Goal: Task Accomplishment & Management: Manage account settings

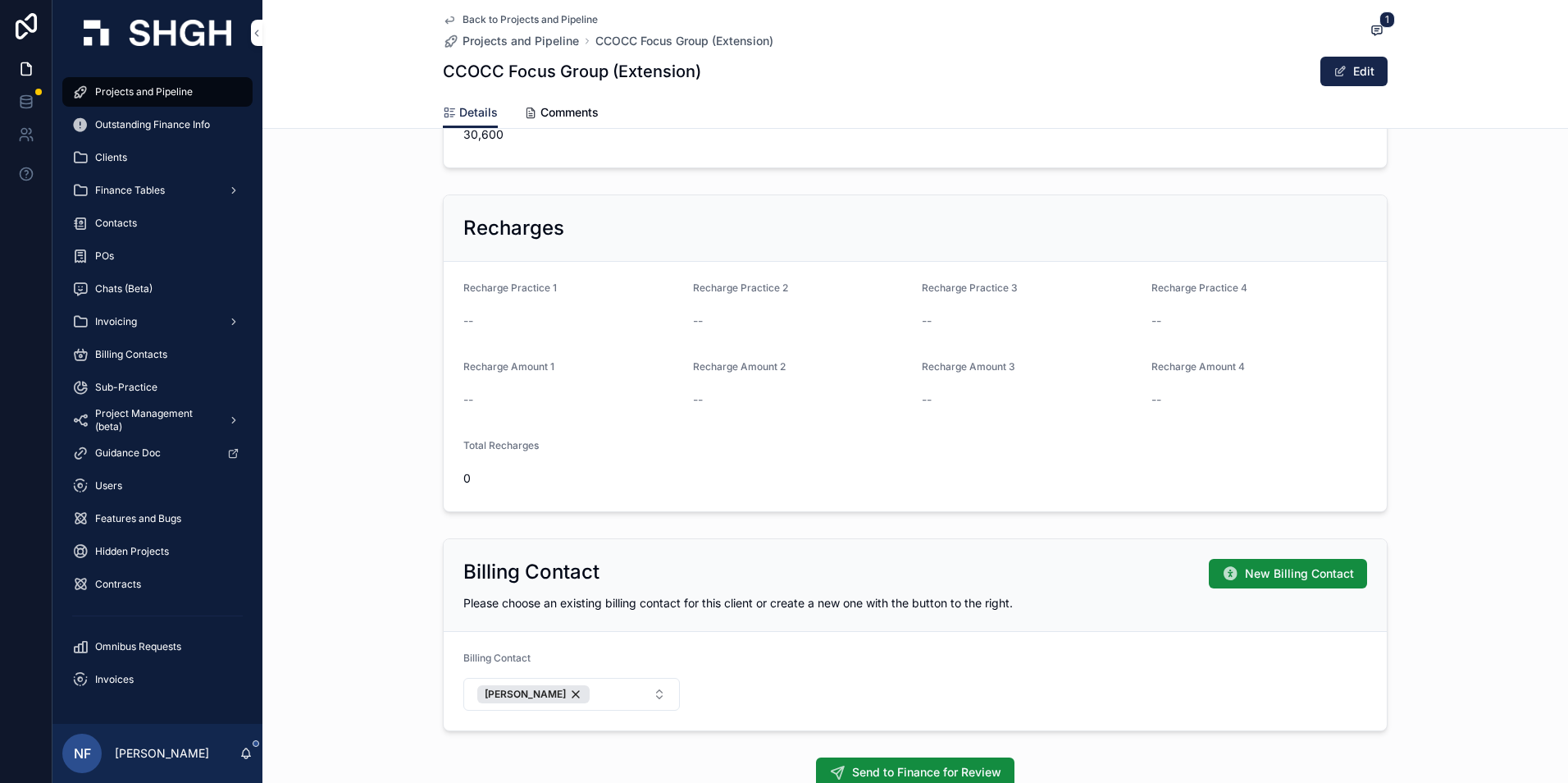
scroll to position [1063, 0]
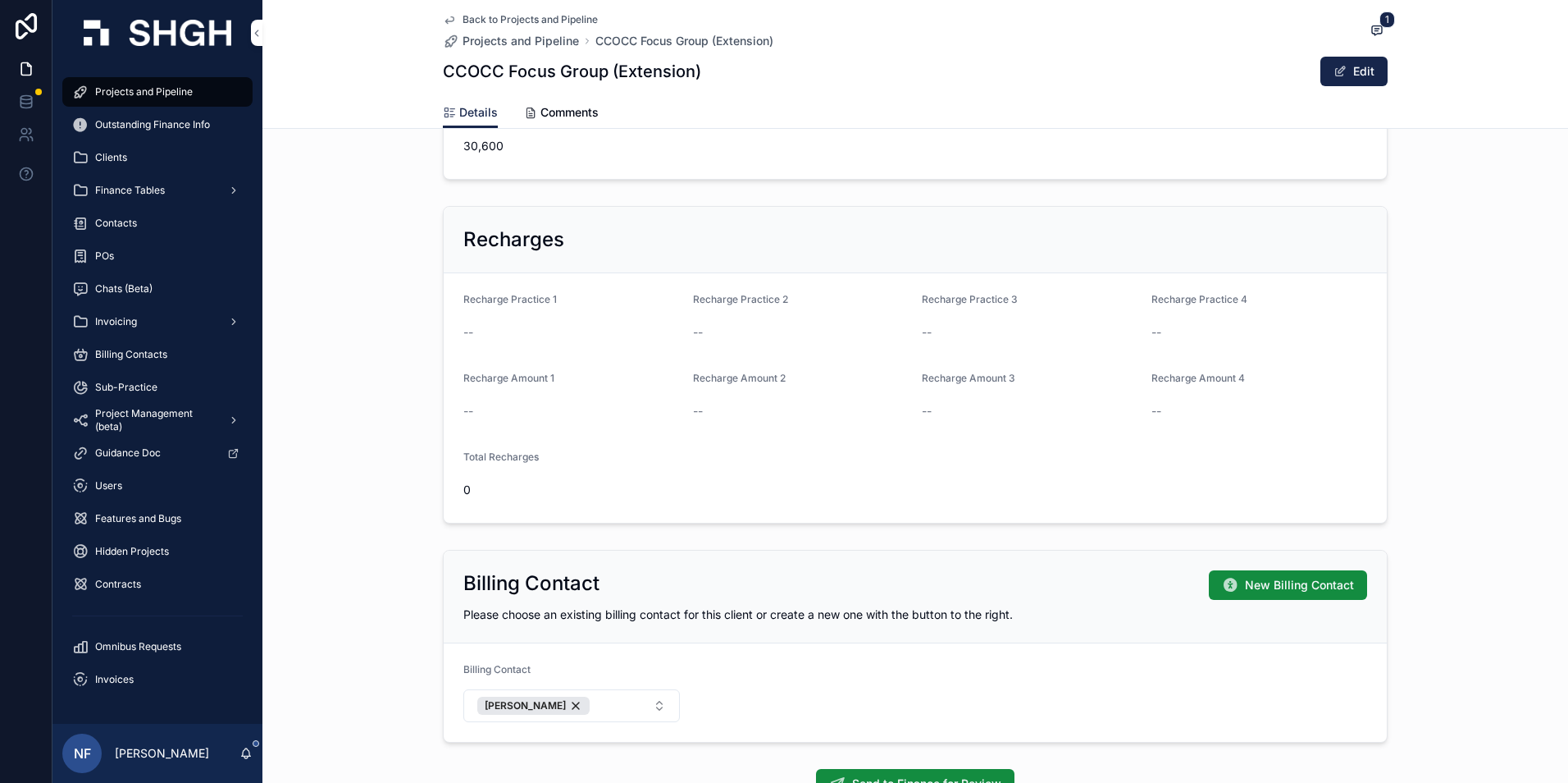
click at [123, 86] on span "Projects and Pipeline" at bounding box center [144, 92] width 98 height 13
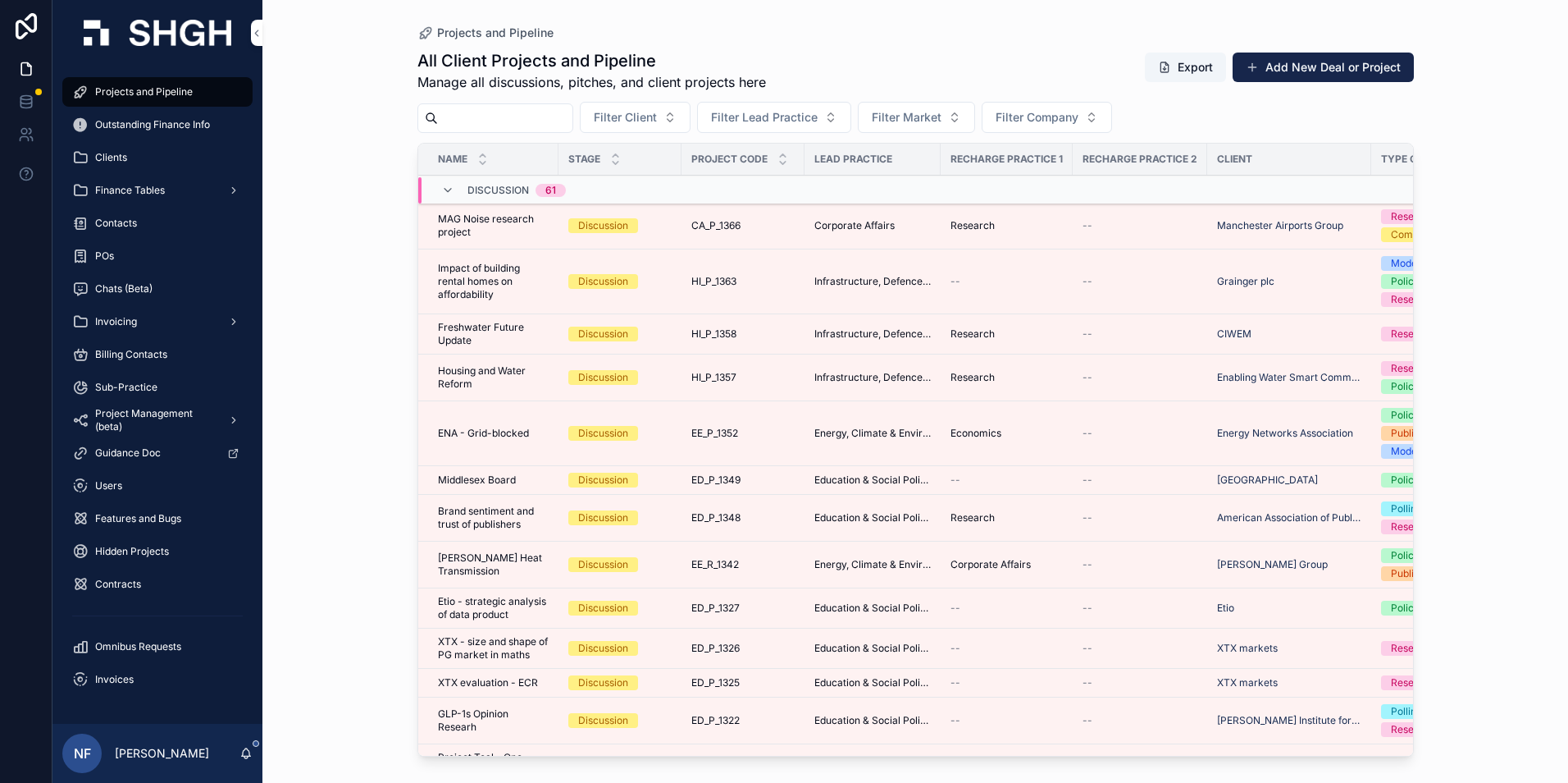
click at [132, 188] on span "Finance Tables" at bounding box center [130, 190] width 70 height 13
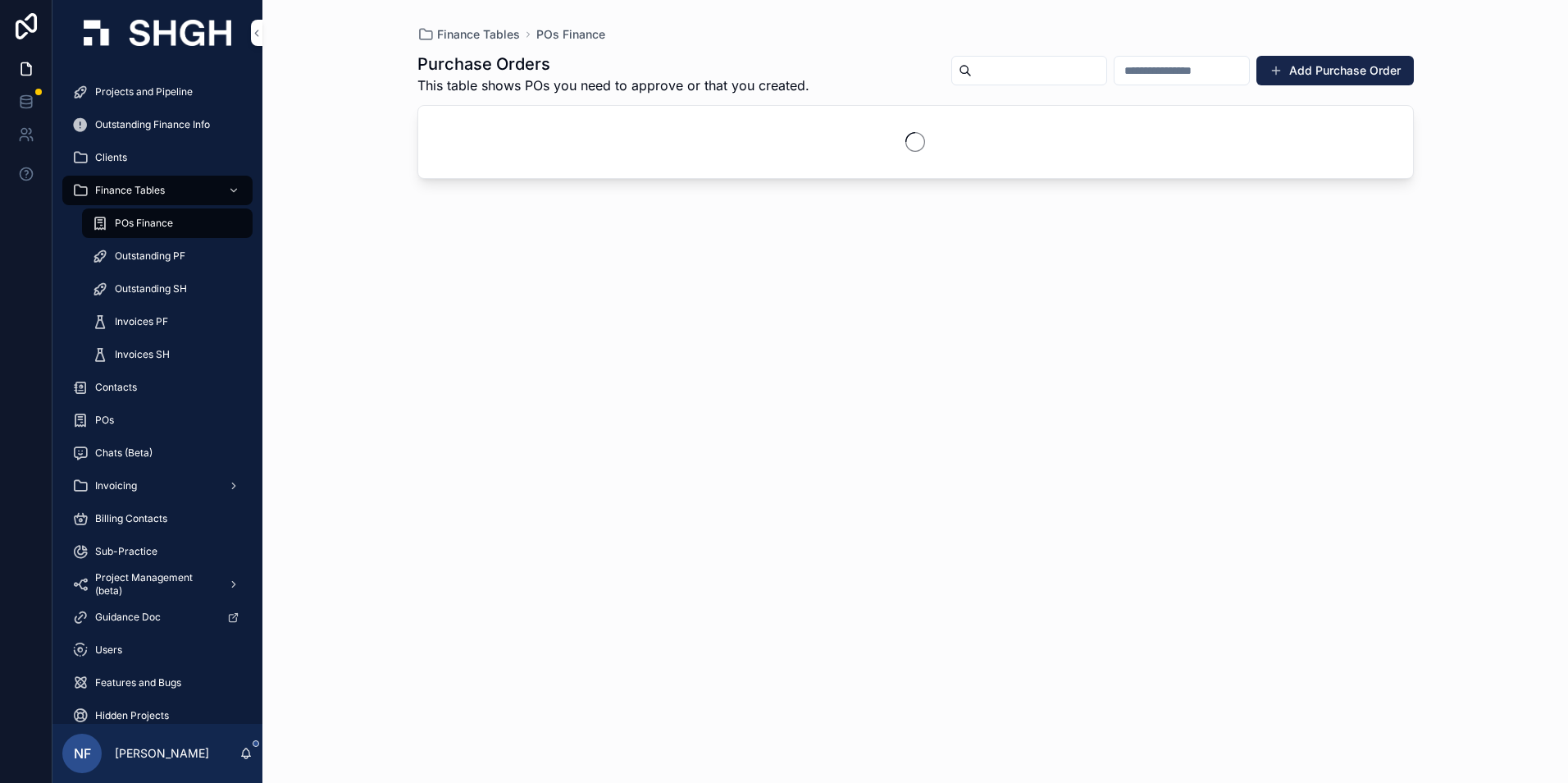
click at [133, 322] on span "Invoices PF" at bounding box center [141, 321] width 53 height 13
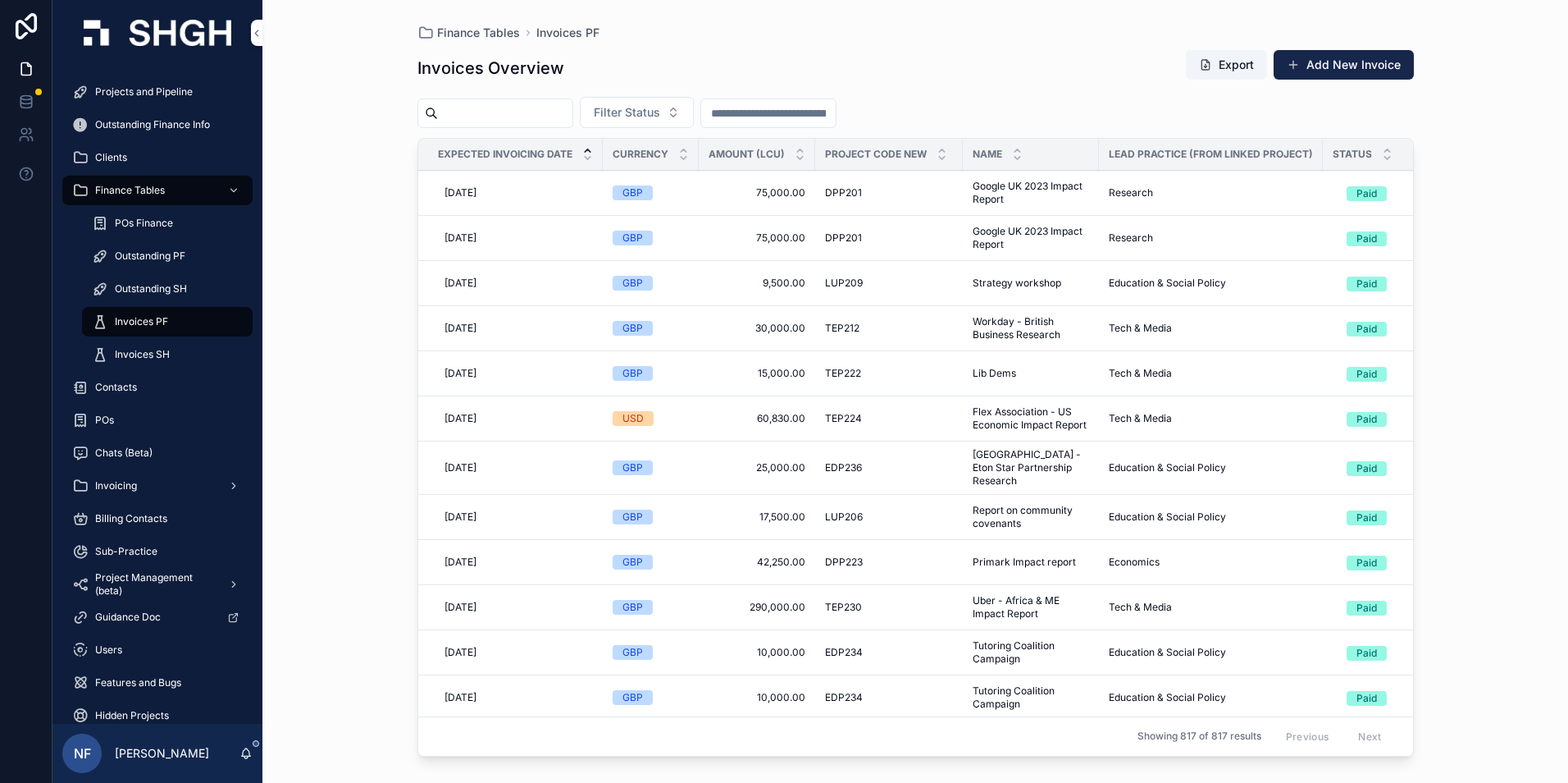
click at [660, 114] on span "Filter Status" at bounding box center [627, 112] width 66 height 17
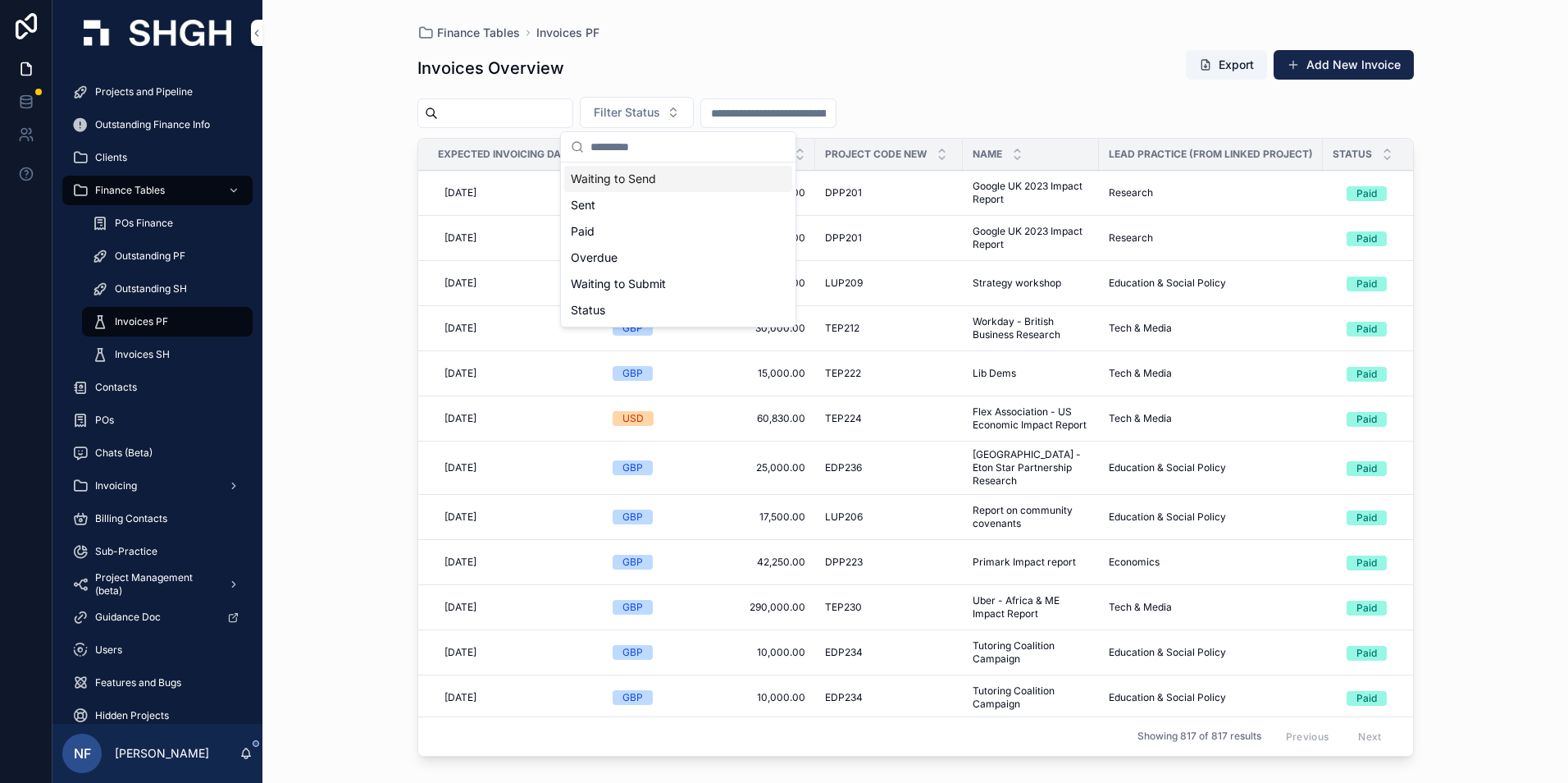
click at [660, 170] on div "Waiting to Send" at bounding box center [678, 179] width 228 height 26
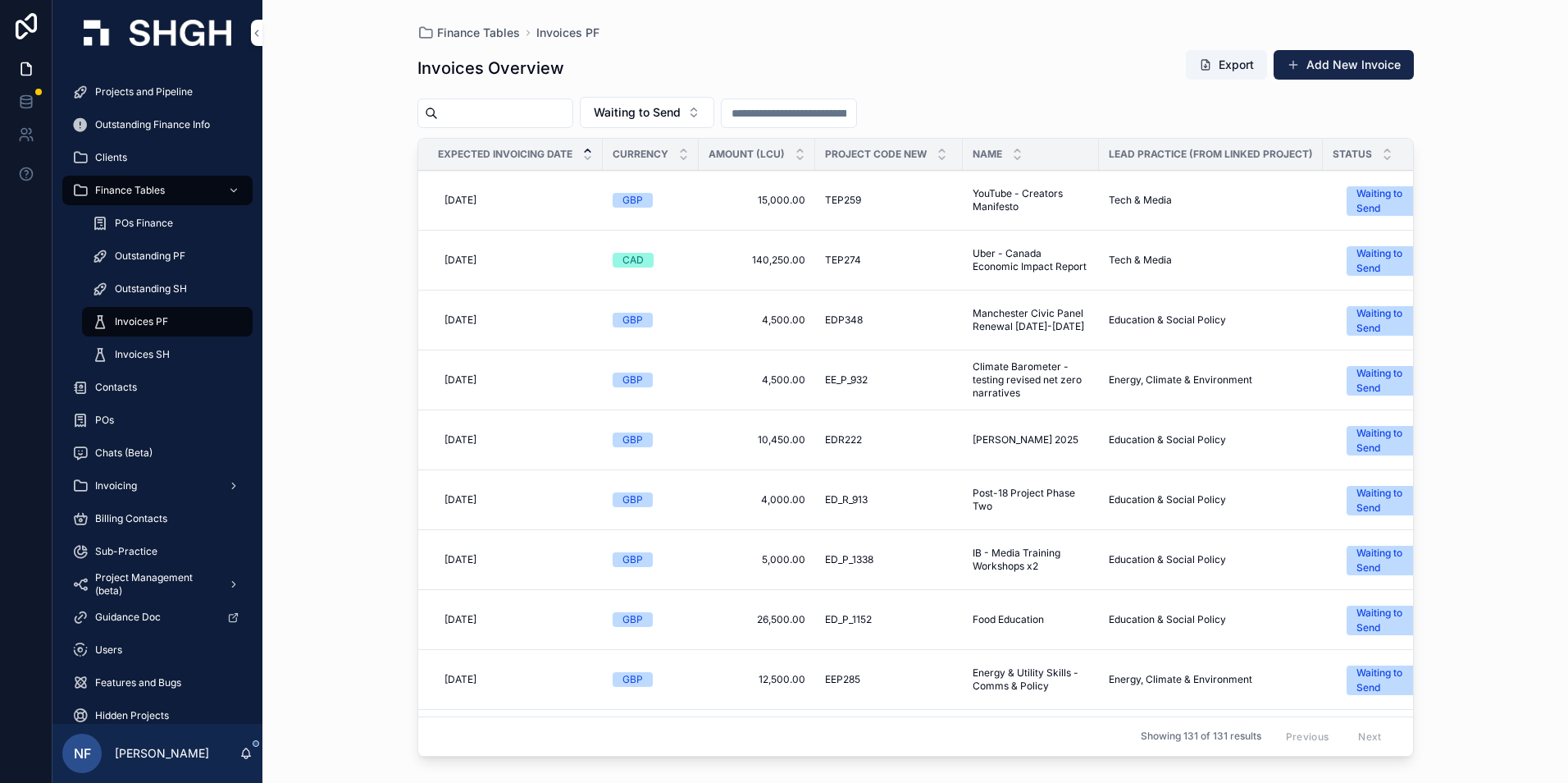
click at [848, 265] on span "TEP274" at bounding box center [843, 259] width 36 height 13
click at [112, 82] on div "Projects and Pipeline" at bounding box center [158, 92] width 171 height 26
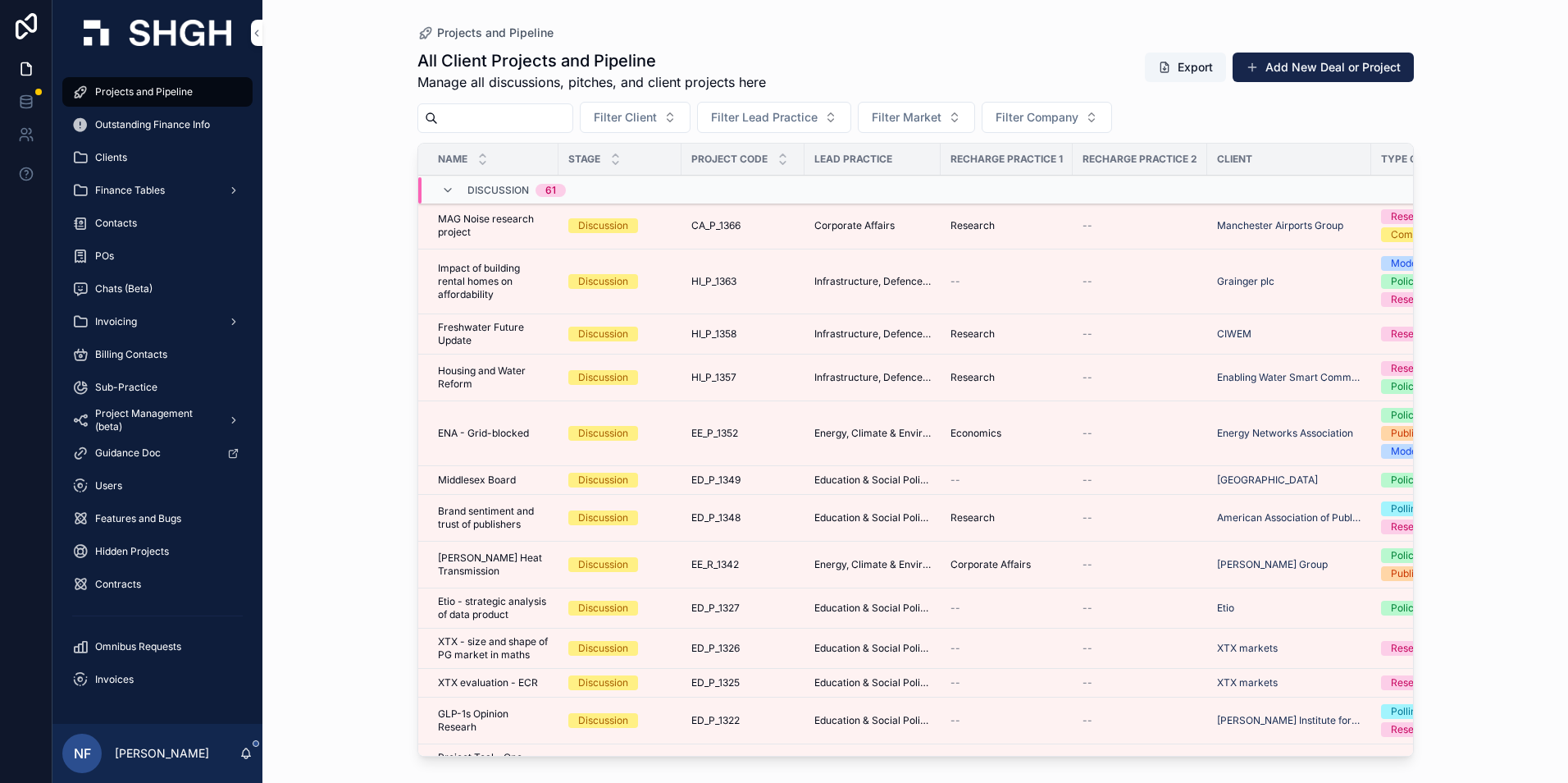
click at [463, 116] on input "scrollable content" at bounding box center [505, 118] width 135 height 23
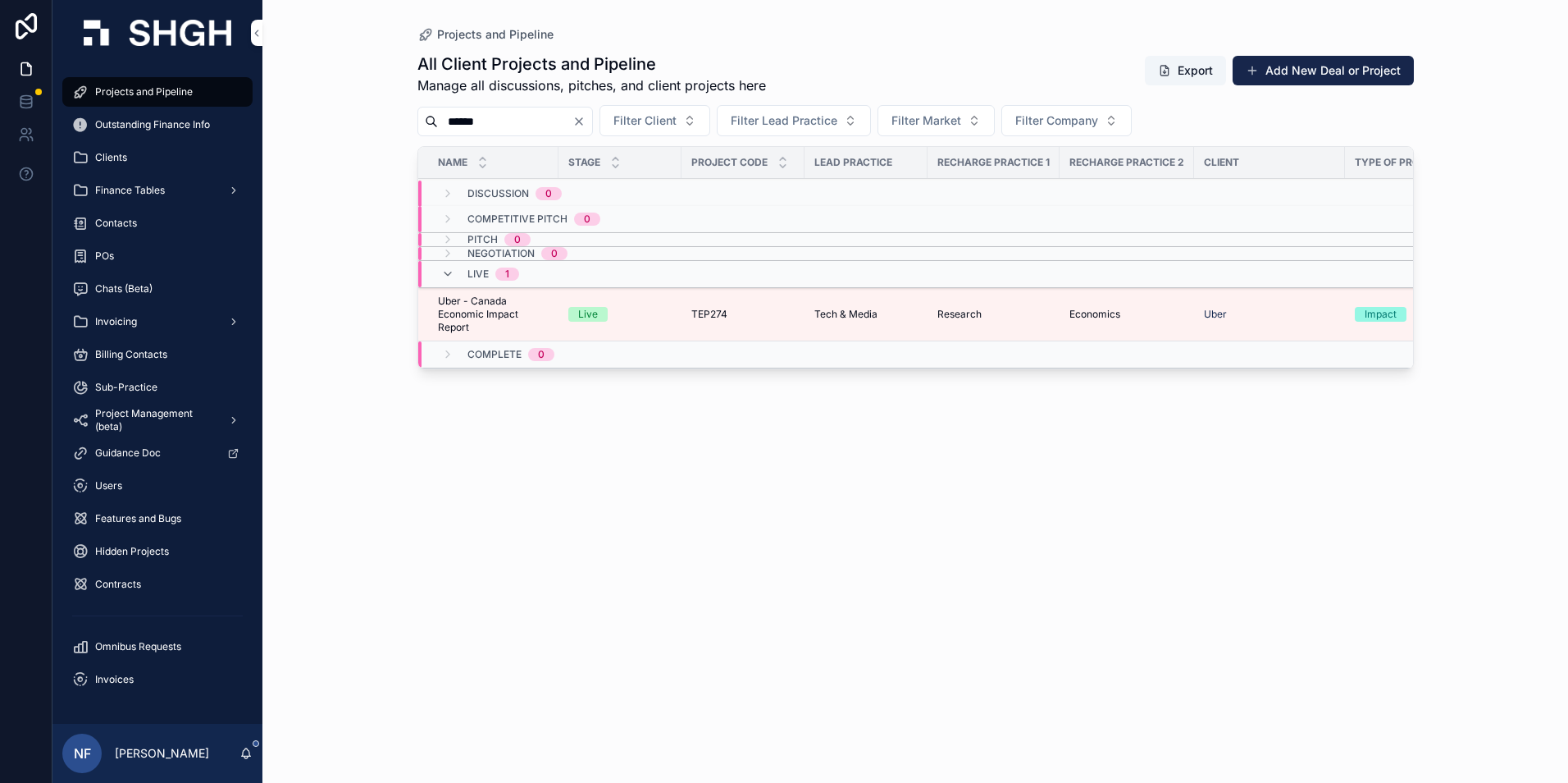
type input "******"
click at [463, 316] on span "Uber - Canada Economic Impact Report" at bounding box center [494, 314] width 111 height 40
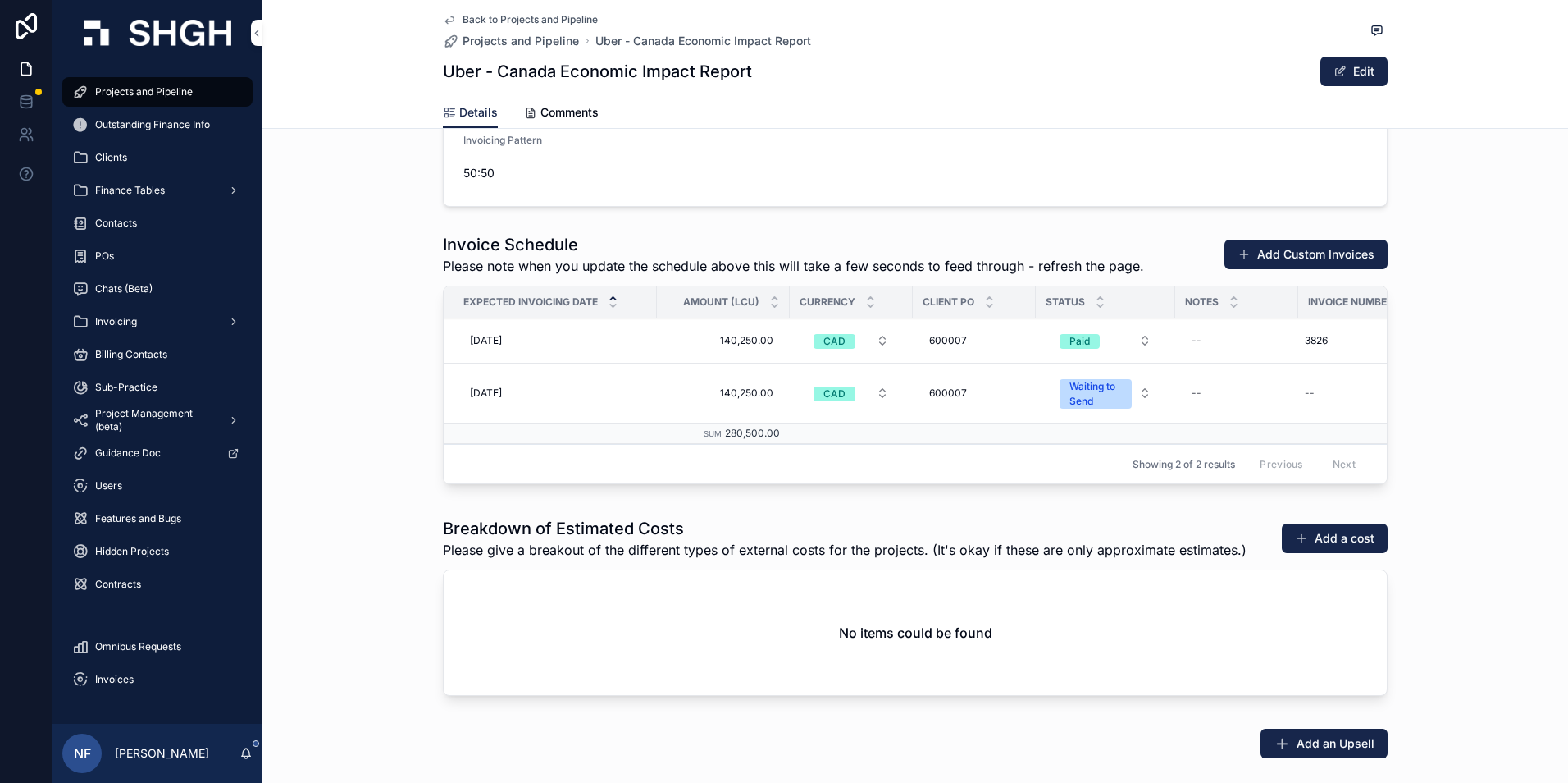
scroll to position [2297, 0]
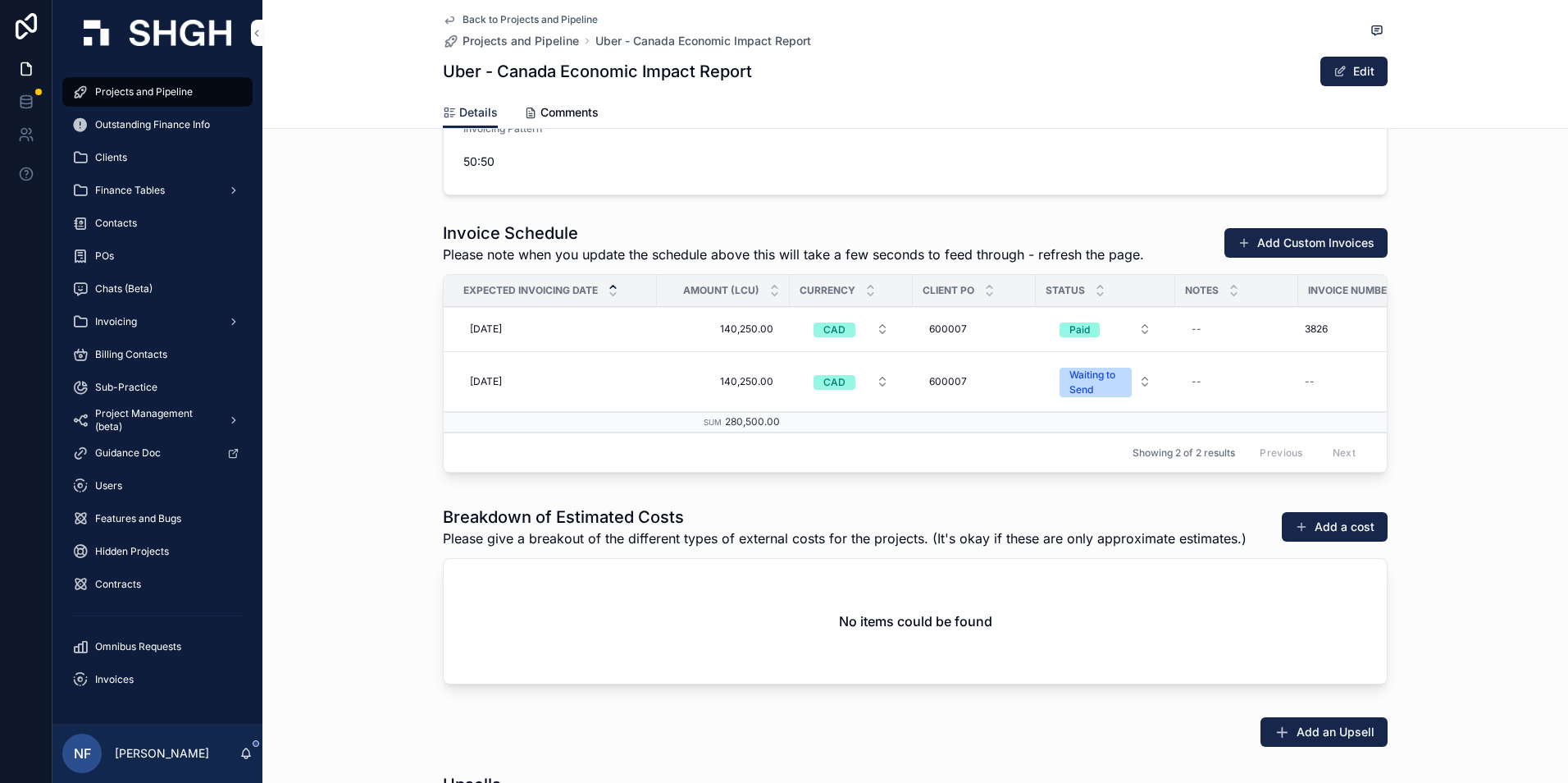
click at [504, 372] on div "30/09/2025 30/09/2025" at bounding box center [555, 382] width 183 height 26
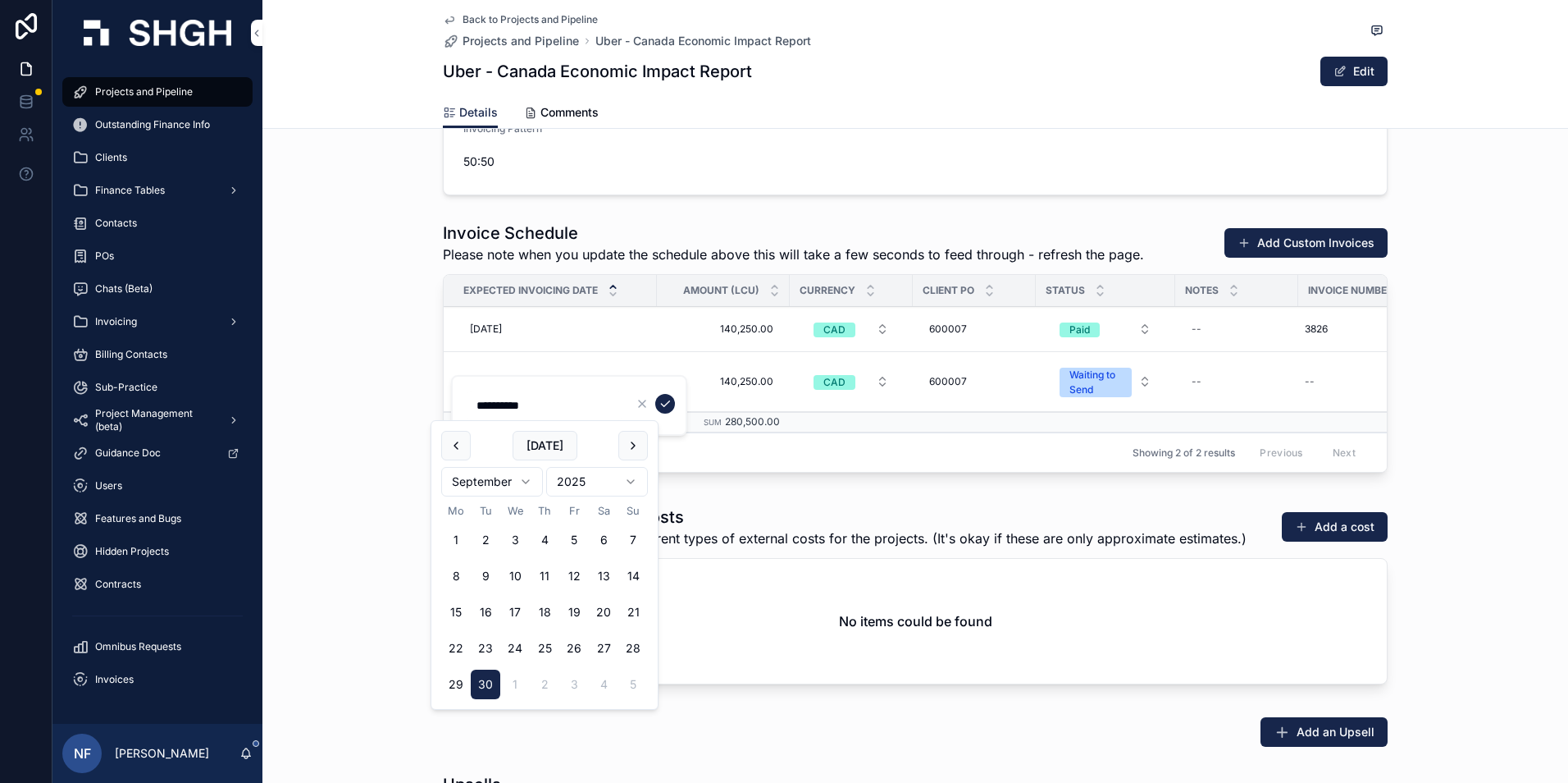
click at [531, 484] on html "Projects and Pipeline Outstanding Finance Info Clients Finance Tables Contacts …" at bounding box center [784, 392] width 1568 height 783
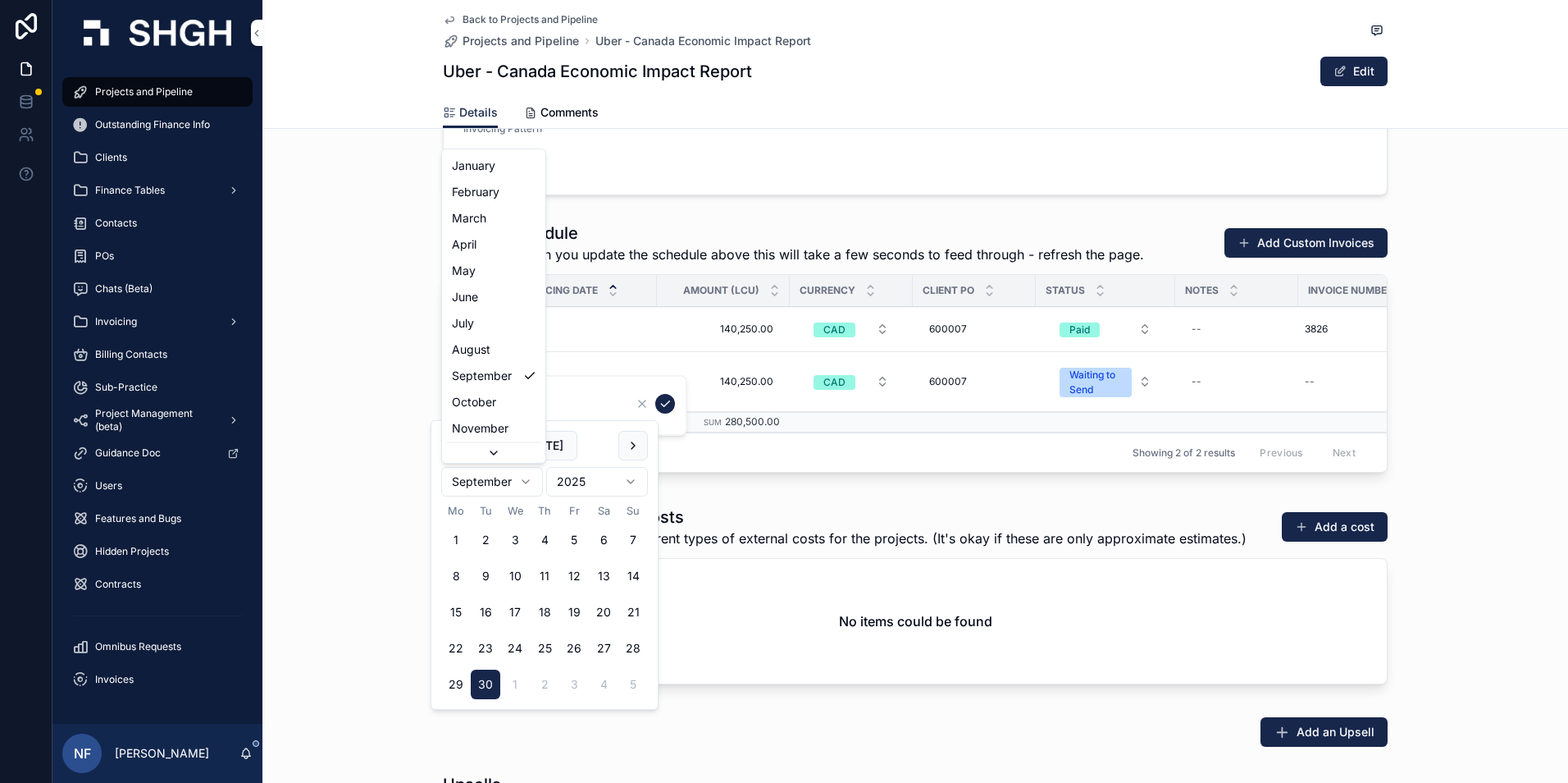
scroll to position [44, 0]
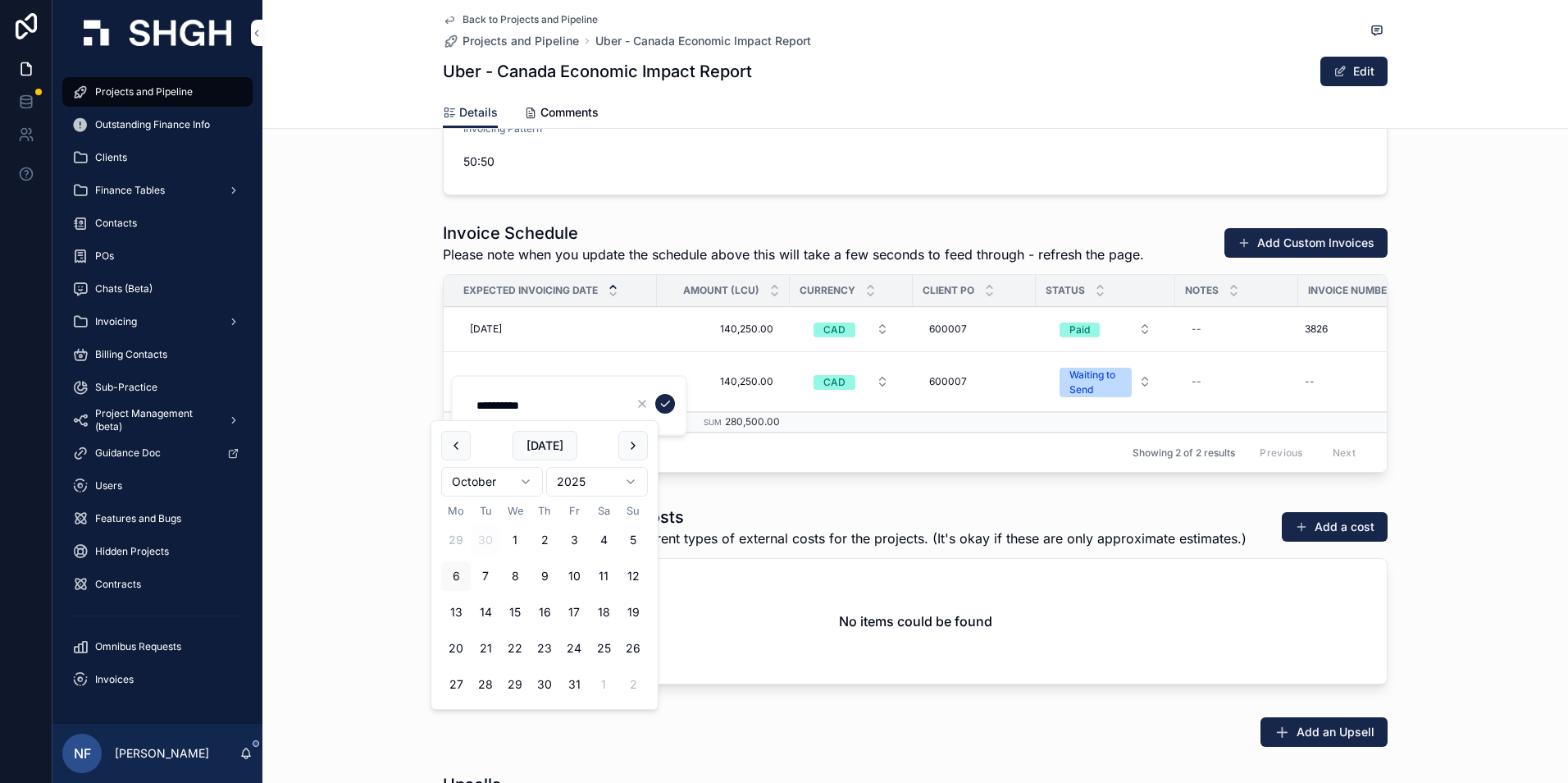
click at [457, 687] on button "27" at bounding box center [456, 683] width 29 height 29
type input "**********"
click at [675, 402] on form "**********" at bounding box center [570, 405] width 210 height 31
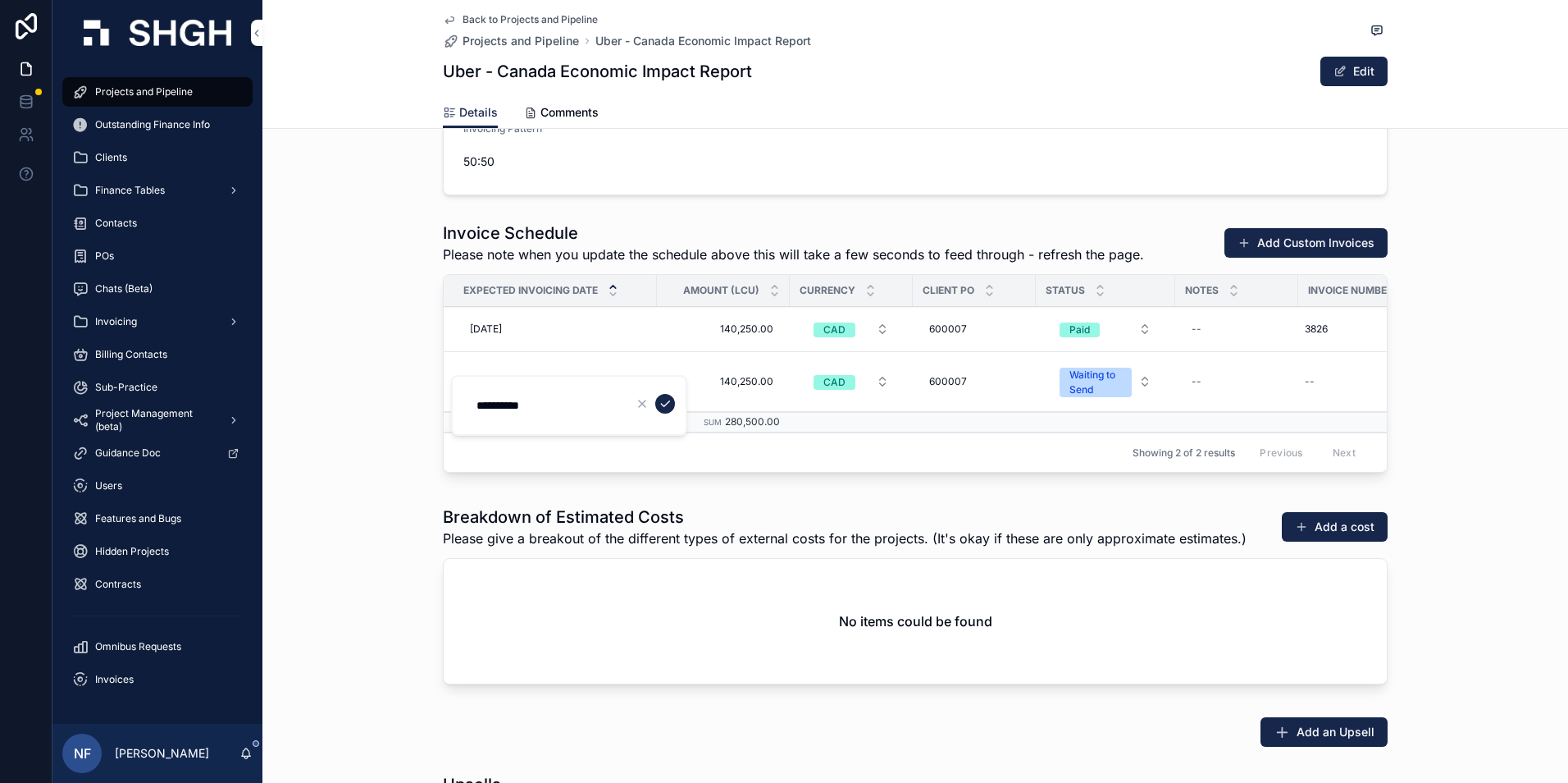
click at [665, 406] on icon "scrollable content" at bounding box center [665, 403] width 13 height 13
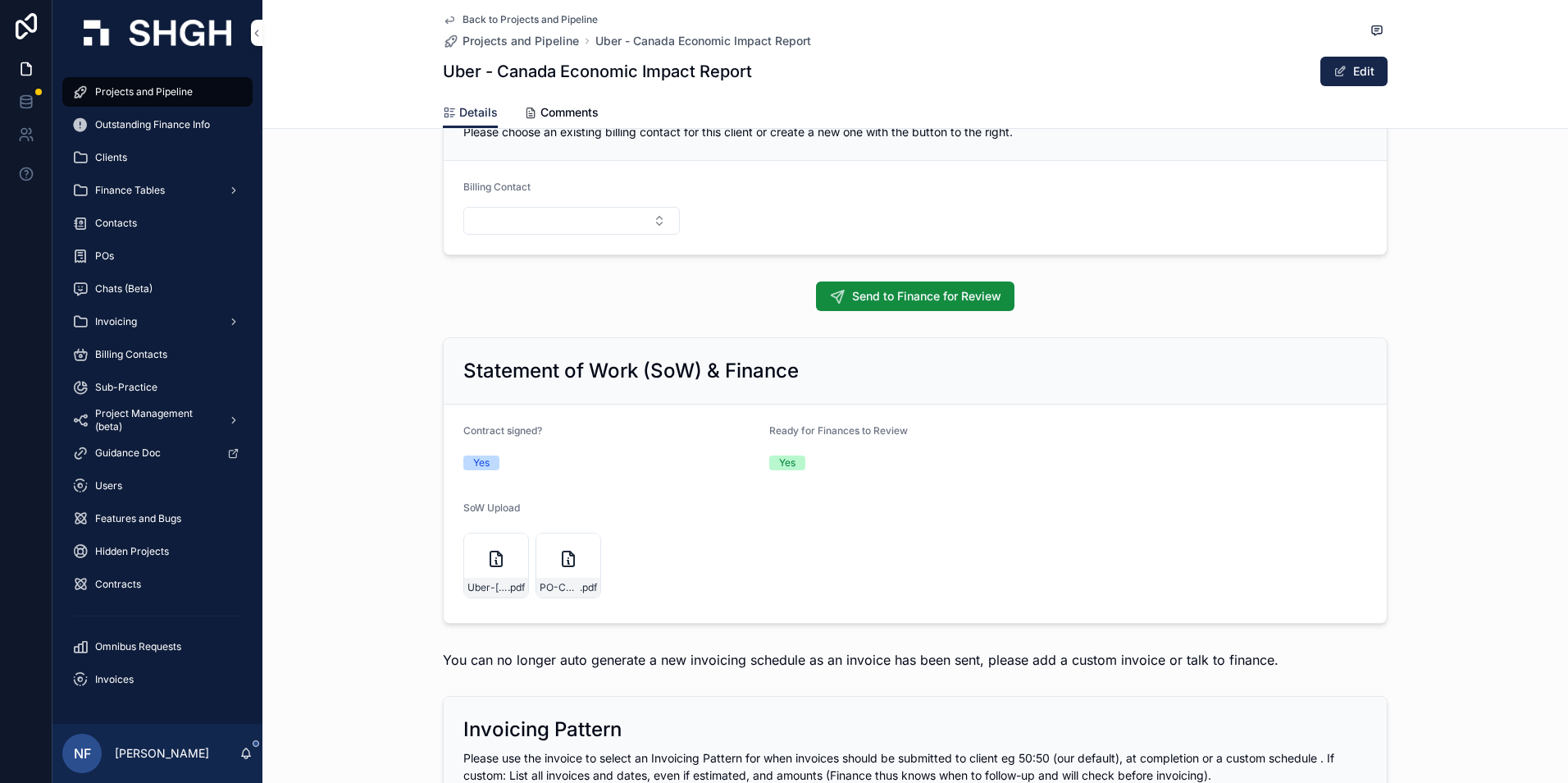
scroll to position [1148, 0]
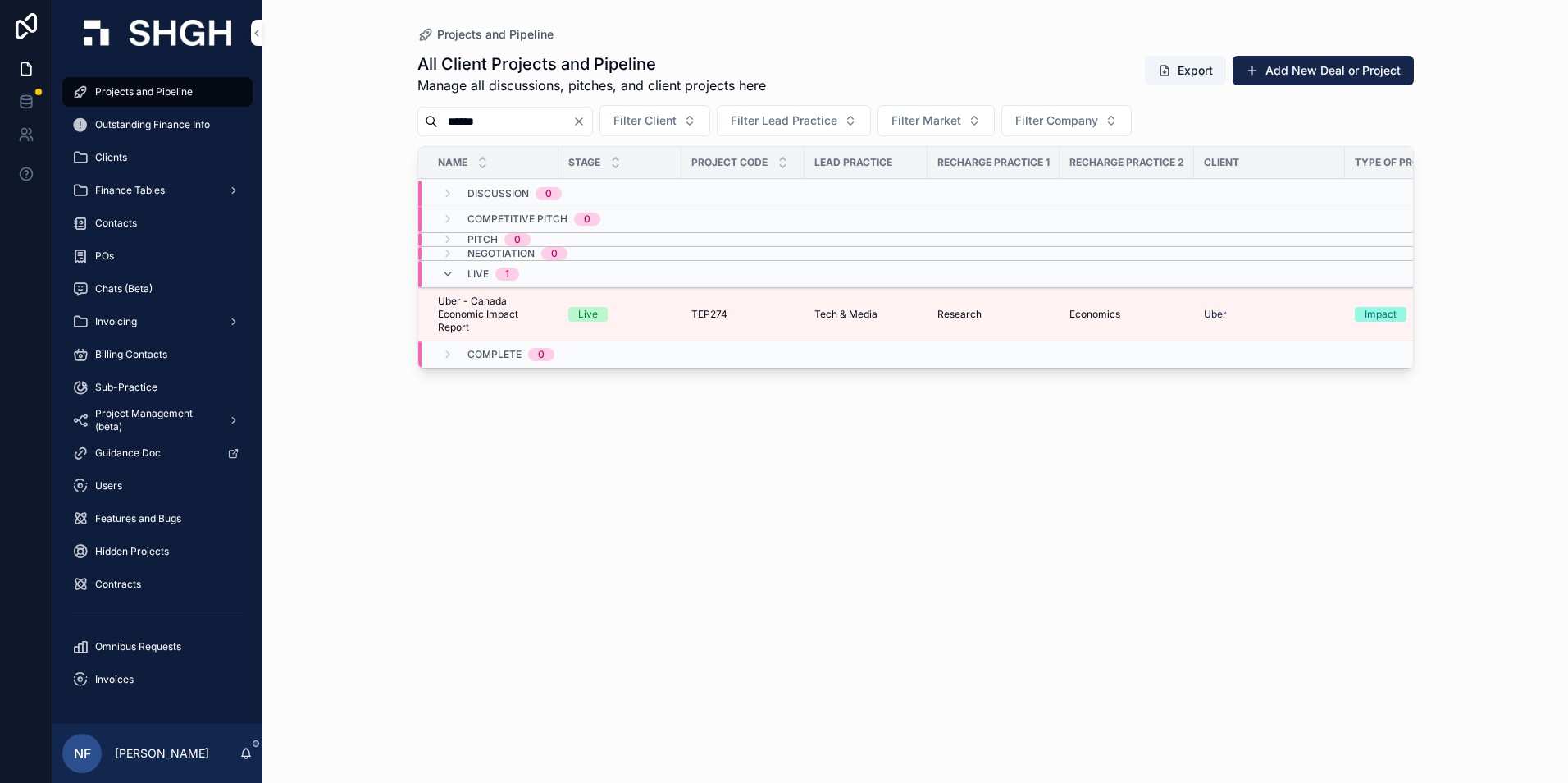
type input "*******"
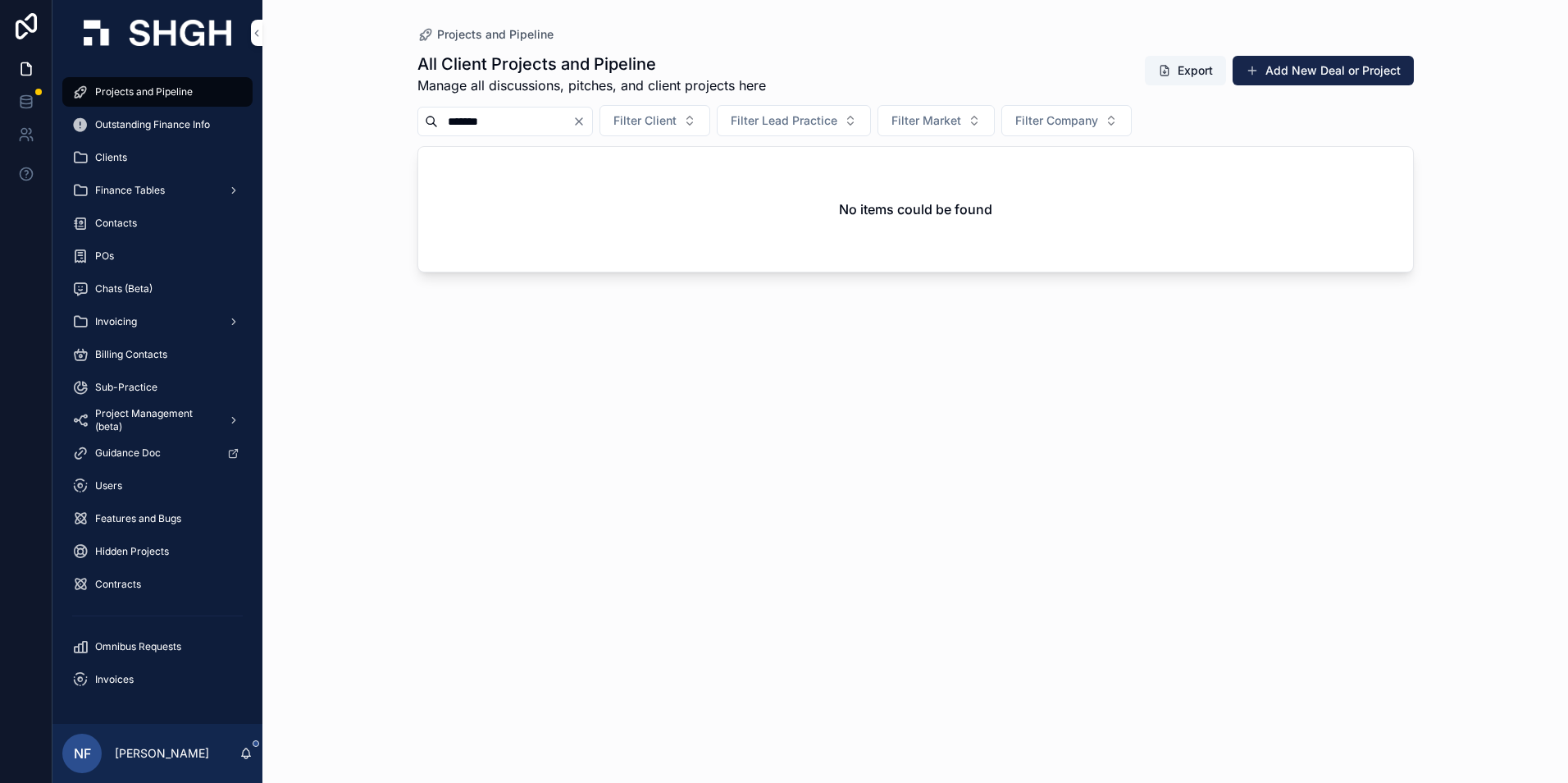
click at [388, 440] on div "Projects and Pipeline All Client Projects and Pipeline Manage all discussions, …" at bounding box center [915, 392] width 1305 height 783
click at [139, 197] on div "Finance Tables" at bounding box center [158, 190] width 171 height 26
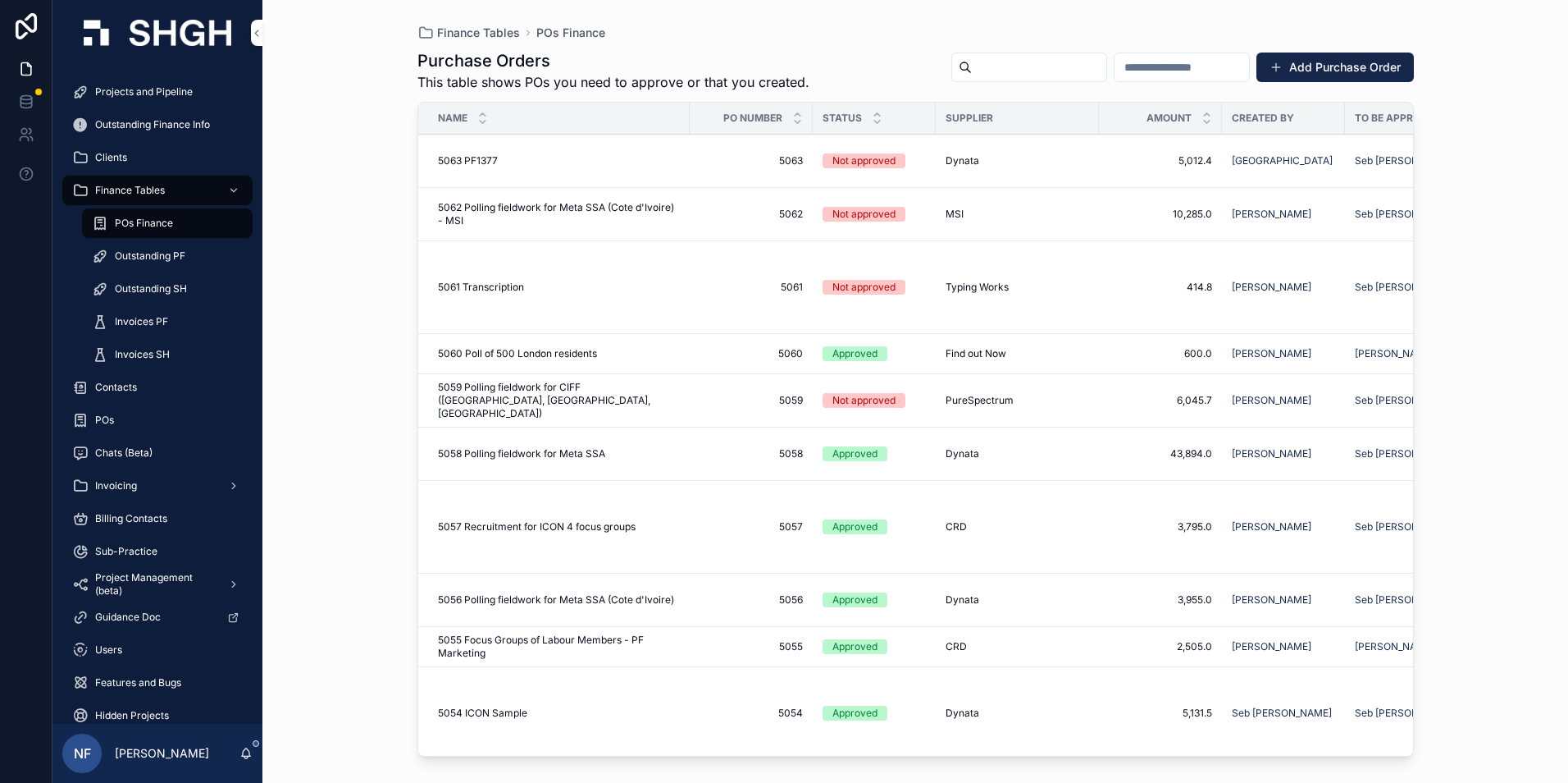
click at [148, 215] on div "POs Finance" at bounding box center [167, 223] width 151 height 26
click at [171, 88] on span "Projects and Pipeline" at bounding box center [144, 92] width 98 height 13
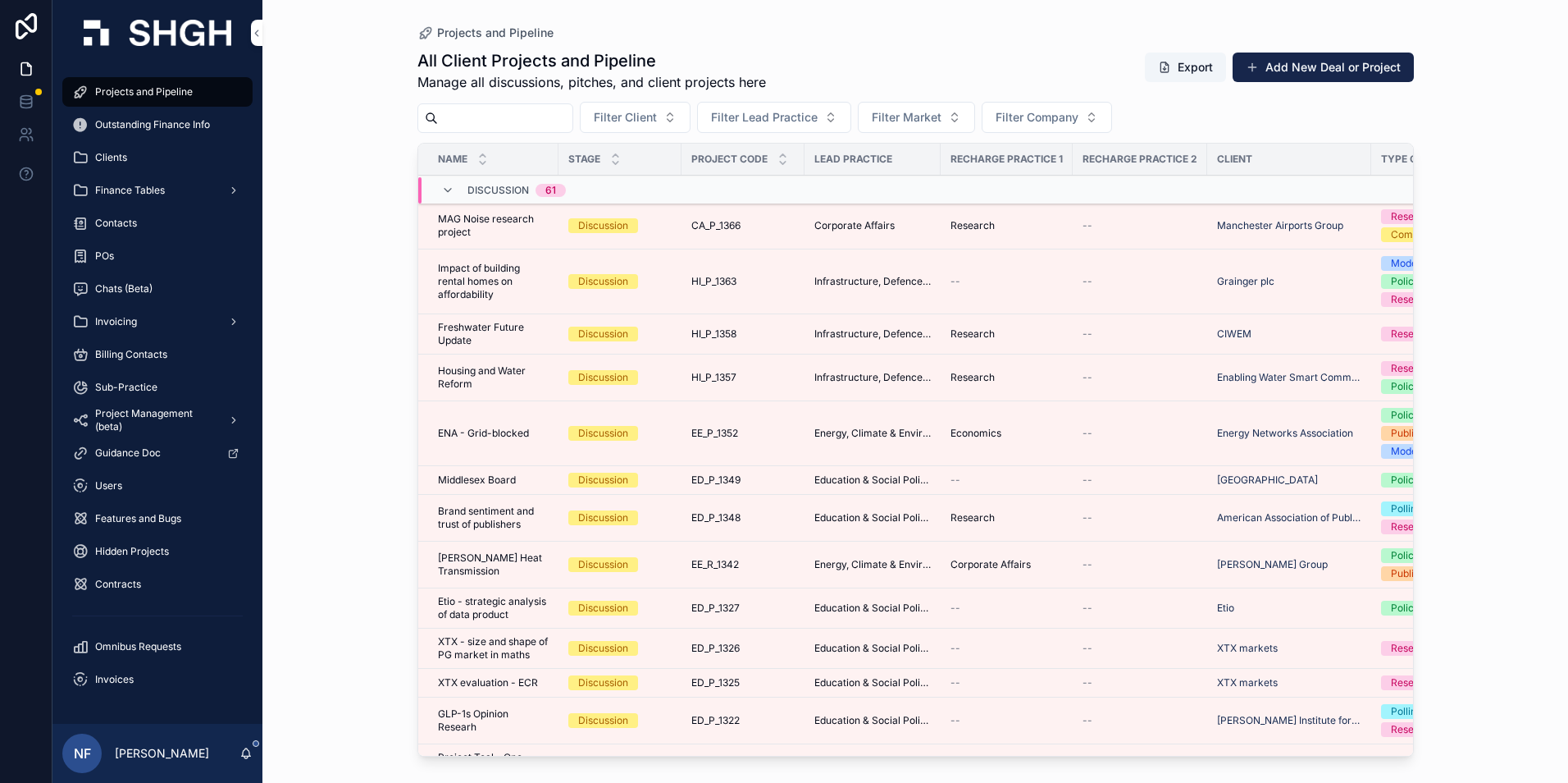
drag, startPoint x: 171, startPoint y: 88, endPoint x: 481, endPoint y: 123, distance: 312.0
click at [481, 123] on input "scrollable content" at bounding box center [505, 118] width 135 height 23
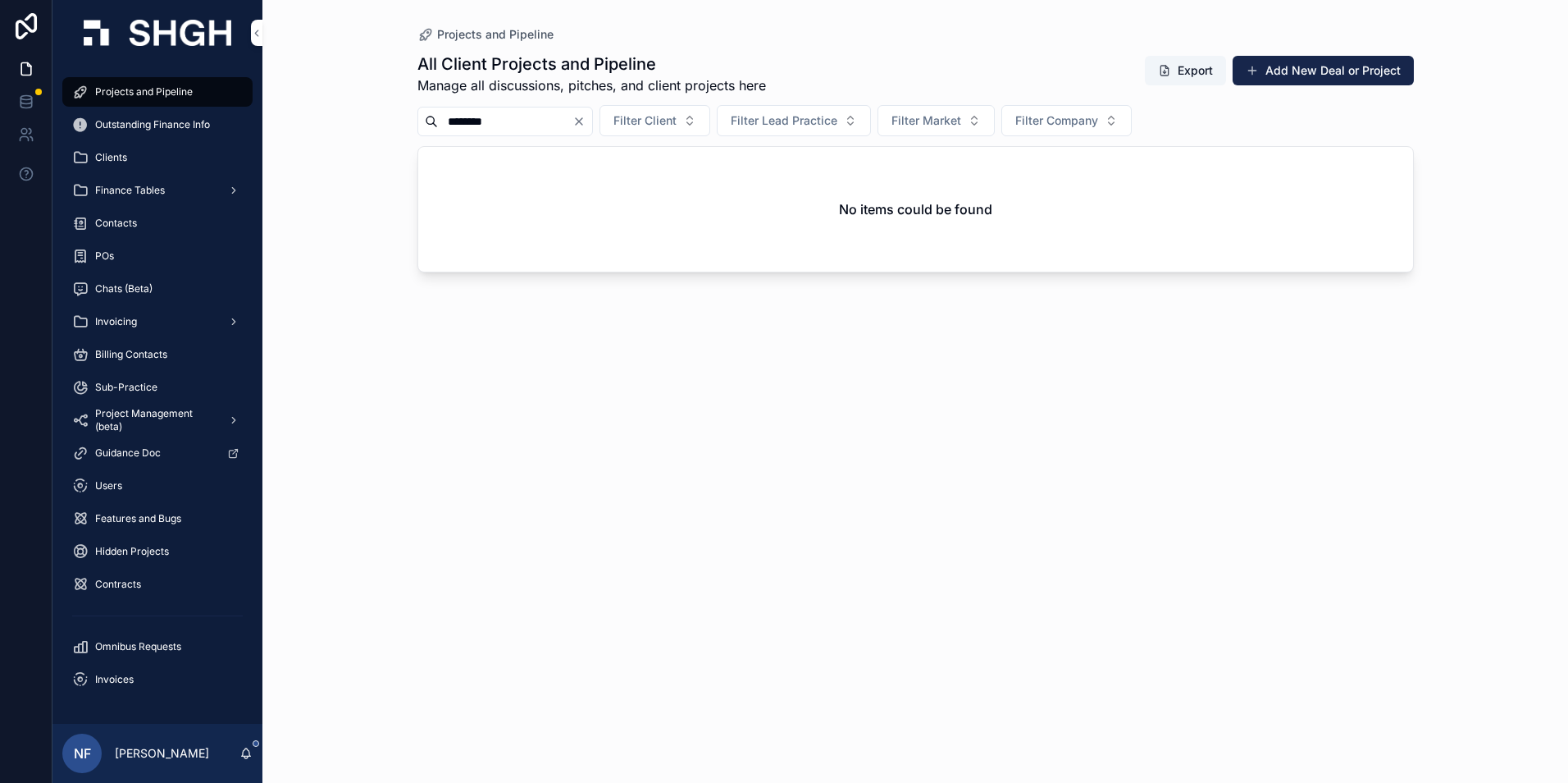
click at [510, 126] on input "********" at bounding box center [505, 122] width 135 height 23
type input "******"
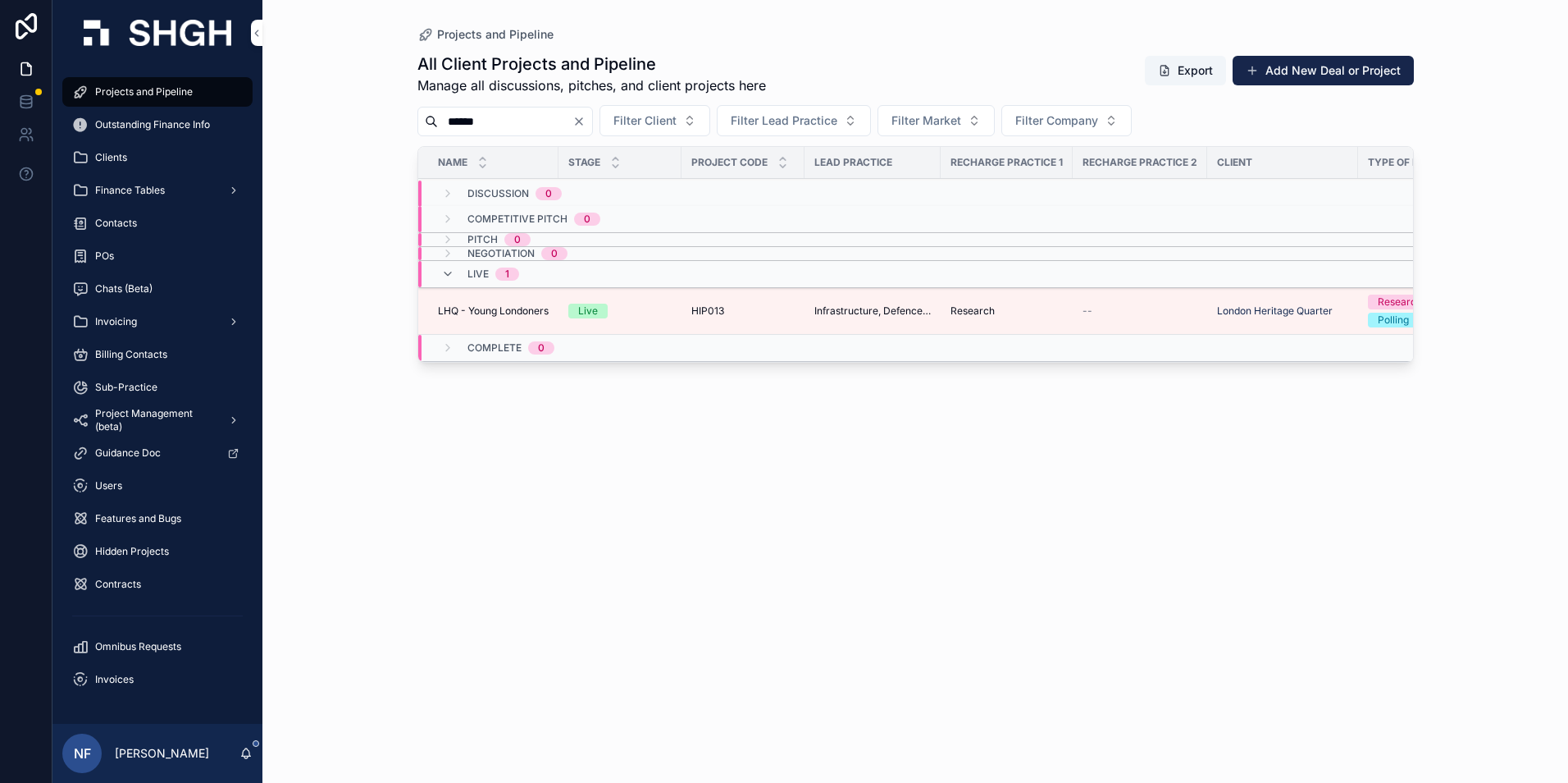
click at [472, 304] on span "LHQ - Young Londoners" at bounding box center [494, 310] width 111 height 13
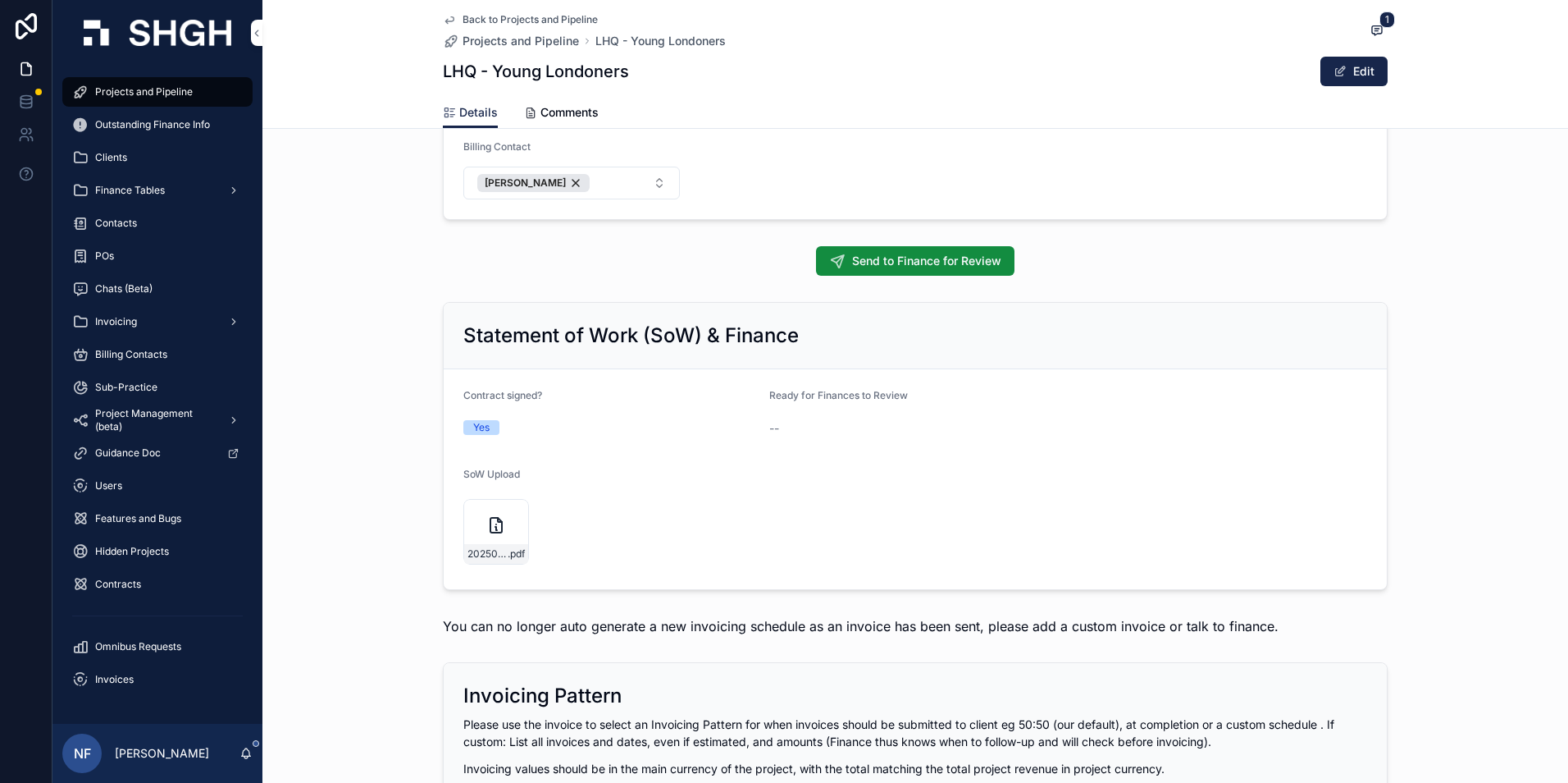
scroll to position [1312, 0]
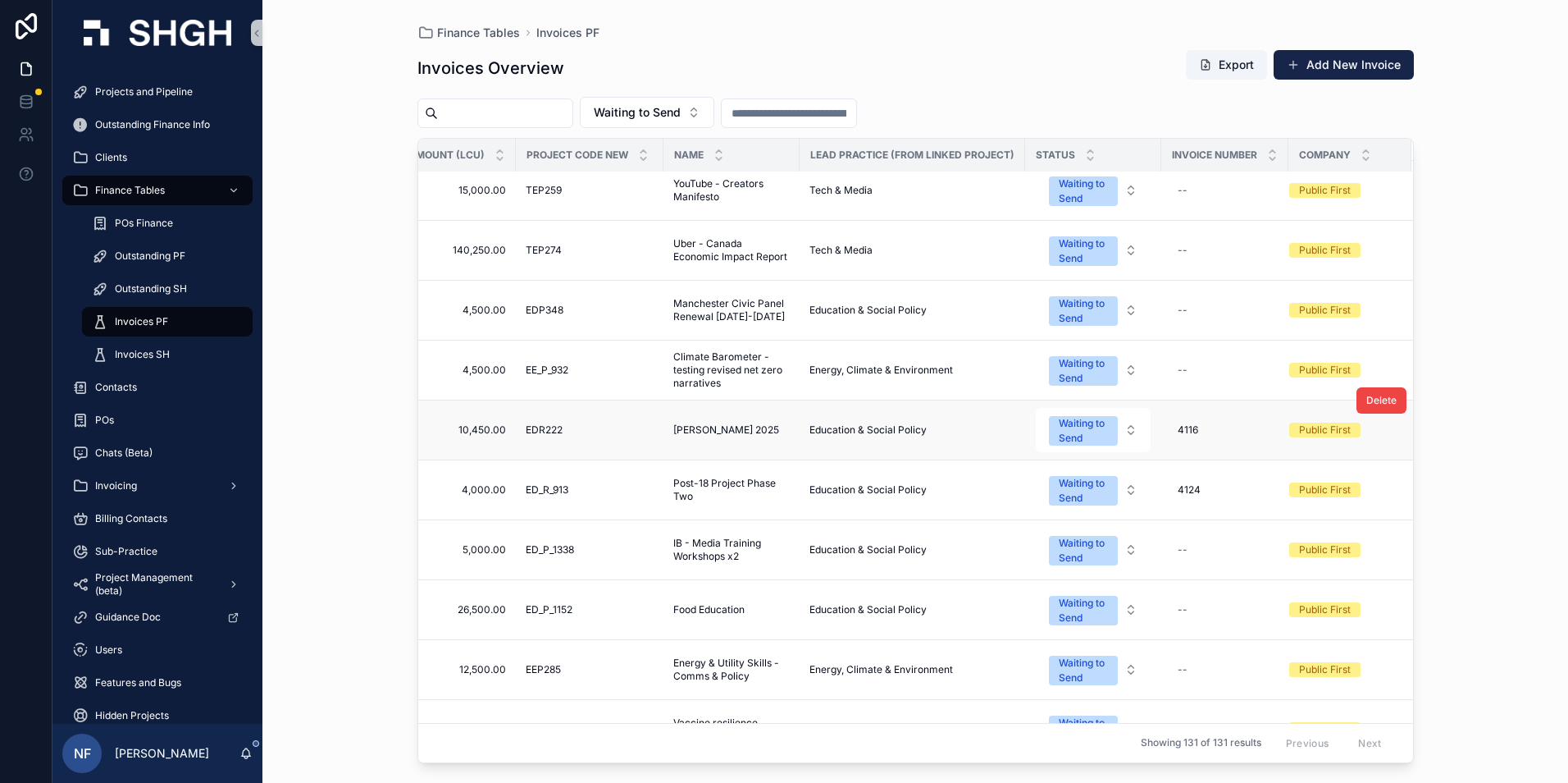
scroll to position [0, 315]
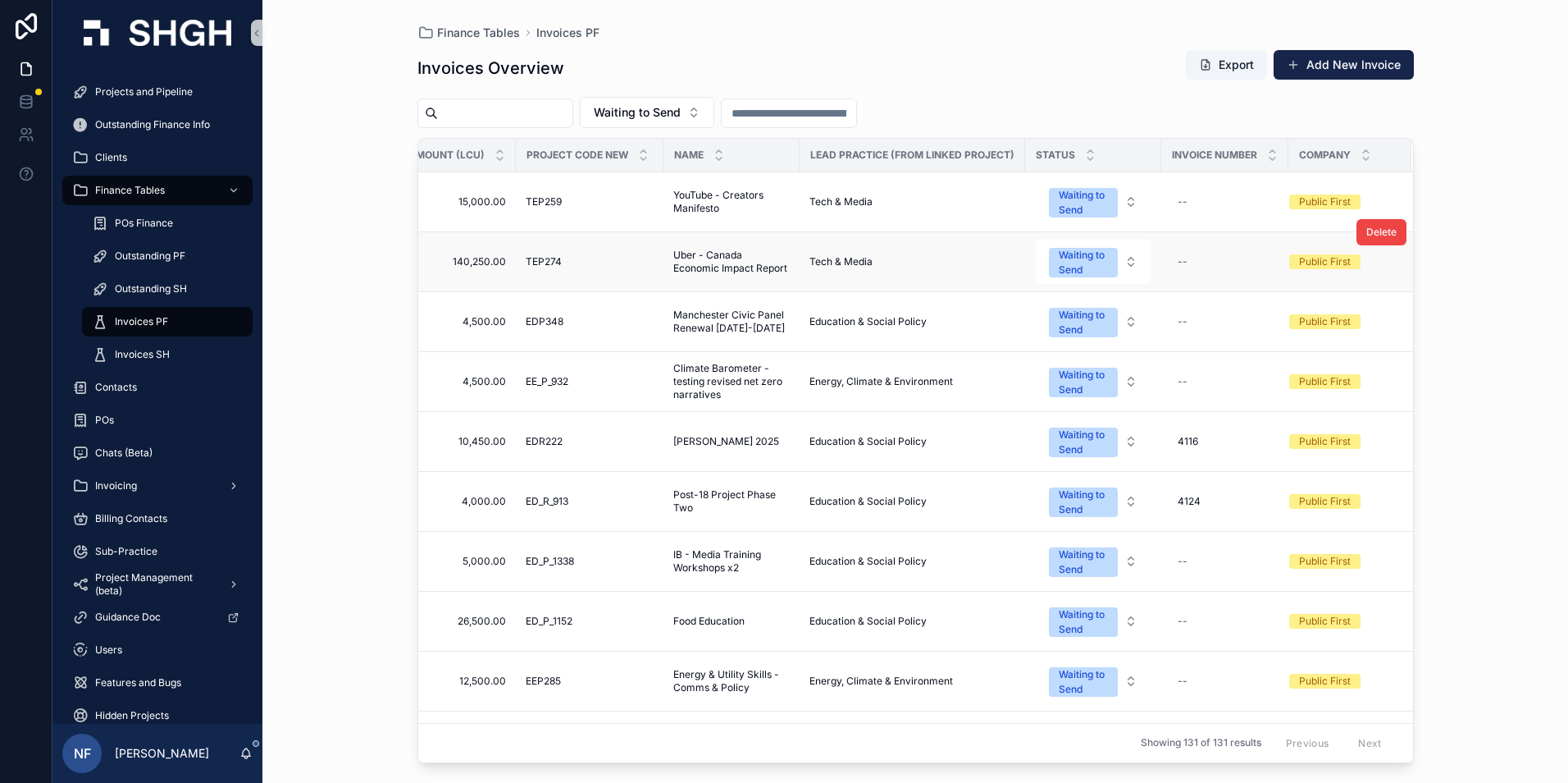
click at [590, 272] on td "TEP274 TEP274" at bounding box center [589, 262] width 147 height 60
click at [704, 265] on span "Uber - Canada Economic Impact Report" at bounding box center [732, 262] width 116 height 26
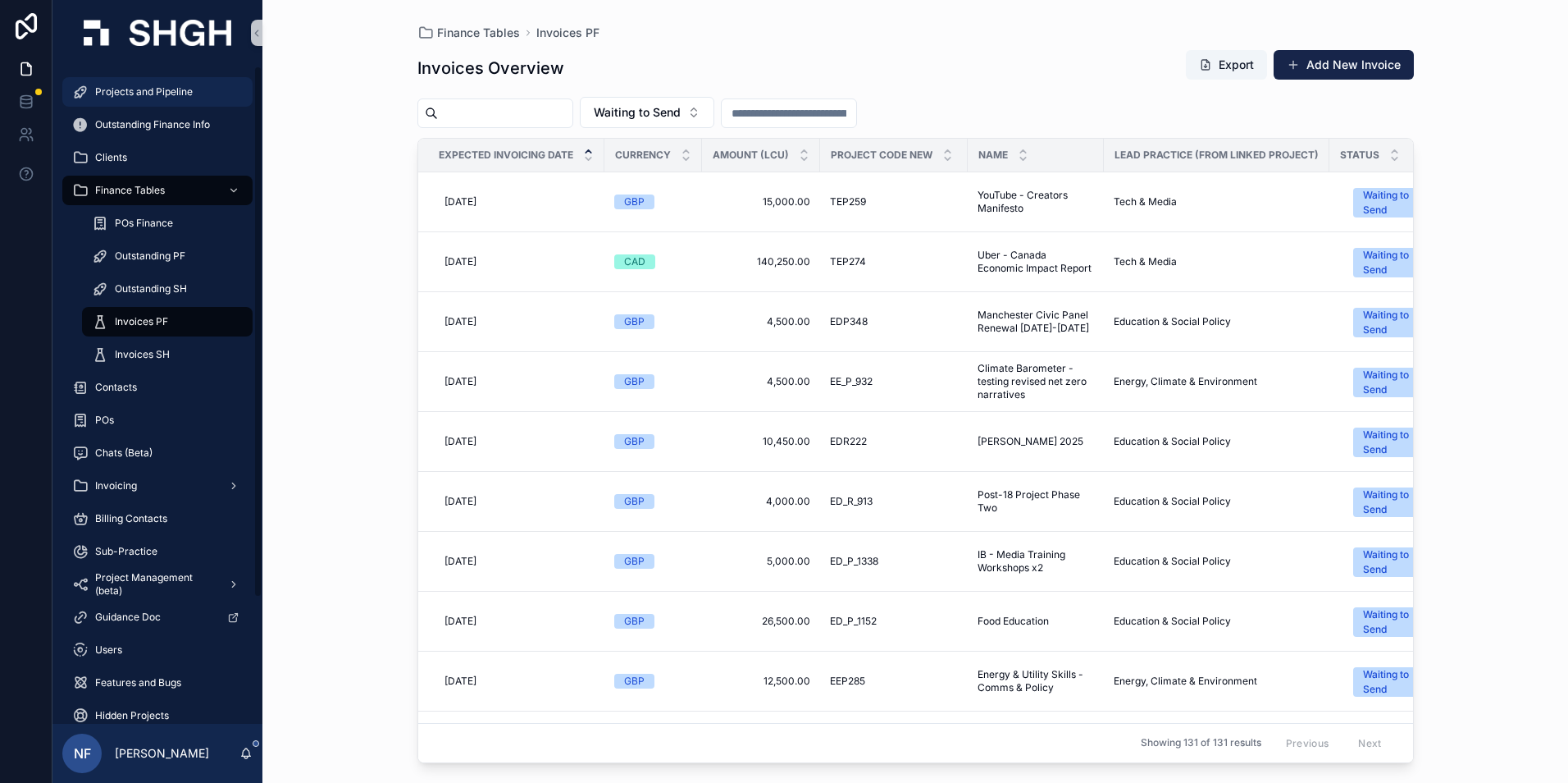
click at [150, 91] on span "Projects and Pipeline" at bounding box center [144, 92] width 98 height 13
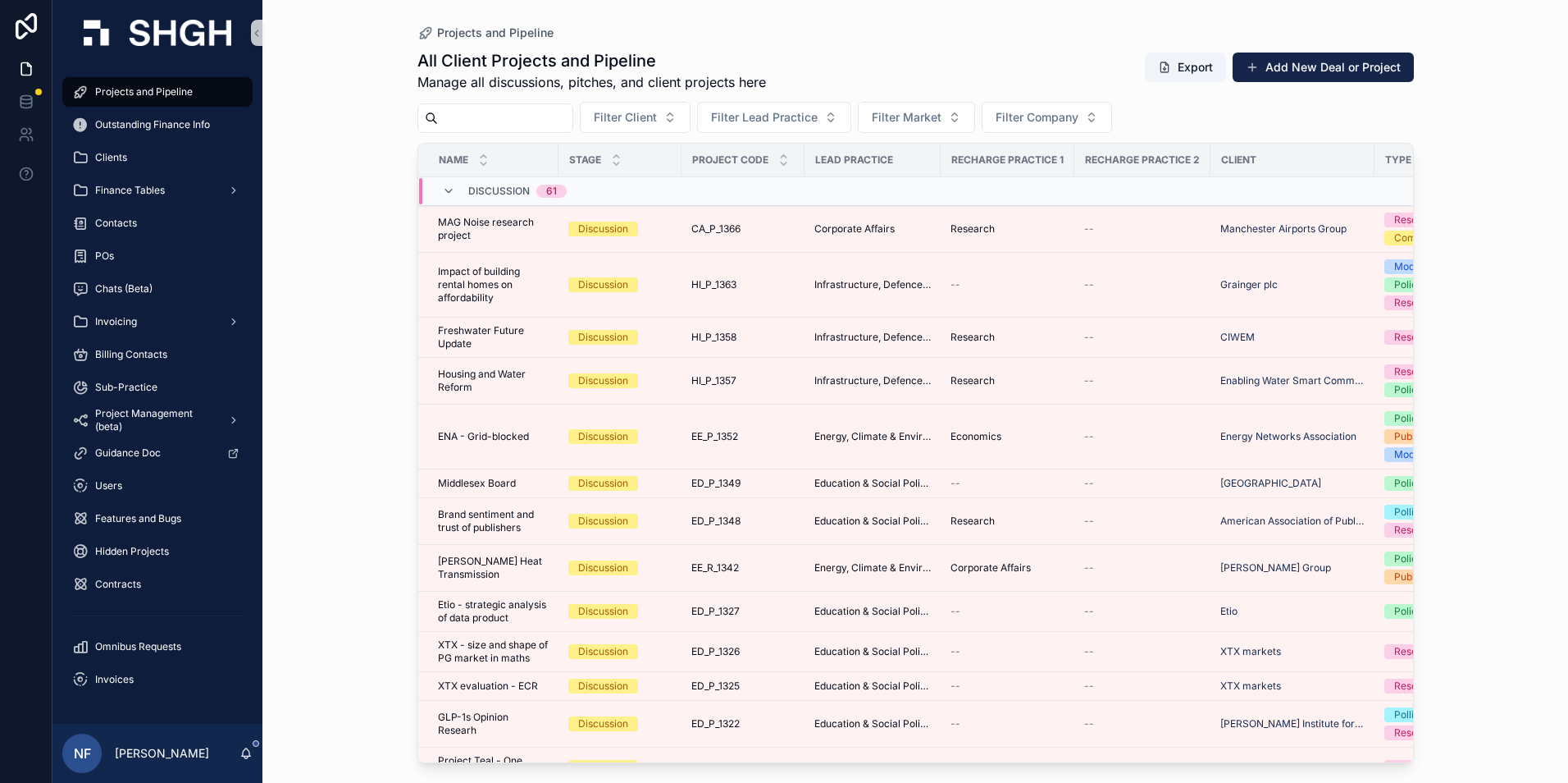
click at [464, 116] on input "scrollable content" at bounding box center [505, 118] width 135 height 23
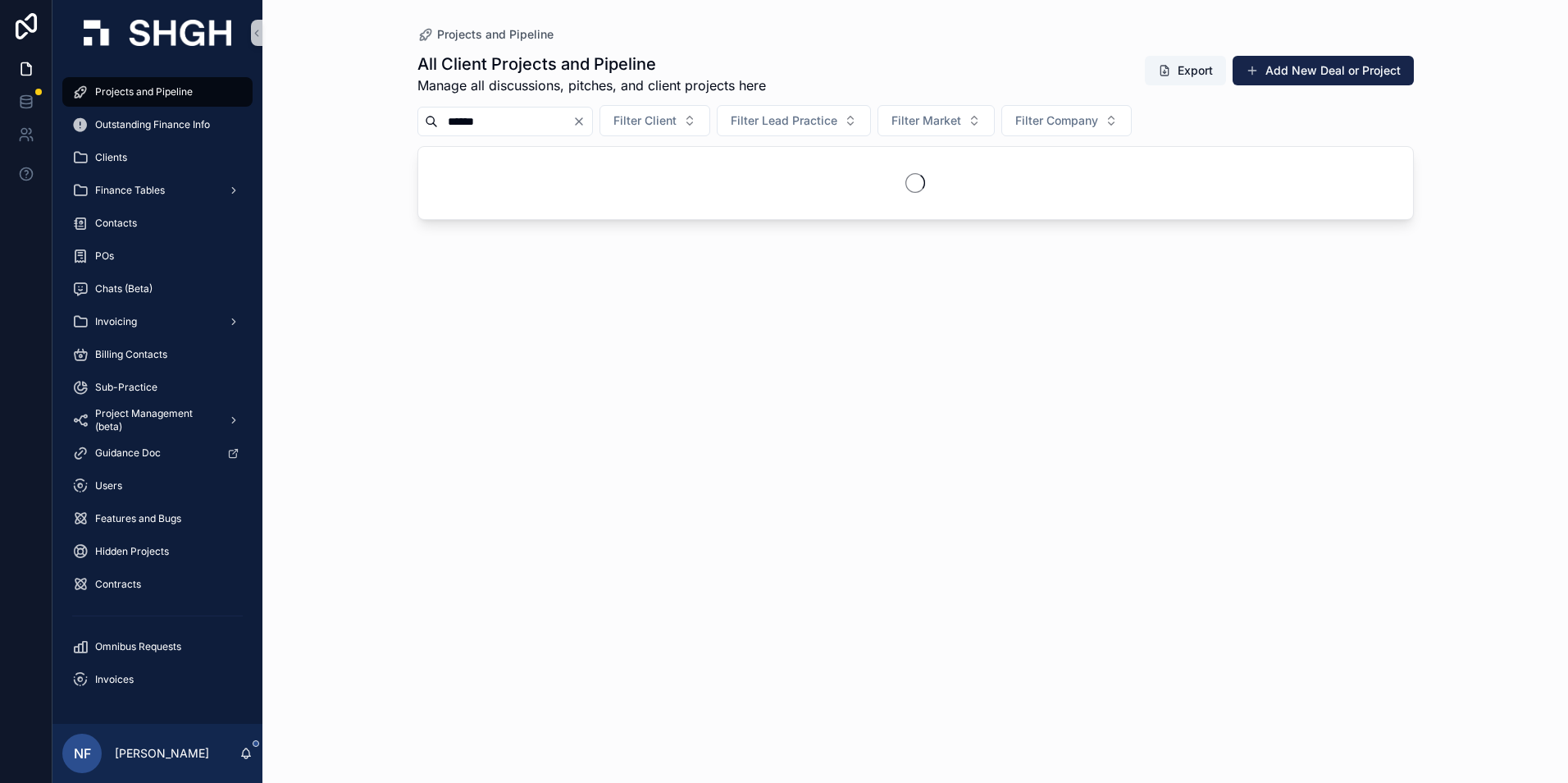
type input "******"
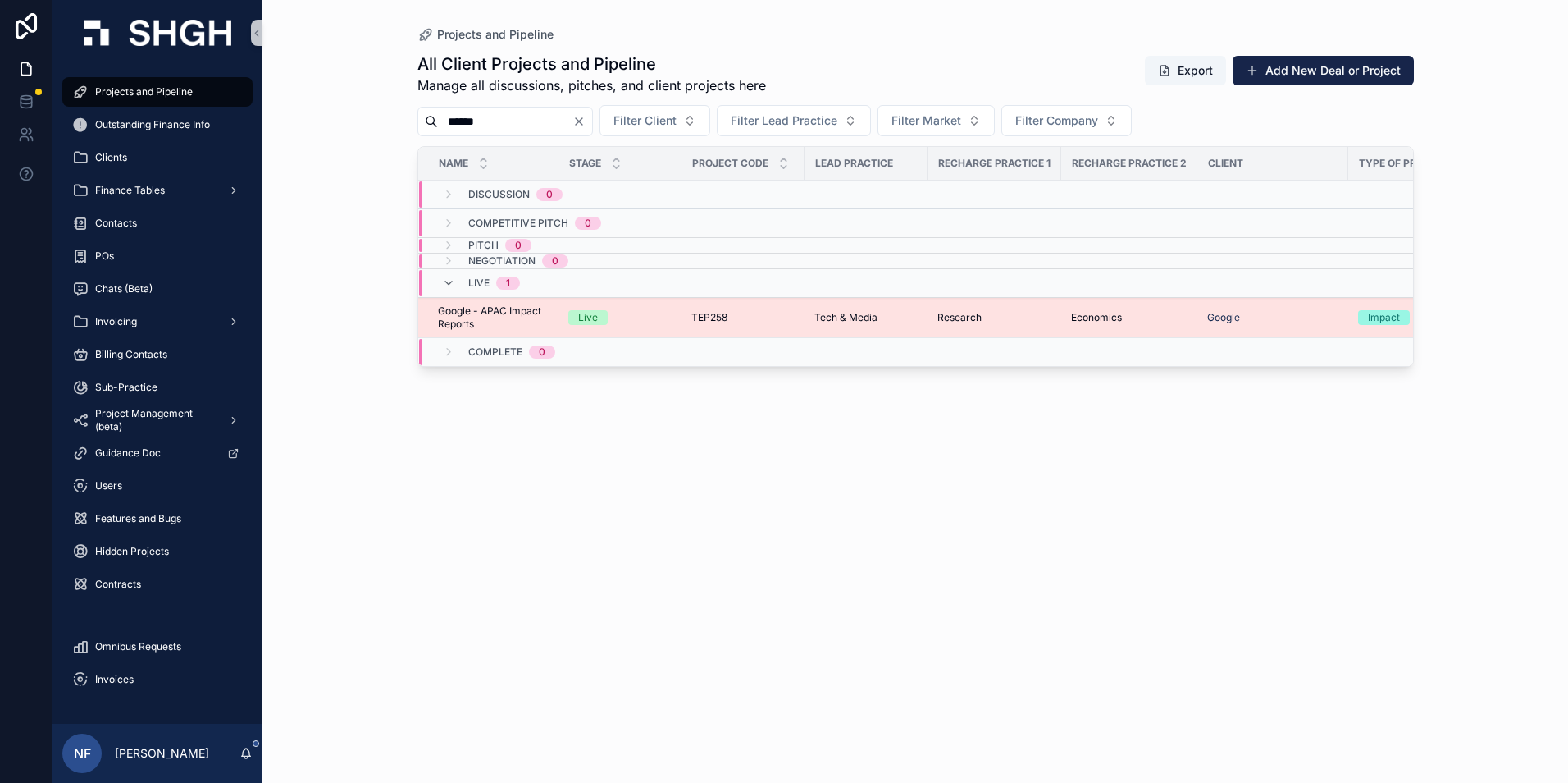
click at [468, 315] on span "Google - APAC Impact Reports" at bounding box center [494, 317] width 111 height 26
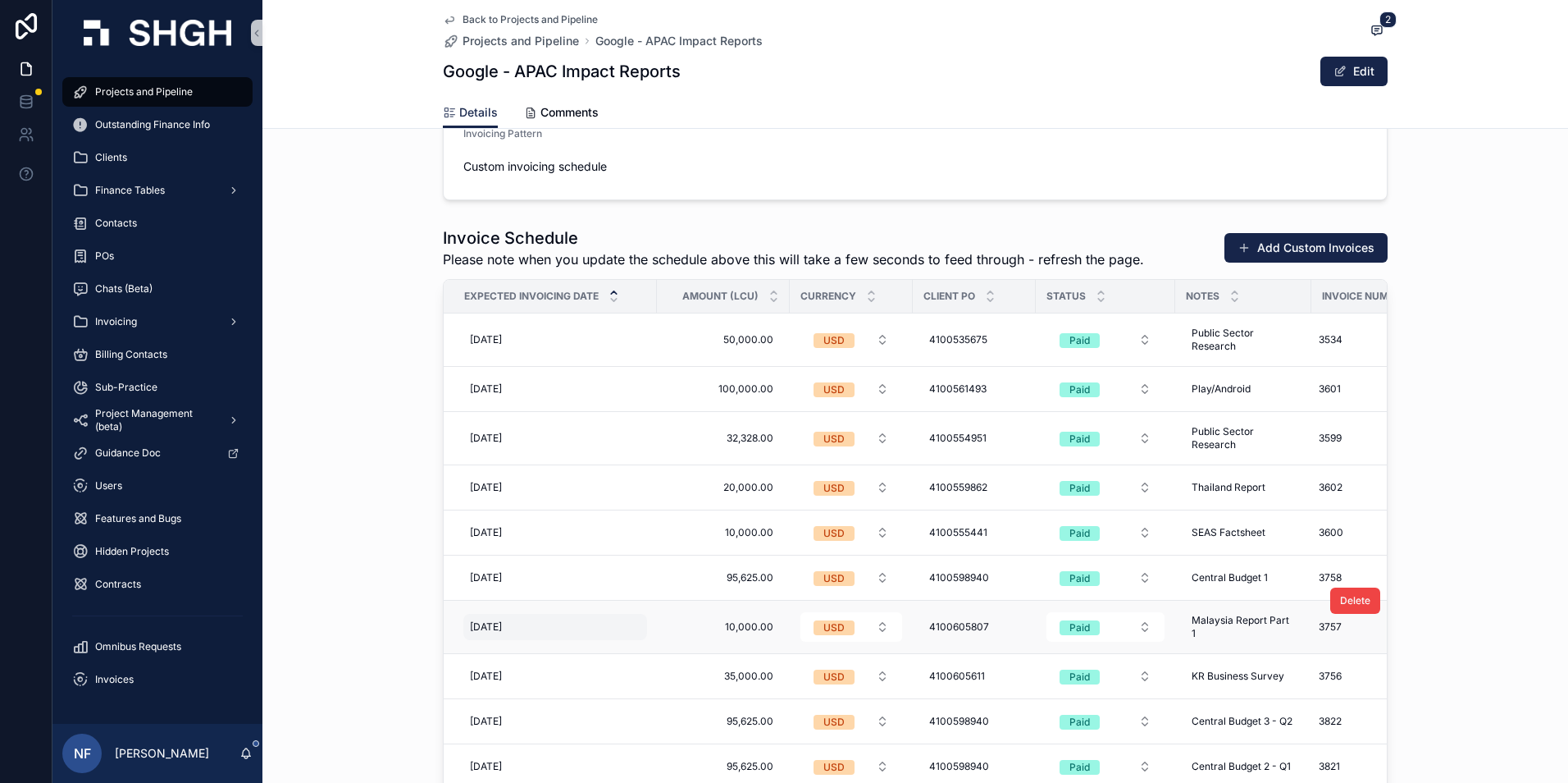
scroll to position [1969, 0]
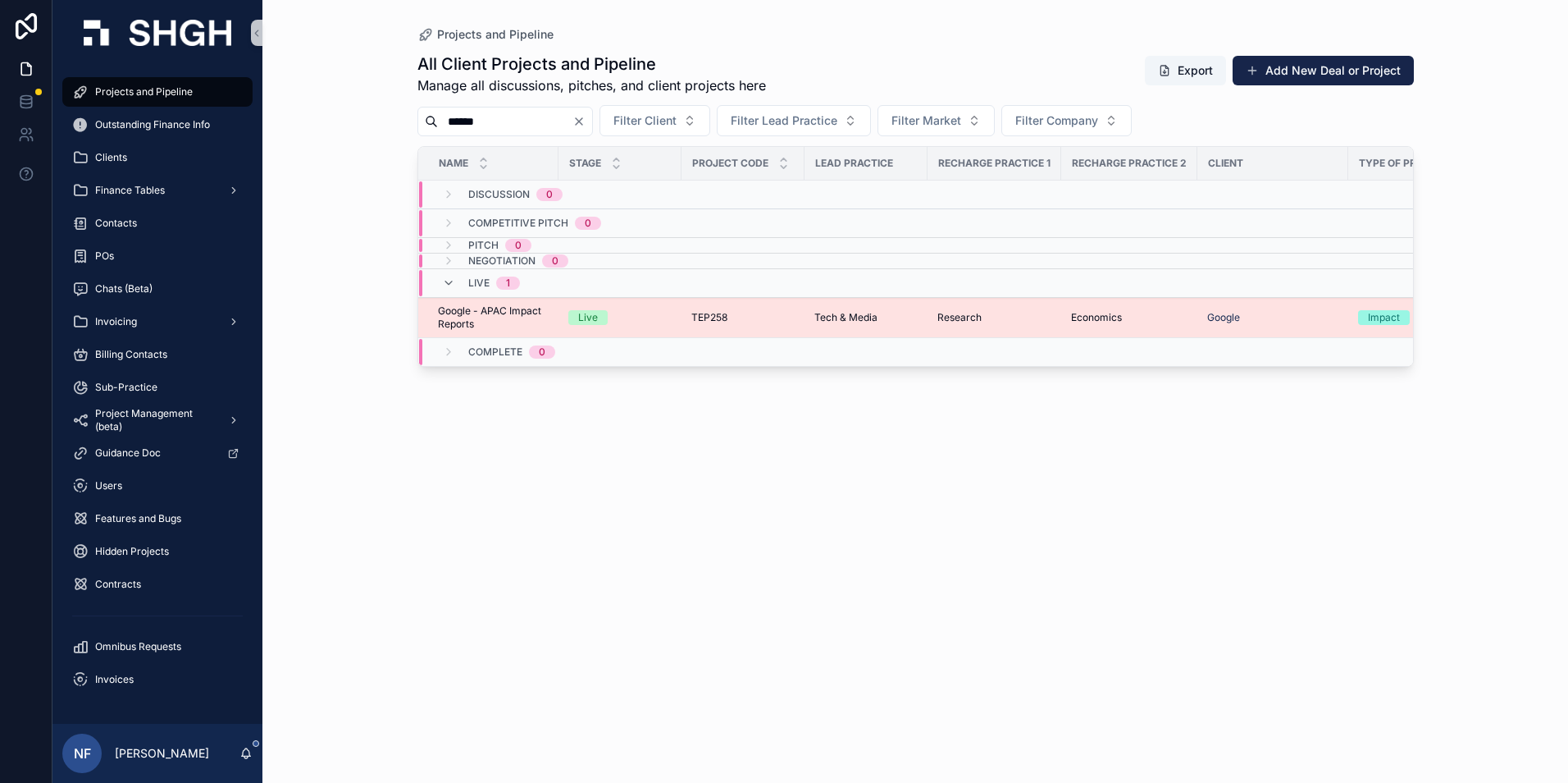
click at [480, 324] on span "Google - APAC Impact Reports" at bounding box center [494, 317] width 111 height 26
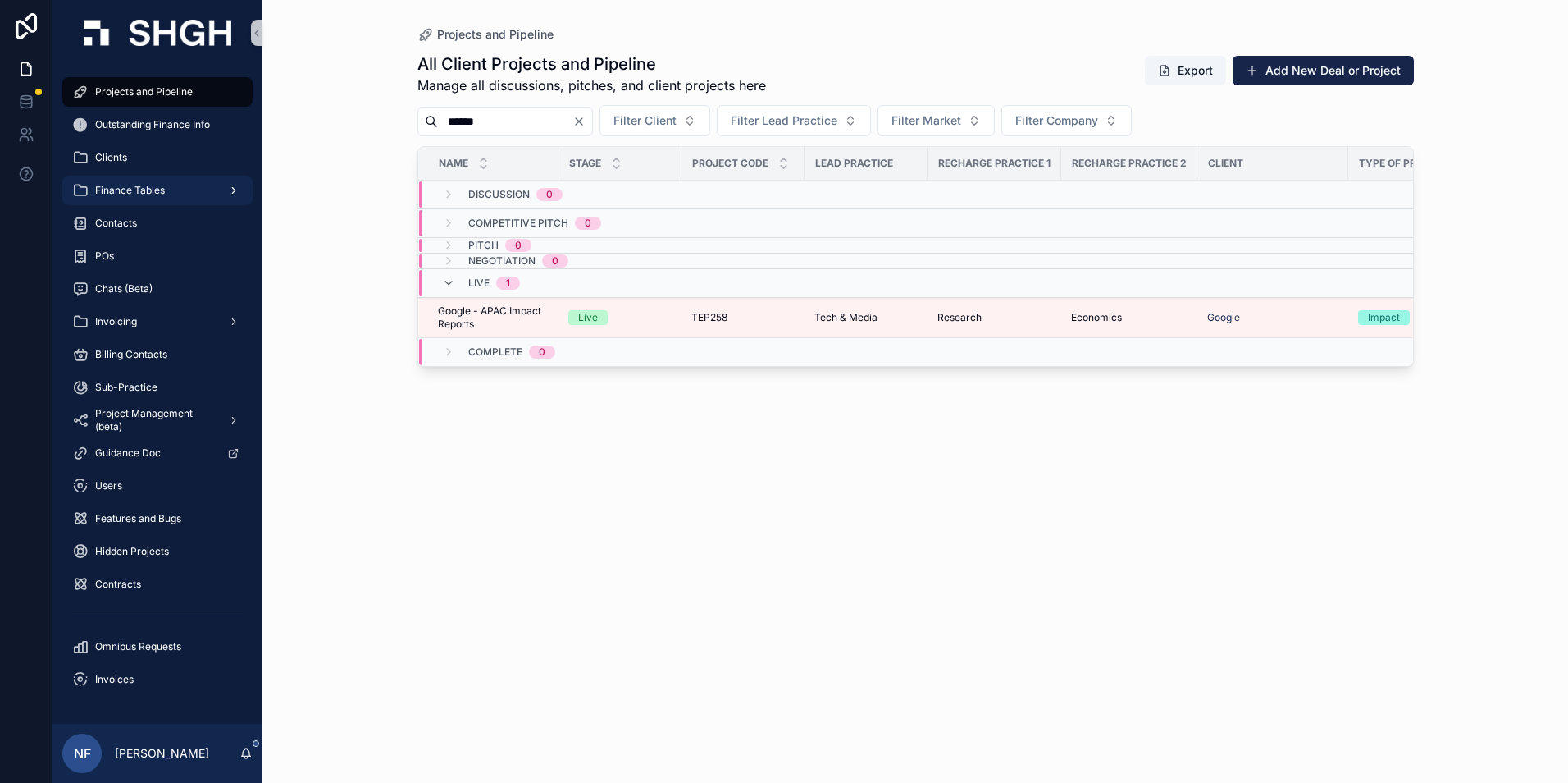
click at [137, 194] on span "Finance Tables" at bounding box center [130, 190] width 70 height 13
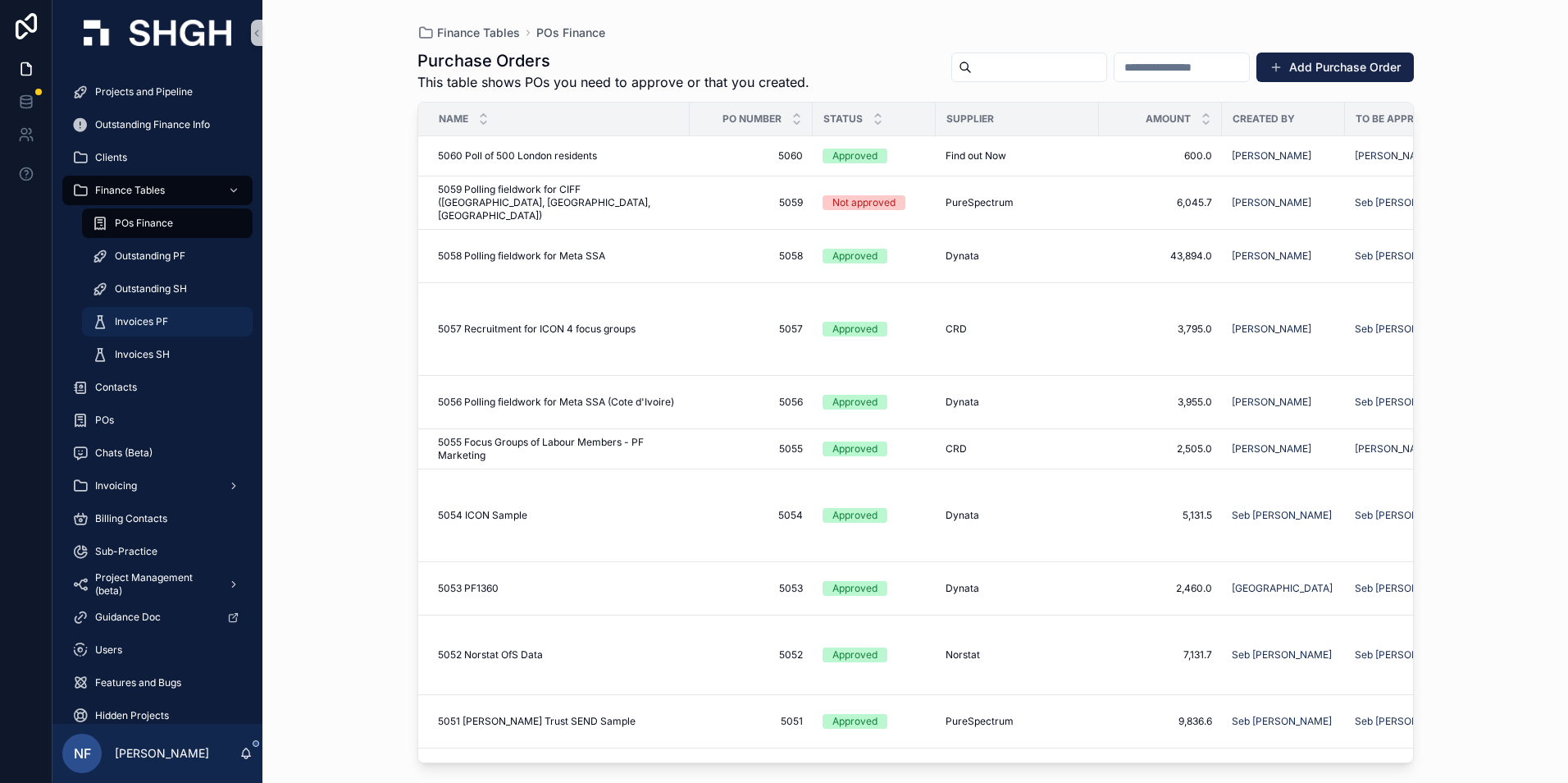
click at [122, 317] on span "Invoices PF" at bounding box center [141, 321] width 53 height 13
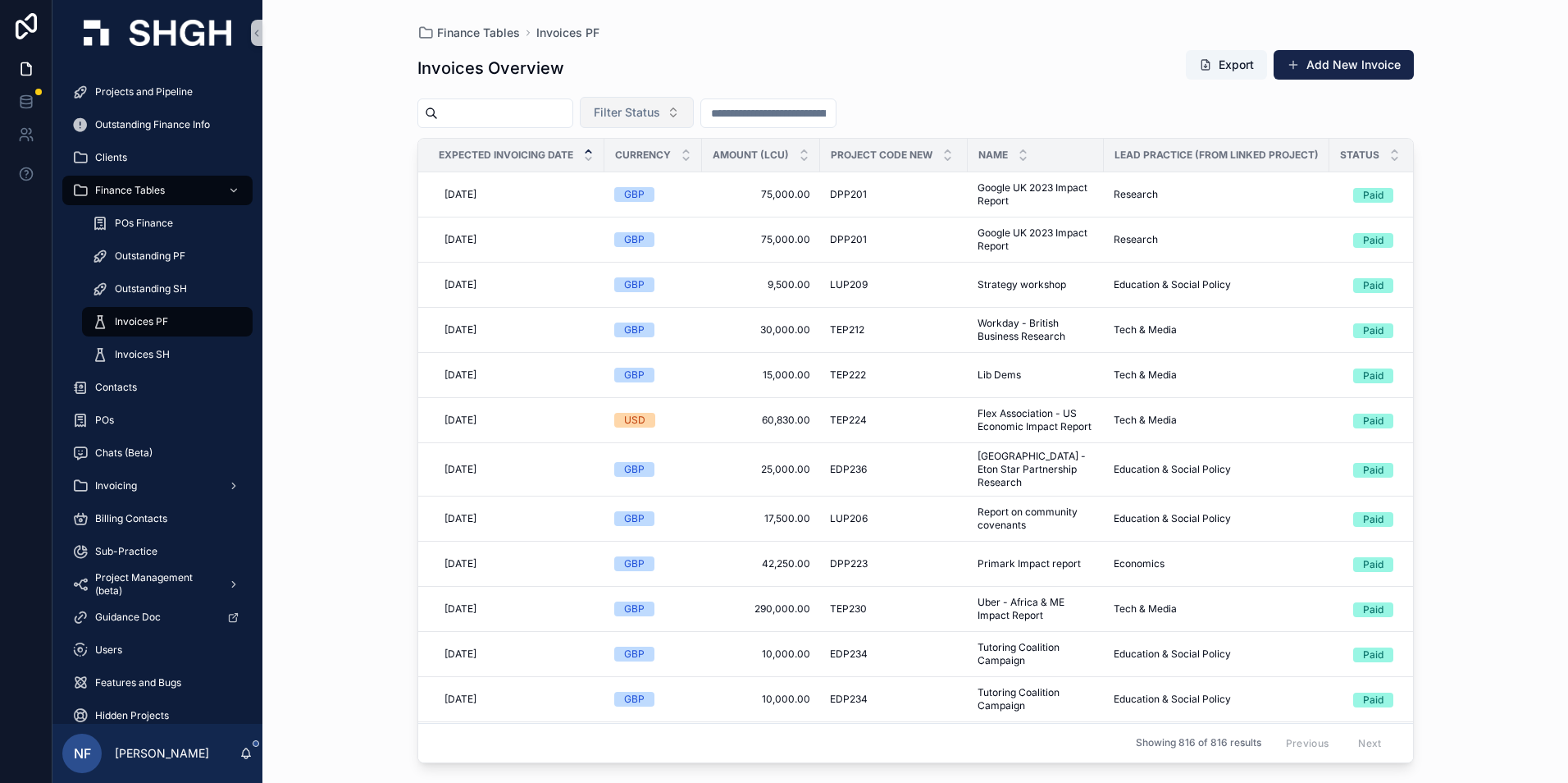
click at [658, 110] on span "Filter Status" at bounding box center [627, 112] width 66 height 17
click at [637, 175] on div "Waiting to Send" at bounding box center [678, 179] width 197 height 26
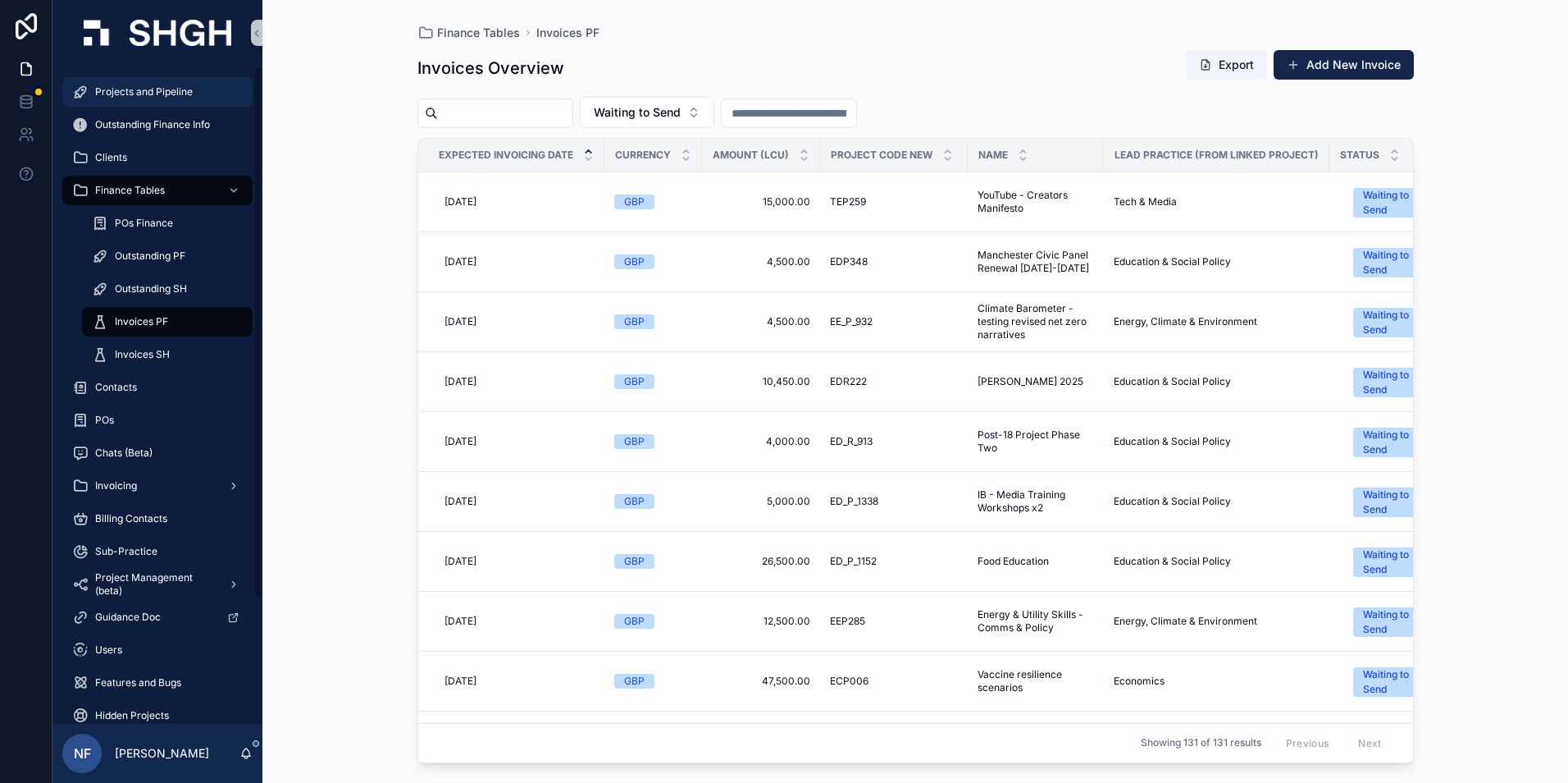
click at [128, 92] on span "Projects and Pipeline" at bounding box center [144, 92] width 98 height 13
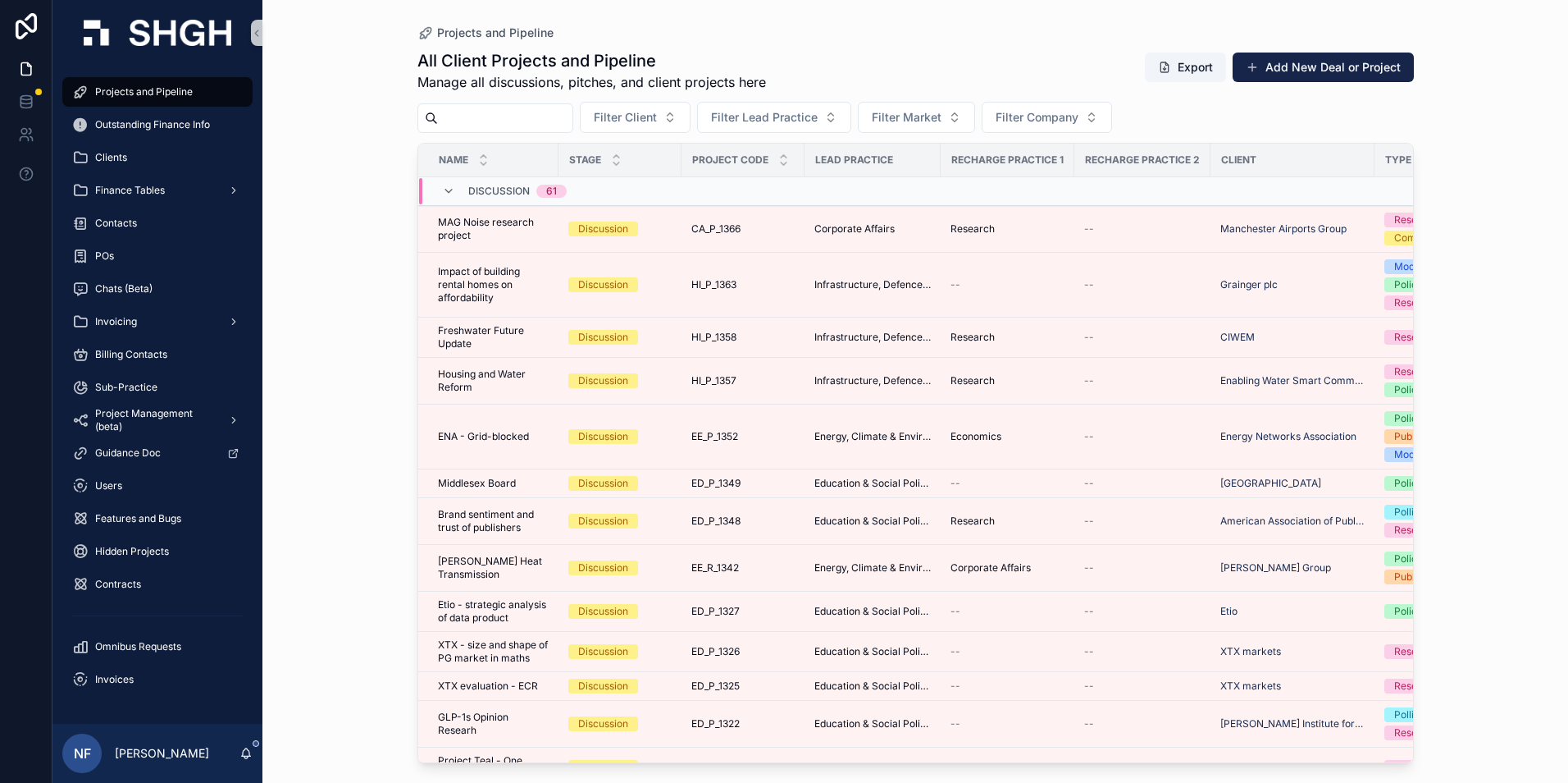
click at [464, 114] on input "scrollable content" at bounding box center [505, 118] width 135 height 23
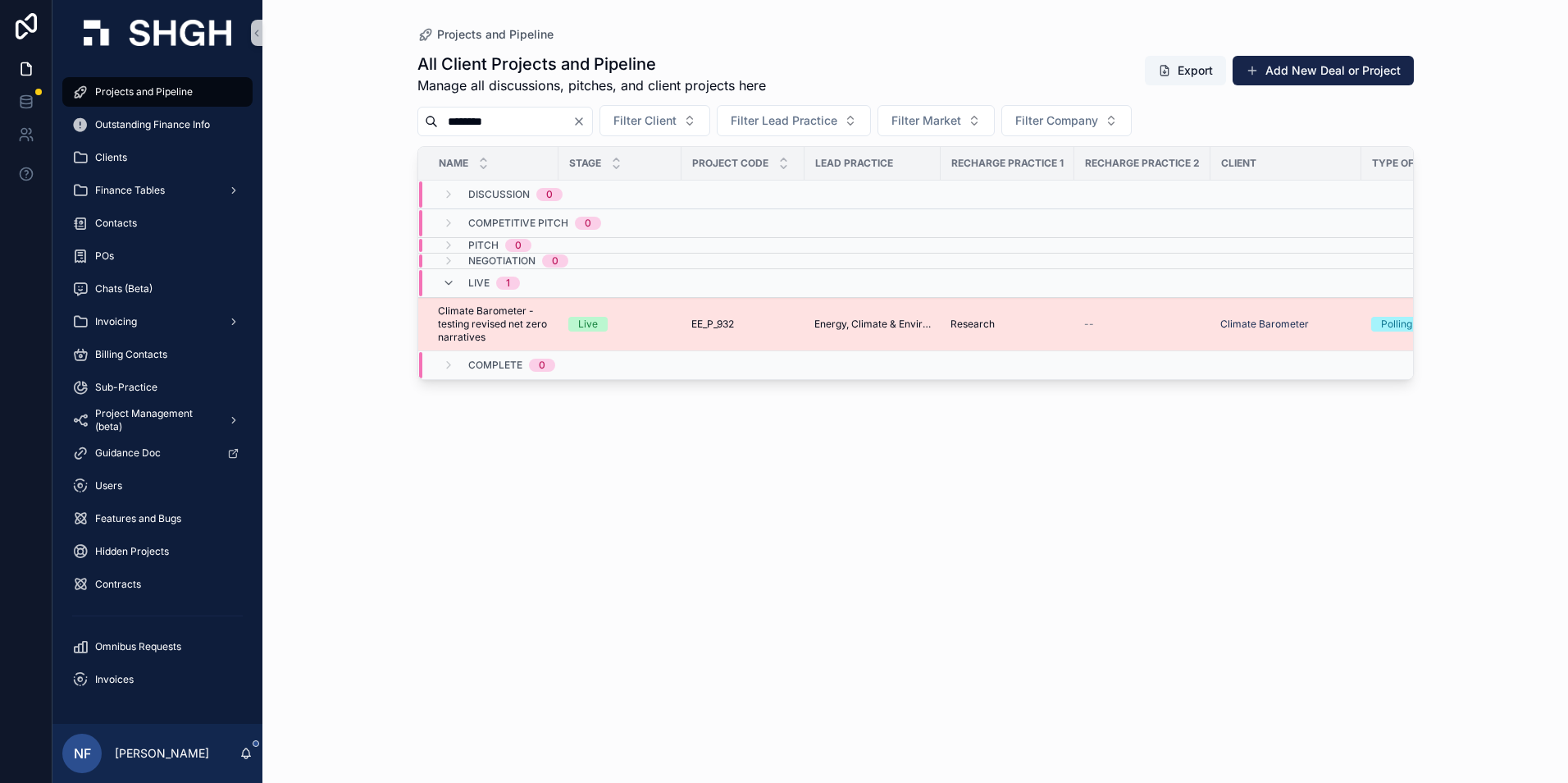
type input "********"
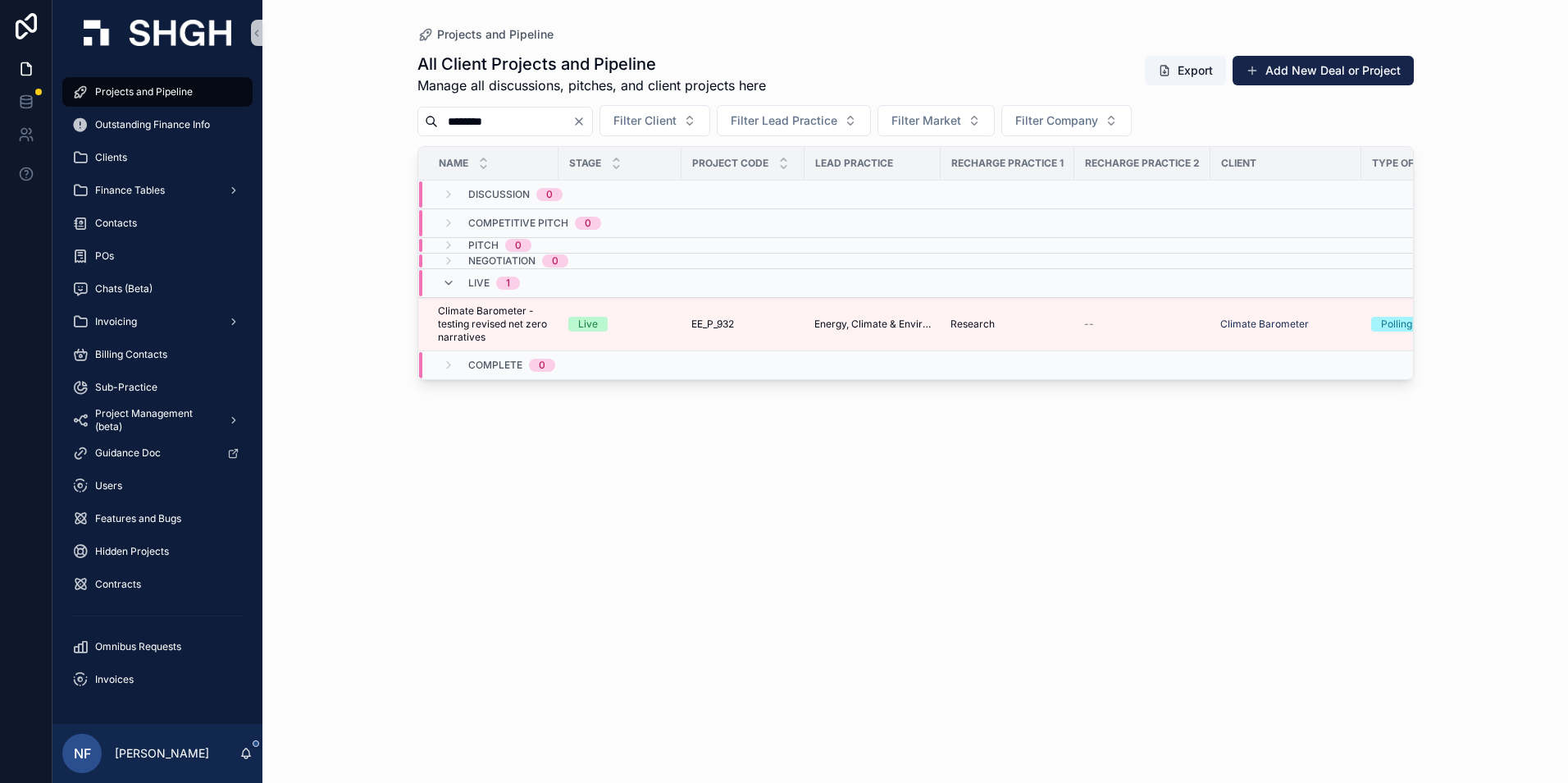
click at [494, 321] on span "Climate Barometer - testing revised net zero narratives" at bounding box center [494, 324] width 111 height 40
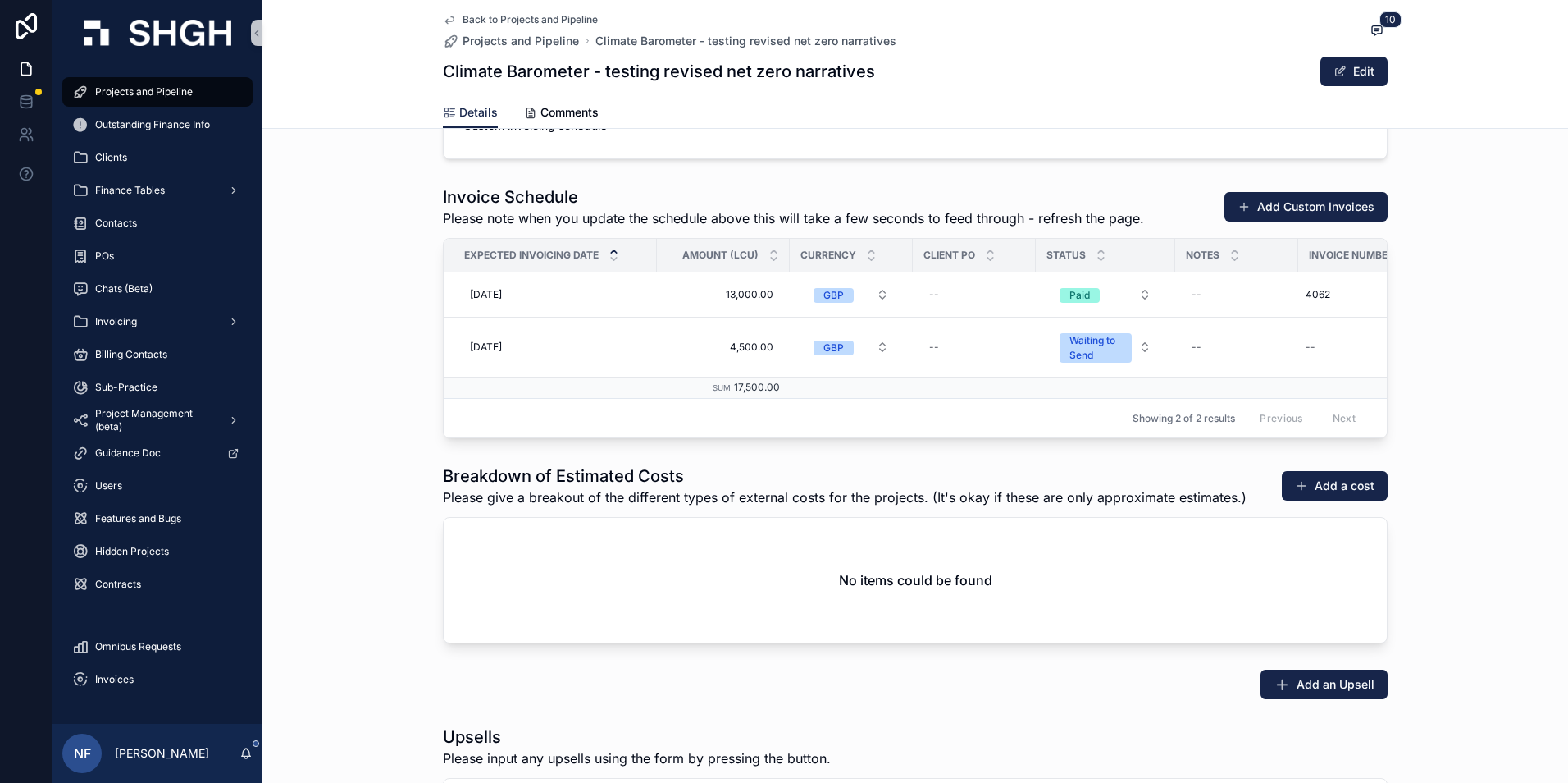
scroll to position [2379, 0]
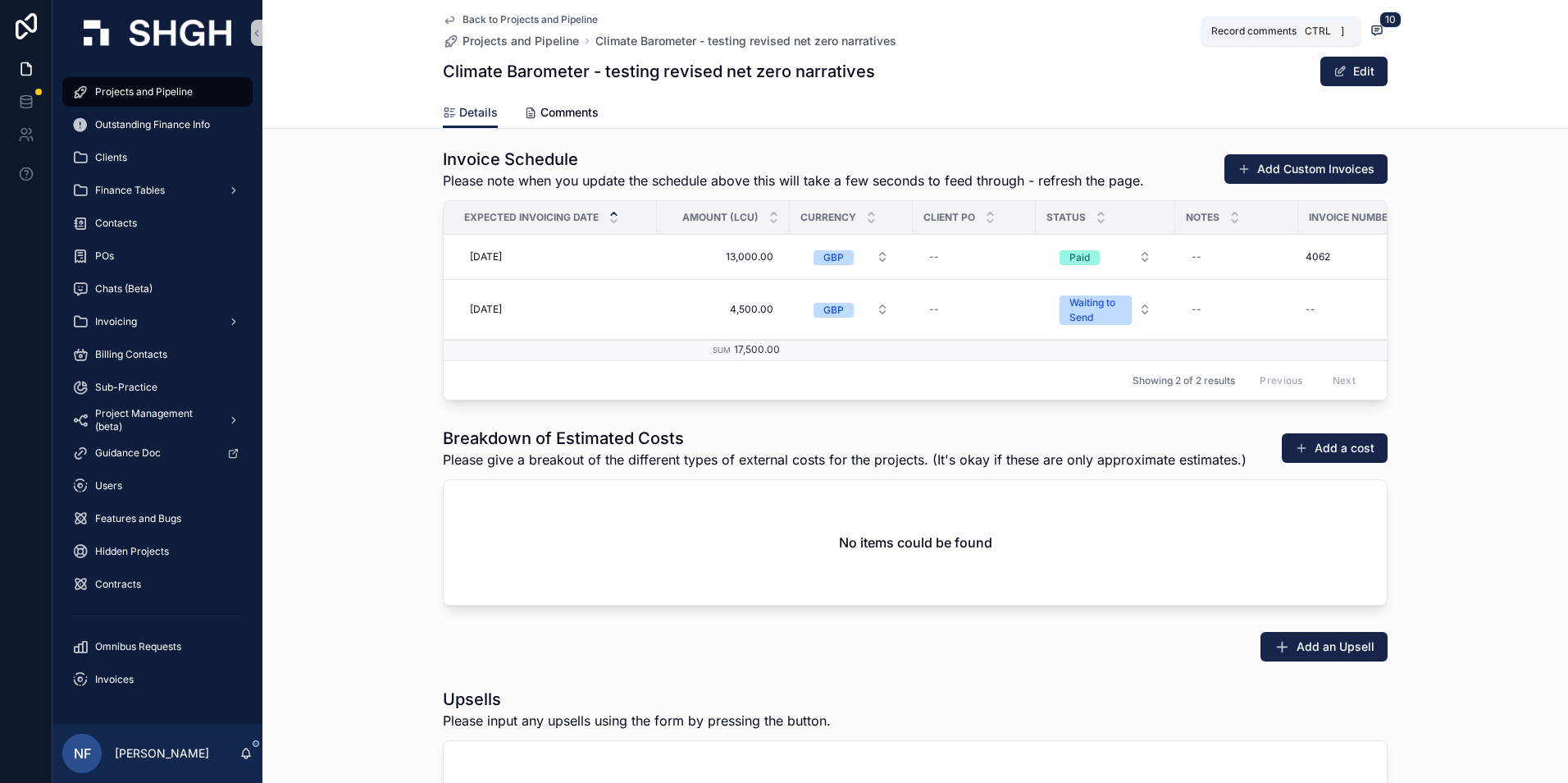
click at [1371, 25] on icon "scrollable content" at bounding box center [1377, 30] width 13 height 13
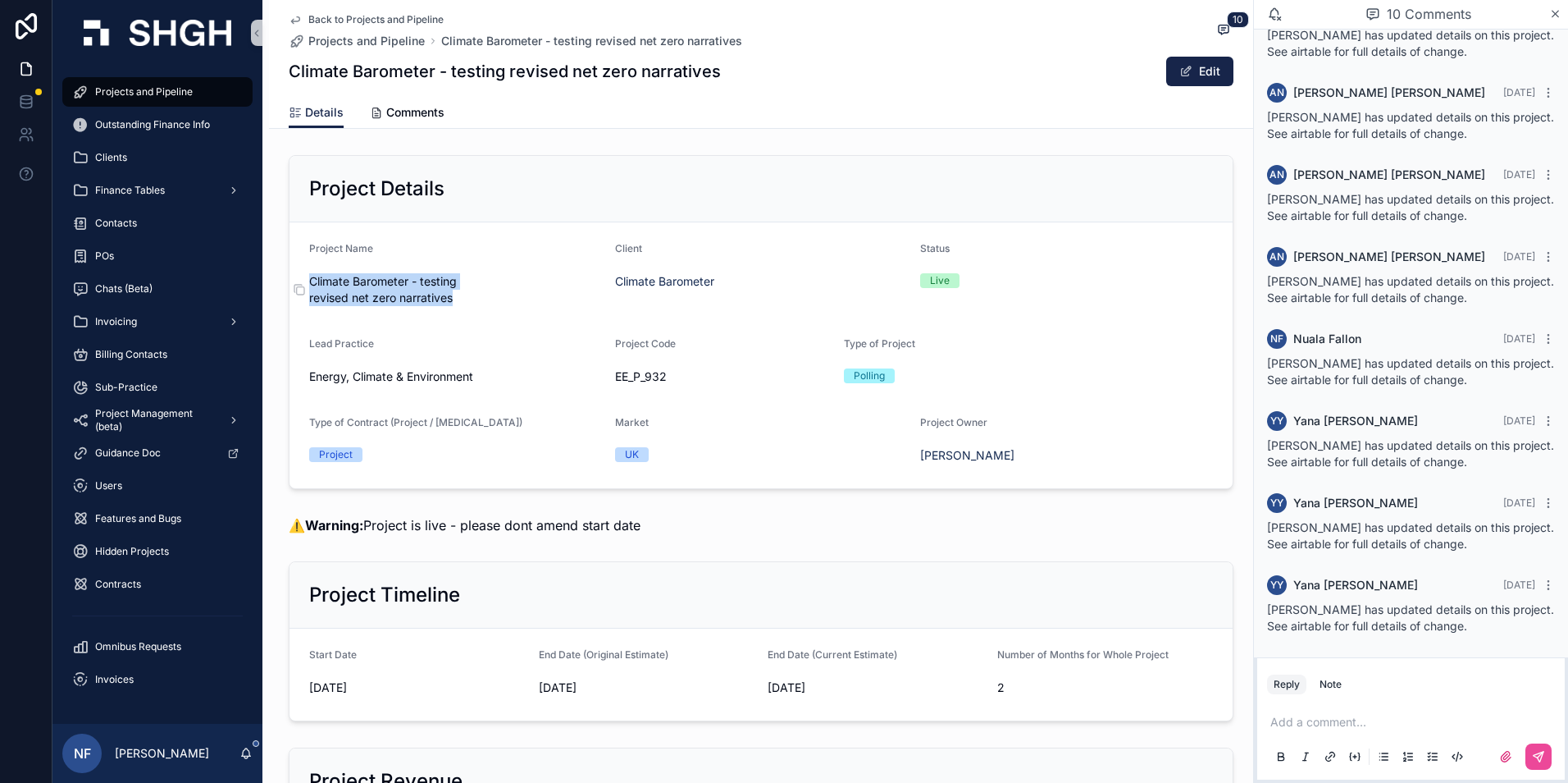
drag, startPoint x: 304, startPoint y: 280, endPoint x: 450, endPoint y: 297, distance: 147.0
click at [450, 297] on span "Climate Barometer - testing revised net zero narratives" at bounding box center [456, 289] width 293 height 33
drag, startPoint x: 450, startPoint y: 297, endPoint x: 437, endPoint y: 298, distance: 13.0
copy span "Climate Barometer - testing revised net zero narratives"
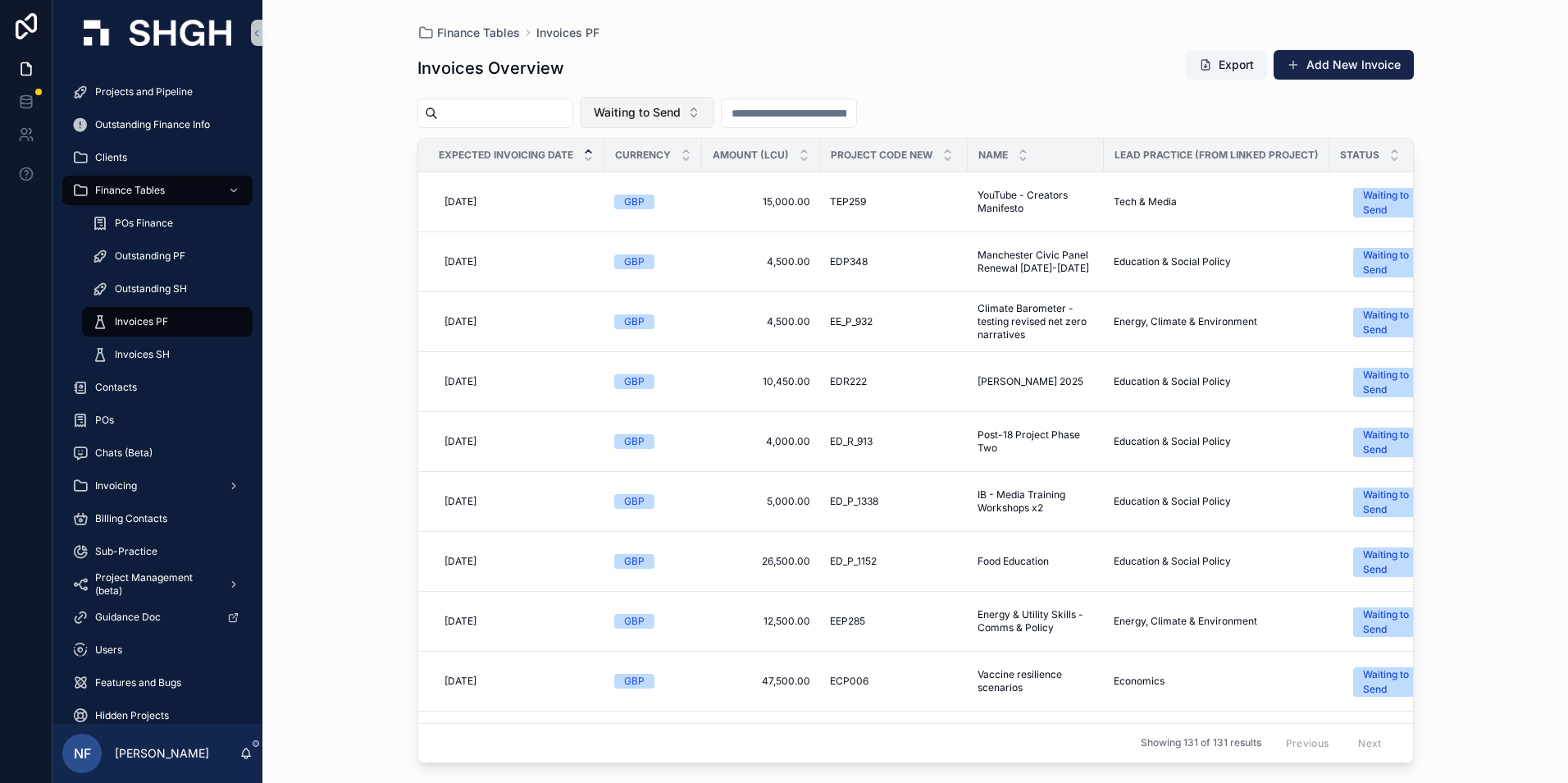
click at [638, 117] on button "Waiting to Send" at bounding box center [647, 112] width 135 height 31
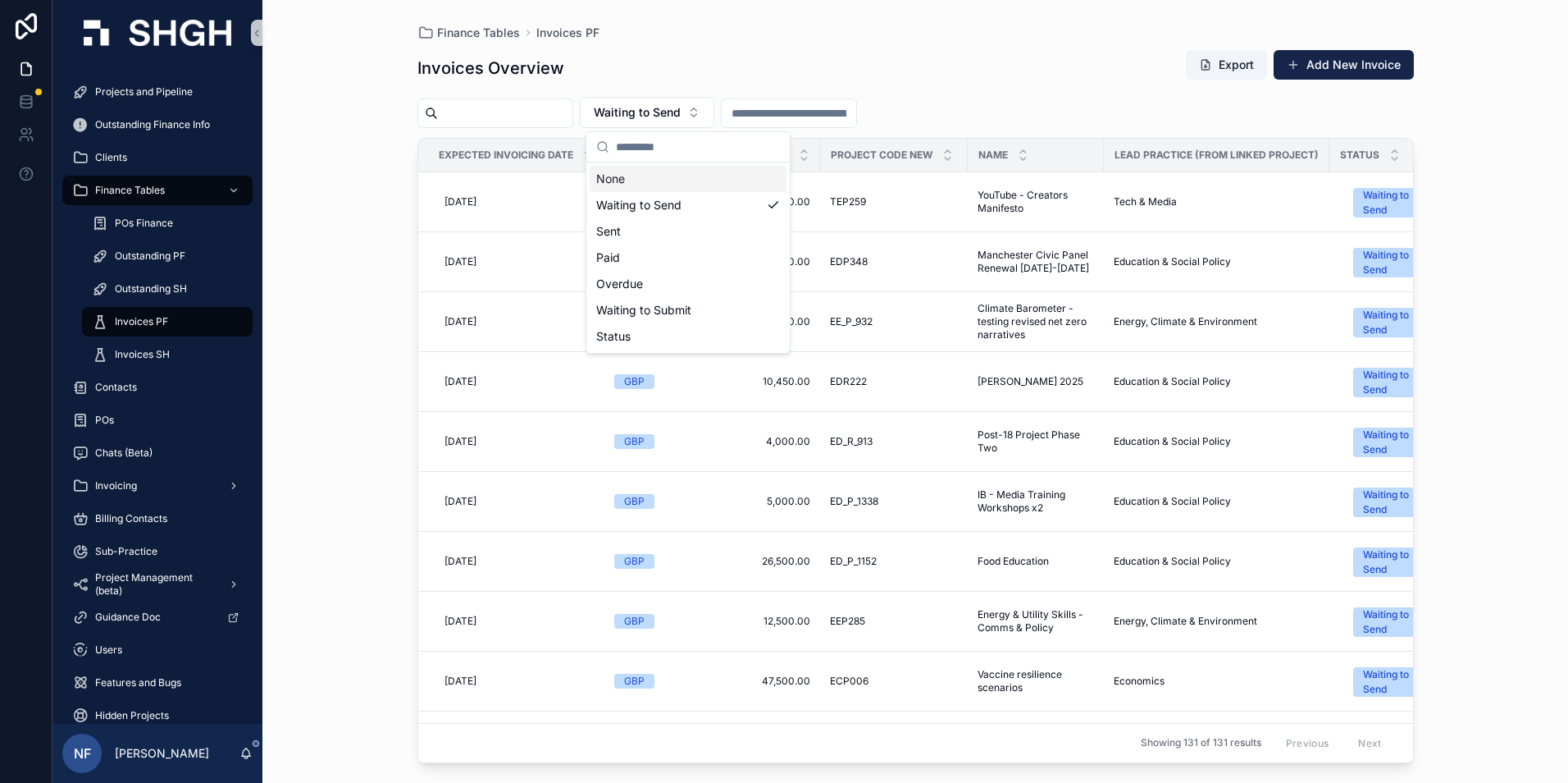
click at [630, 205] on div "Waiting to Send" at bounding box center [687, 205] width 197 height 26
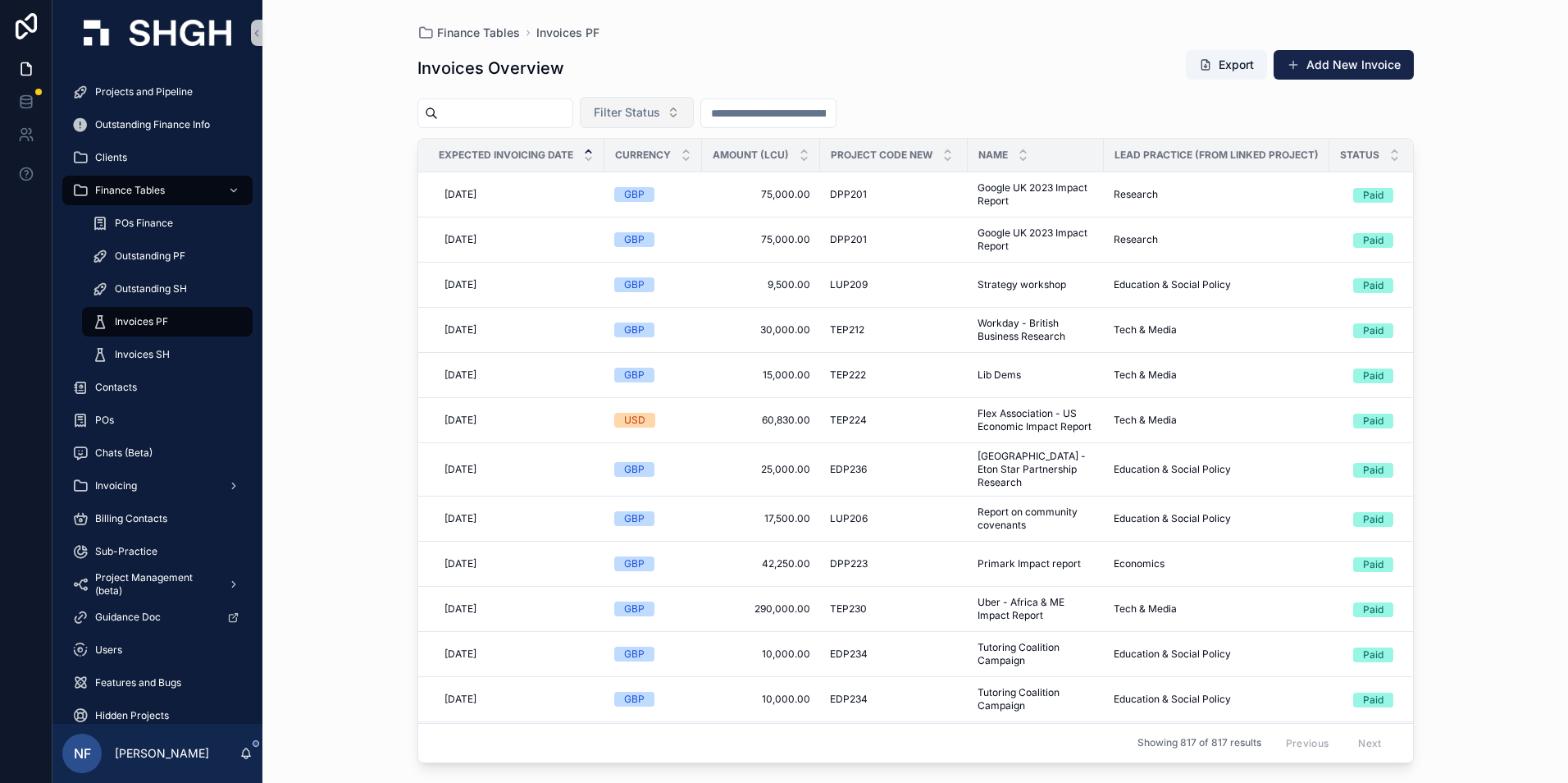
click at [660, 115] on span "Filter Status" at bounding box center [627, 112] width 66 height 17
click at [656, 175] on div "Waiting to Send" at bounding box center [678, 179] width 197 height 26
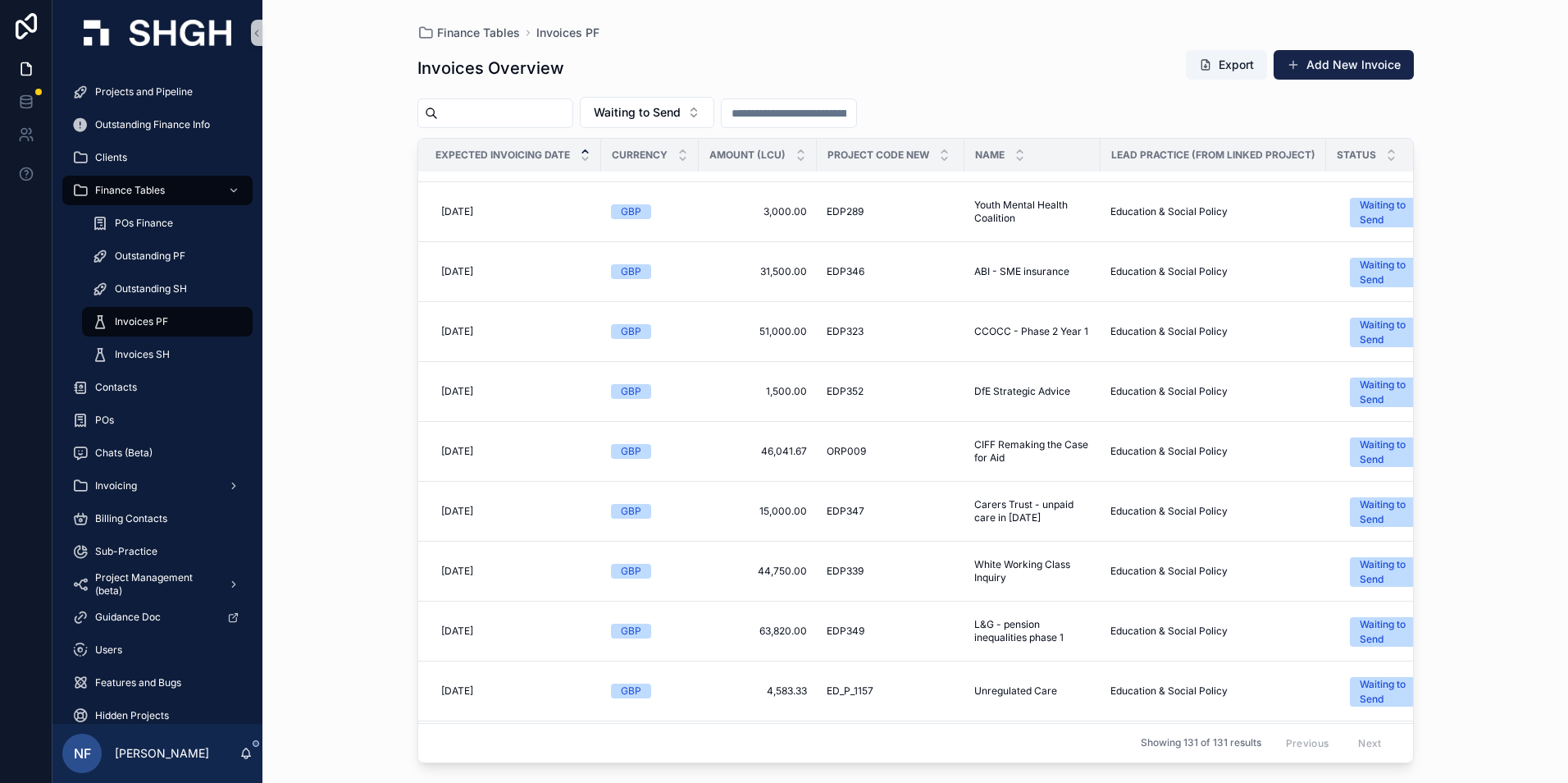
scroll to position [1148, 4]
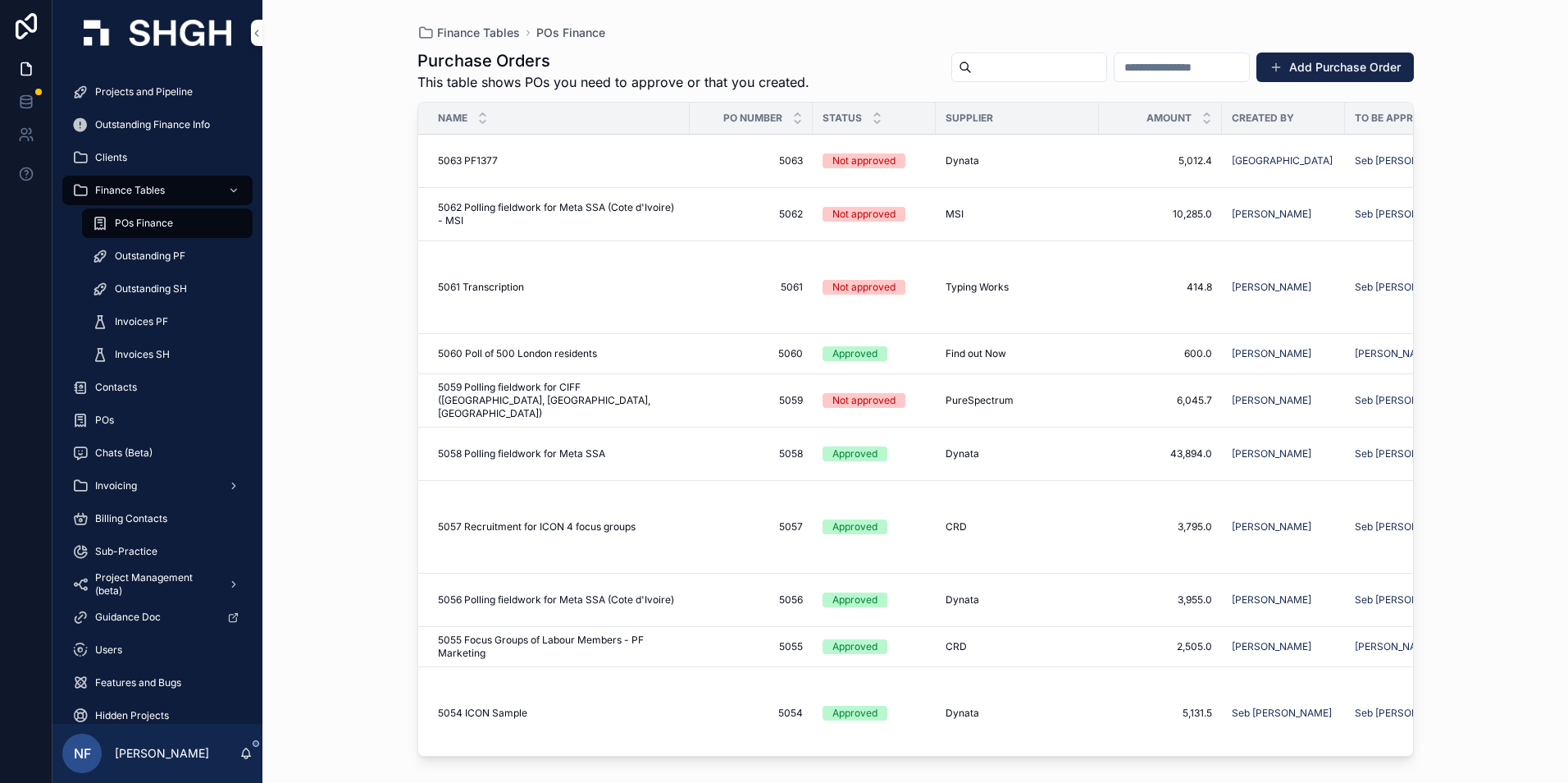
click at [149, 324] on span "Invoices PF" at bounding box center [141, 321] width 53 height 13
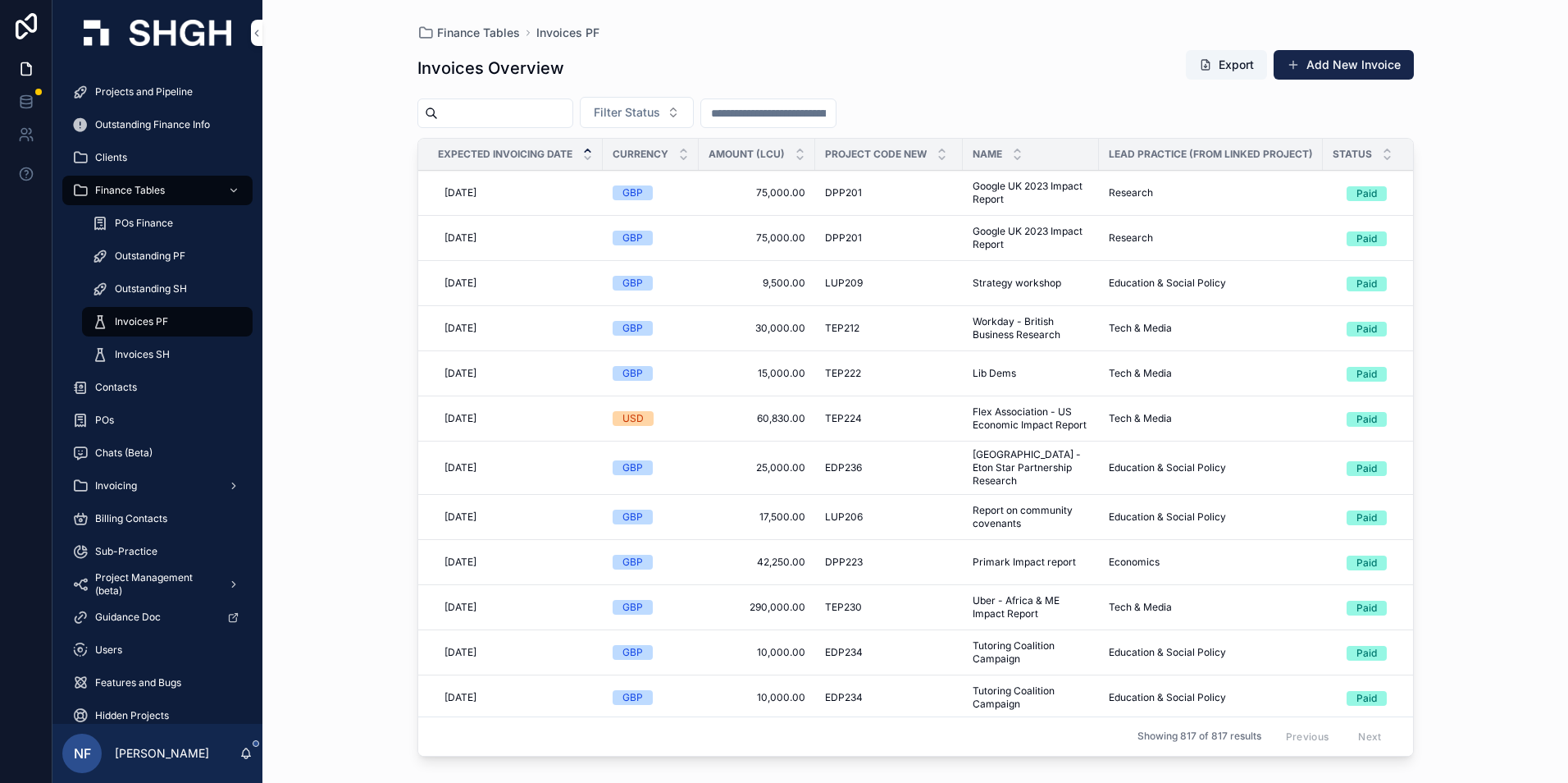
click at [165, 86] on span "Projects and Pipeline" at bounding box center [144, 92] width 98 height 13
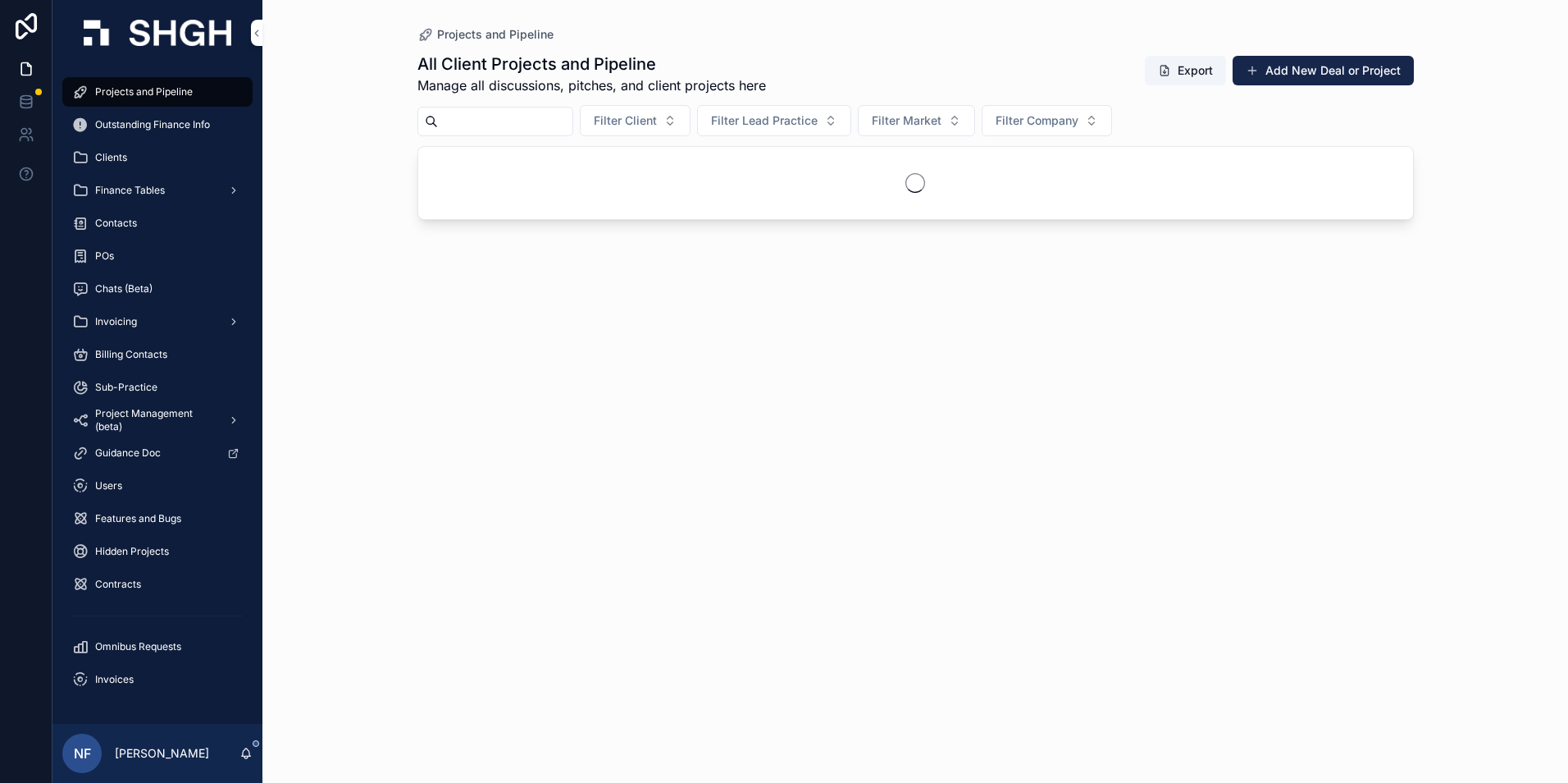
click at [477, 116] on input "scrollable content" at bounding box center [505, 122] width 135 height 23
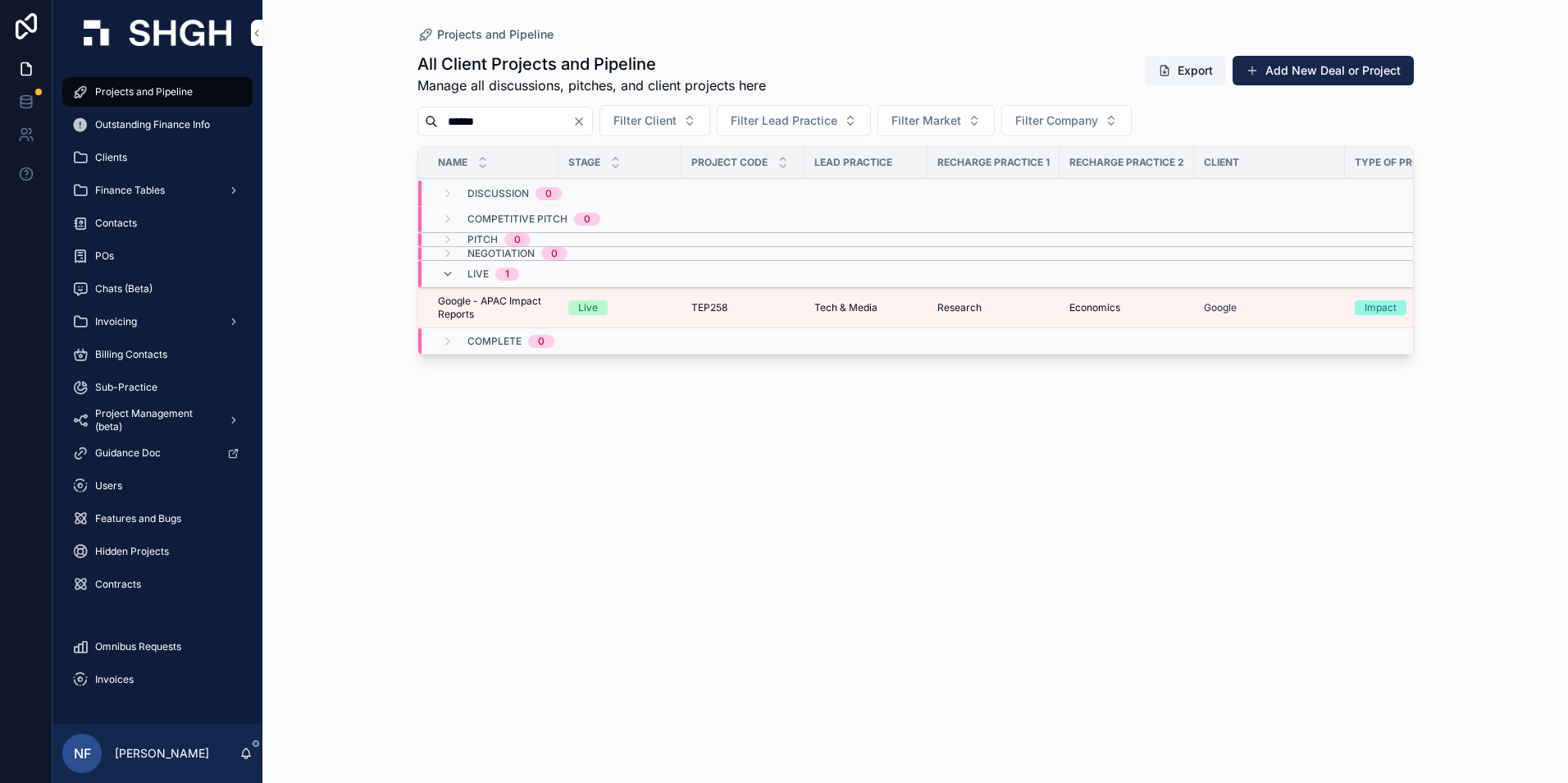
type input "******"
click at [462, 316] on span "Google - APAC Impact Reports" at bounding box center [494, 308] width 111 height 26
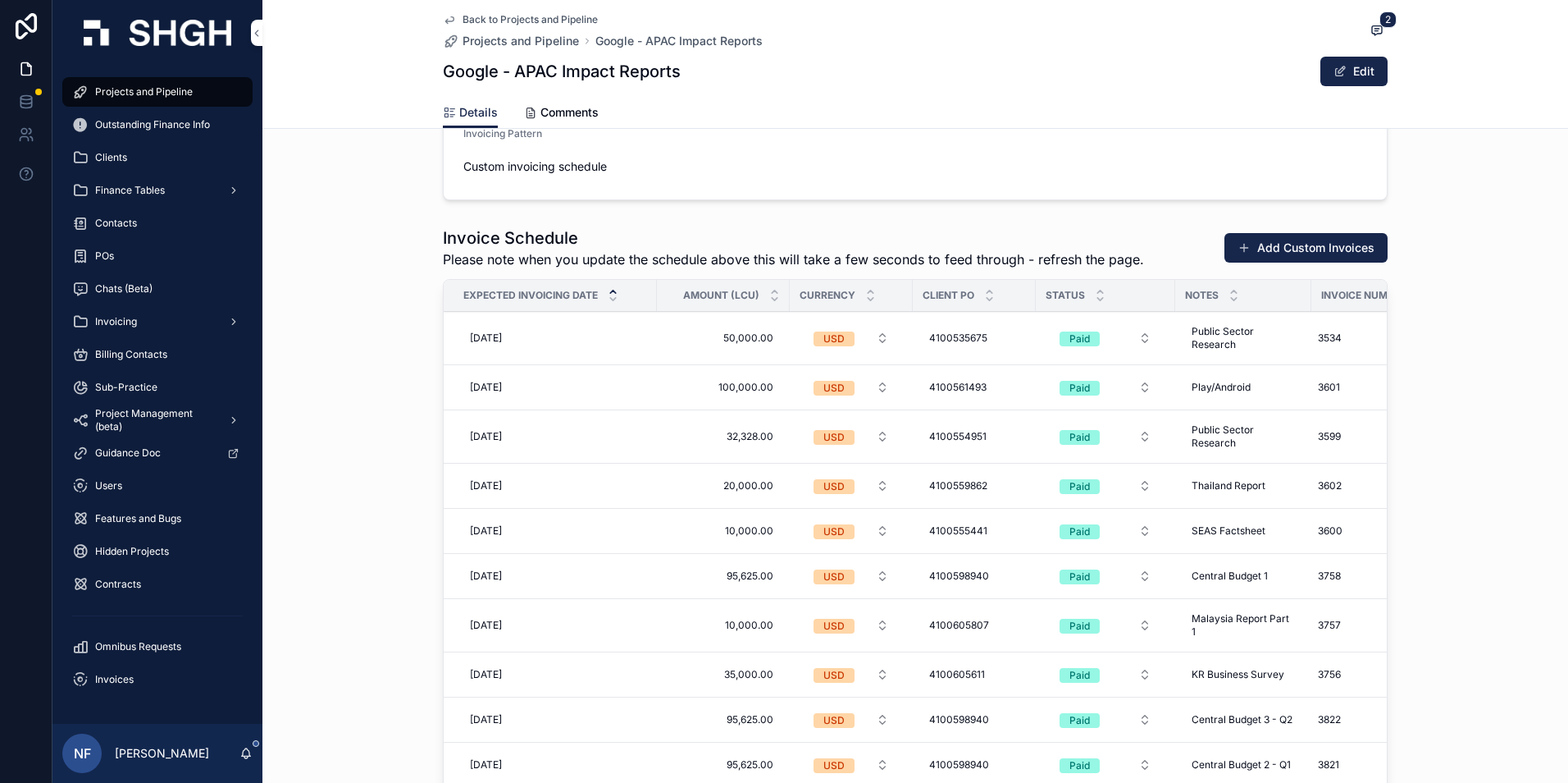
scroll to position [2707, 0]
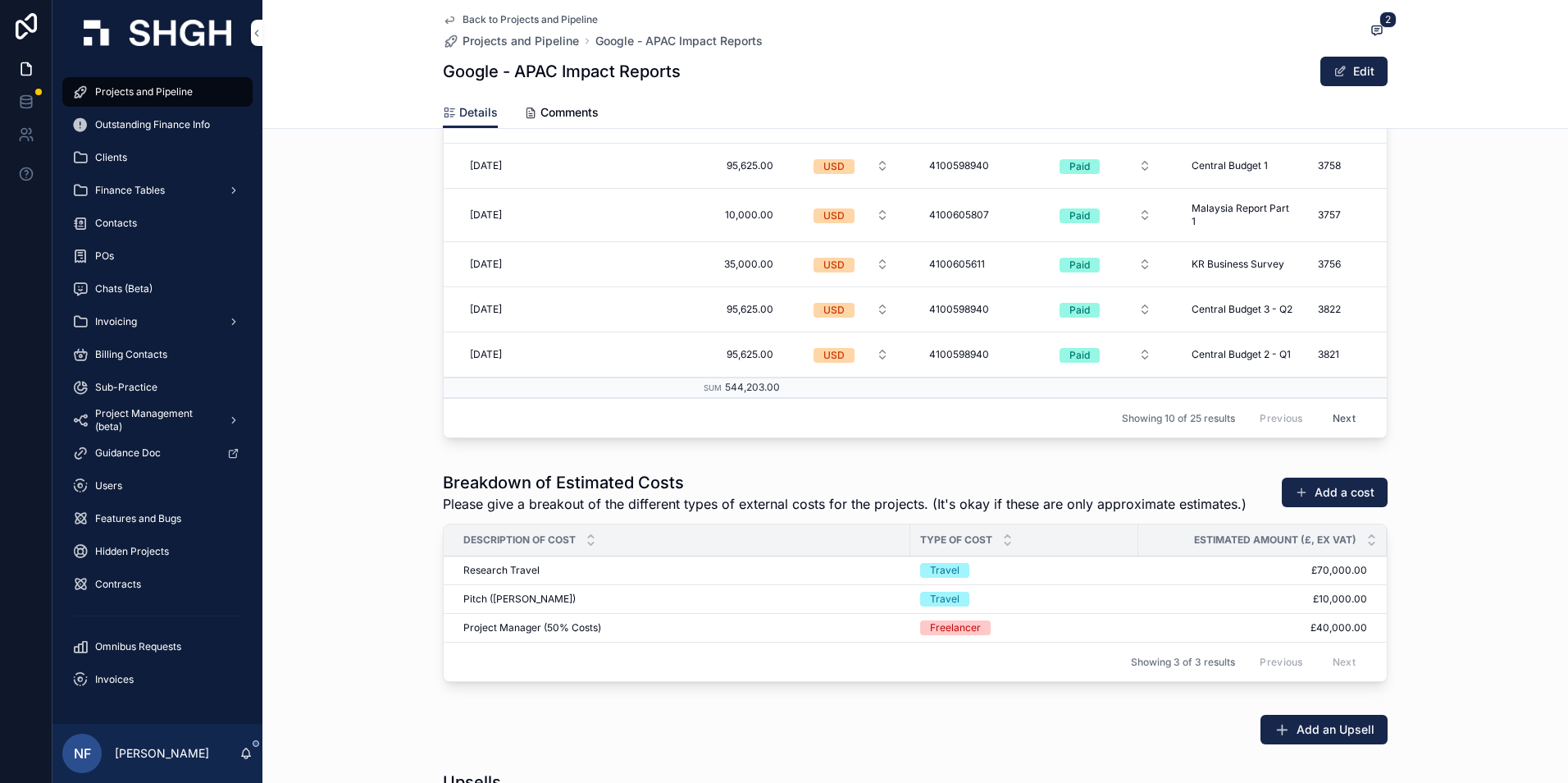
click at [1344, 411] on button "Next" at bounding box center [1344, 418] width 46 height 26
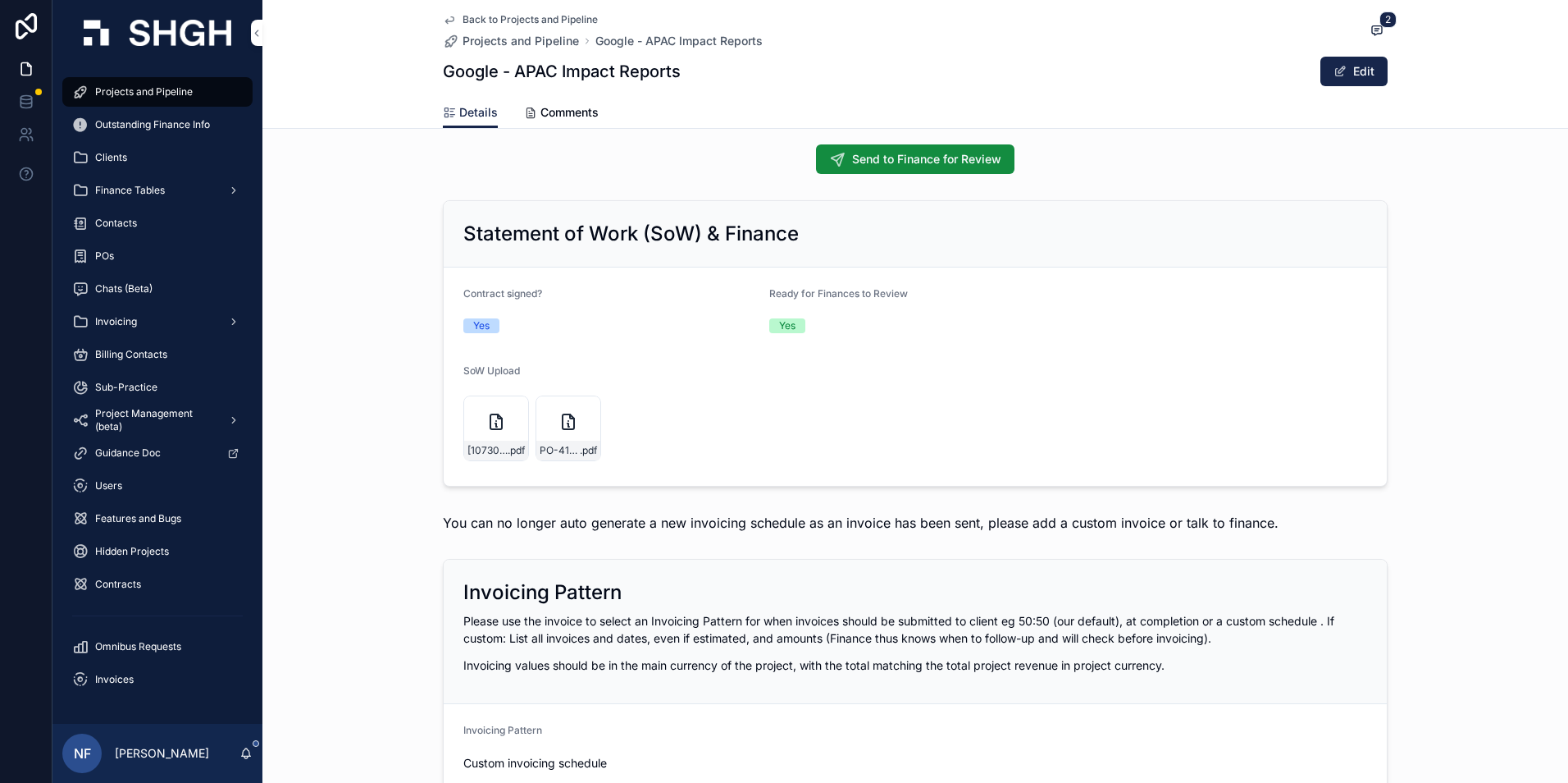
scroll to position [1641, 0]
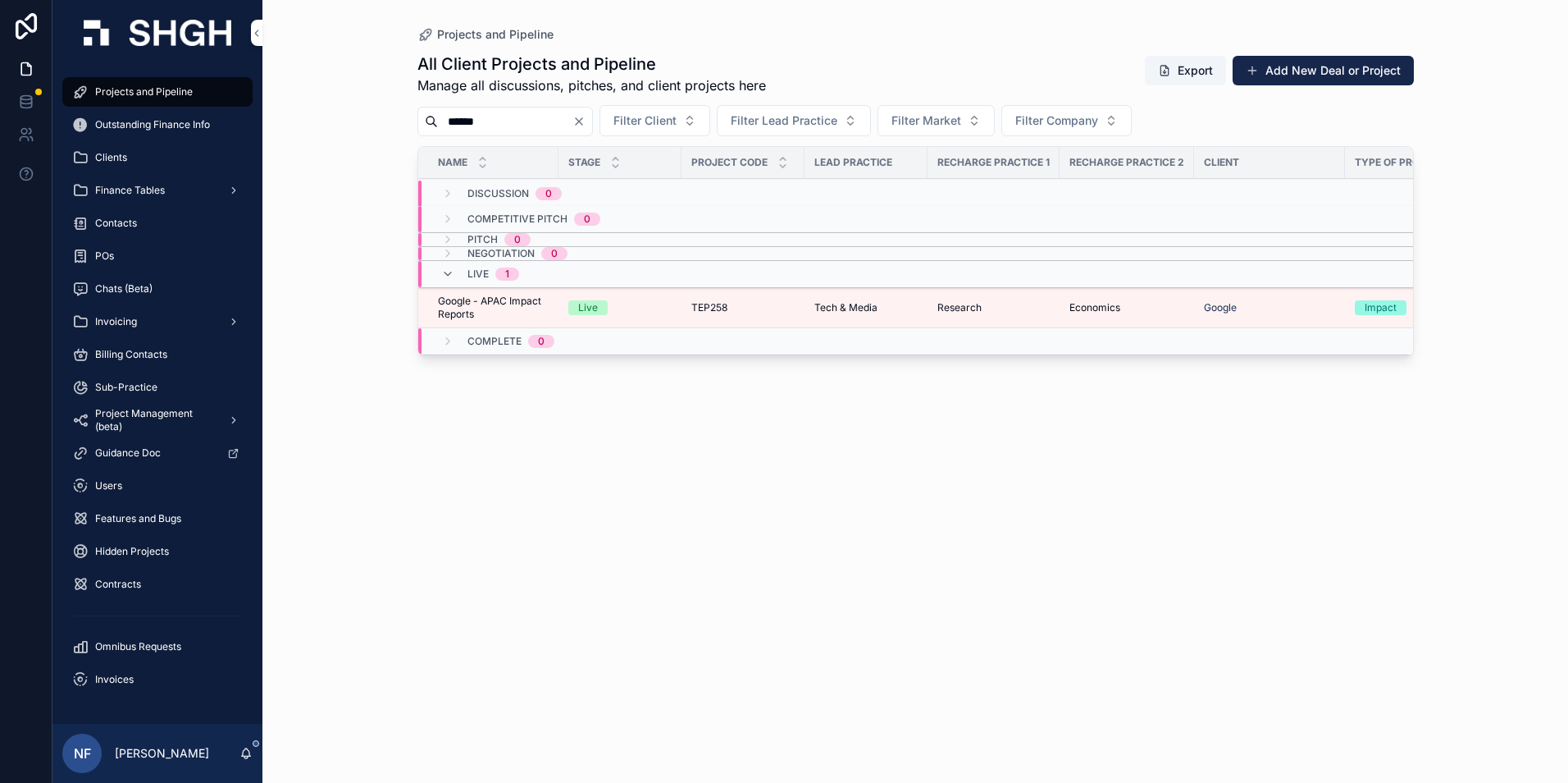
click at [500, 120] on input "******" at bounding box center [505, 122] width 135 height 23
type input "******"
click at [492, 317] on span "Uber - Canada Economic Impact Report" at bounding box center [494, 314] width 111 height 40
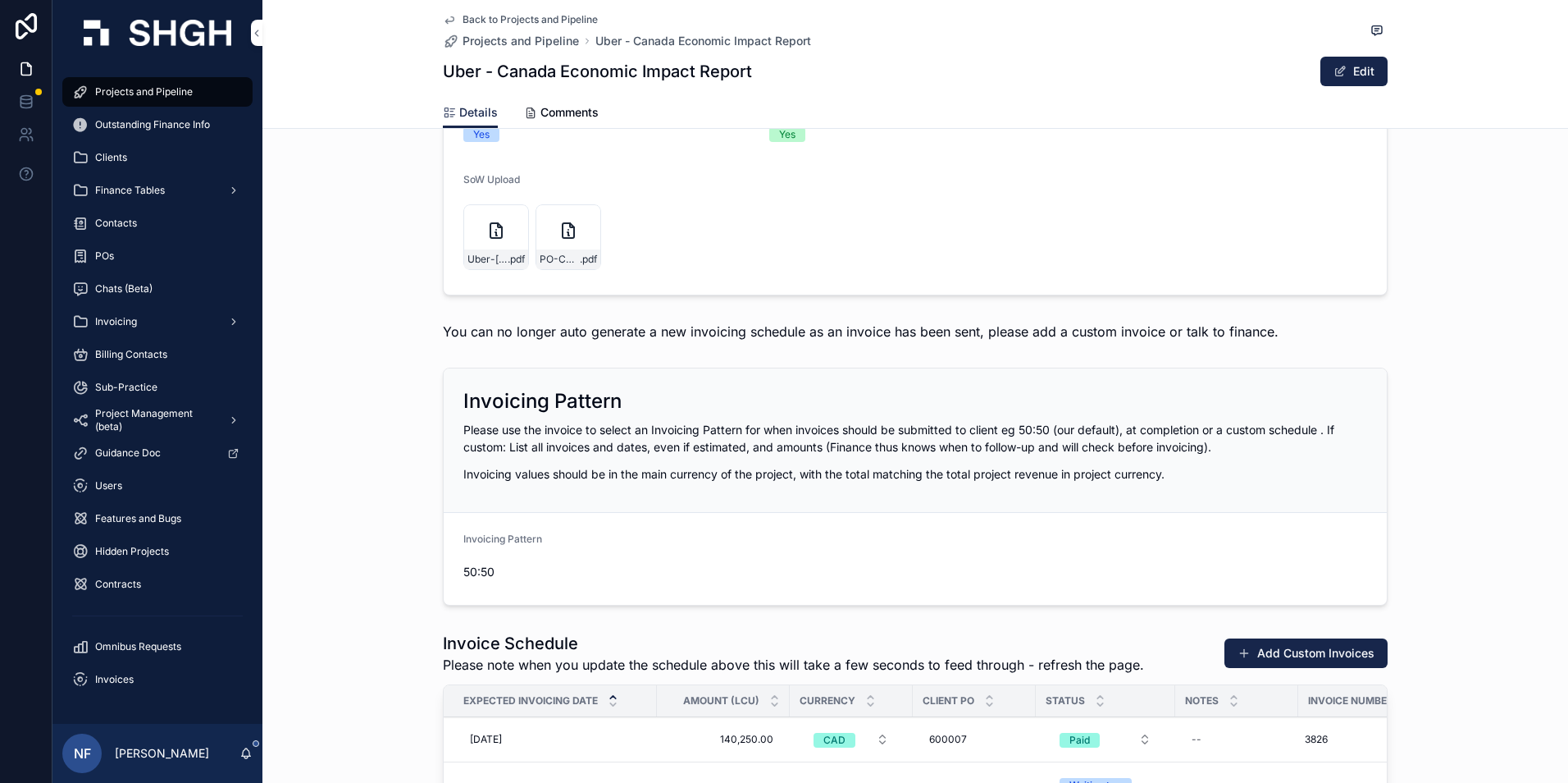
scroll to position [2215, 0]
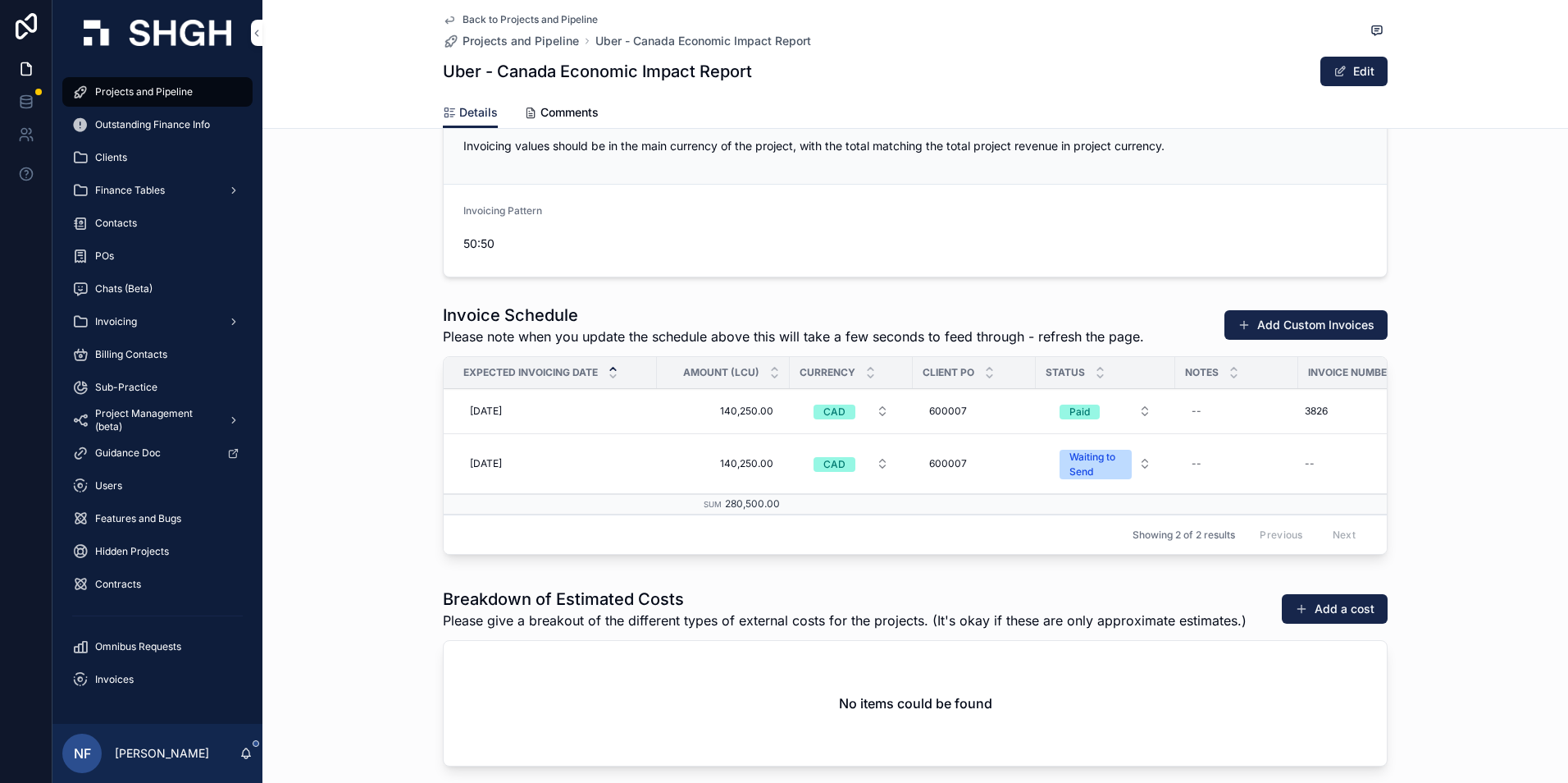
click at [502, 459] on span "[DATE]" at bounding box center [486, 463] width 32 height 13
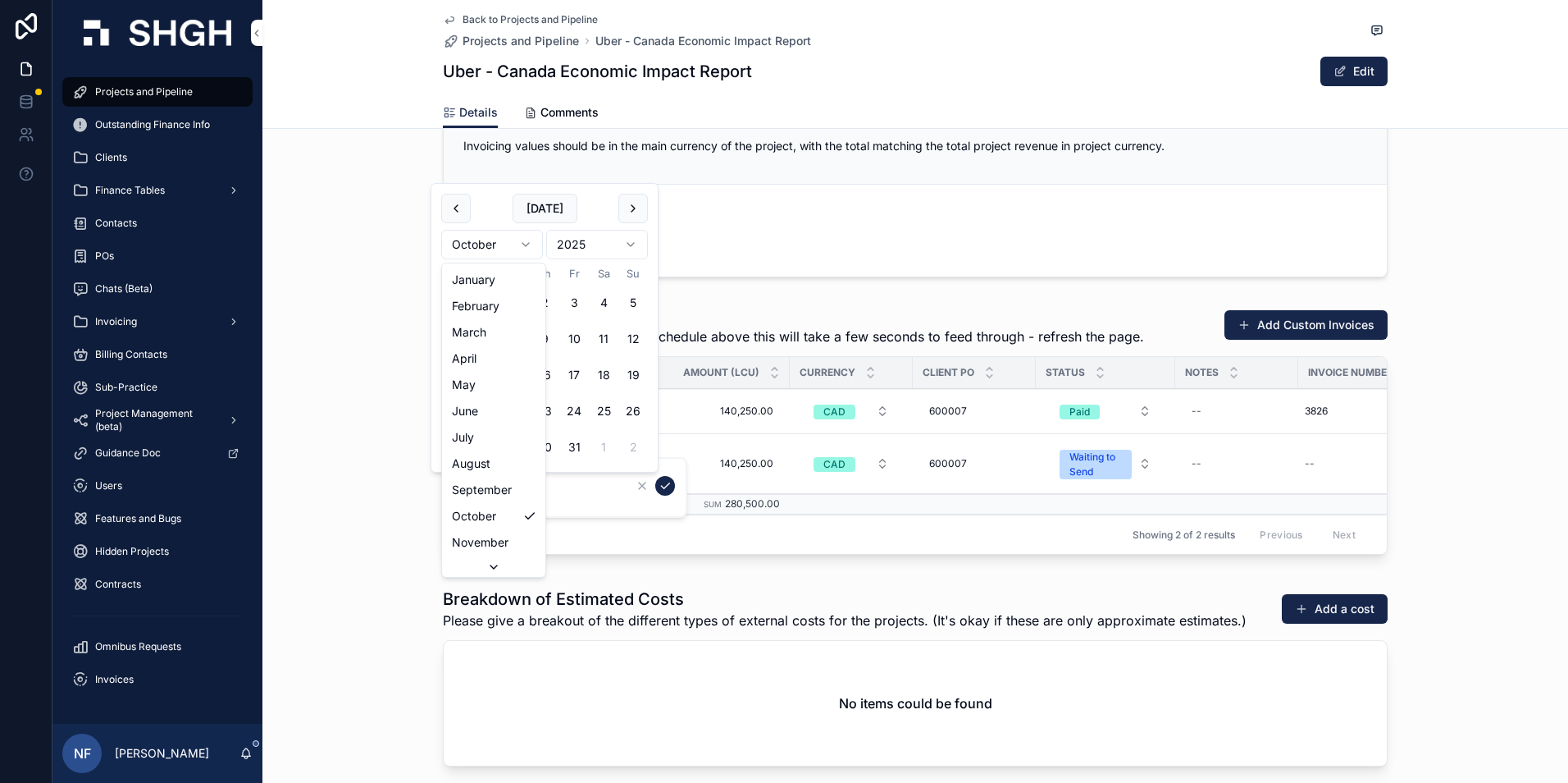
click at [524, 241] on html "Projects and Pipeline Outstanding Finance Info Clients Finance Tables Contacts …" at bounding box center [784, 392] width 1568 height 783
click at [551, 411] on button "20" at bounding box center [544, 410] width 29 height 29
type input "**********"
click at [659, 488] on icon "scrollable content" at bounding box center [665, 485] width 13 height 13
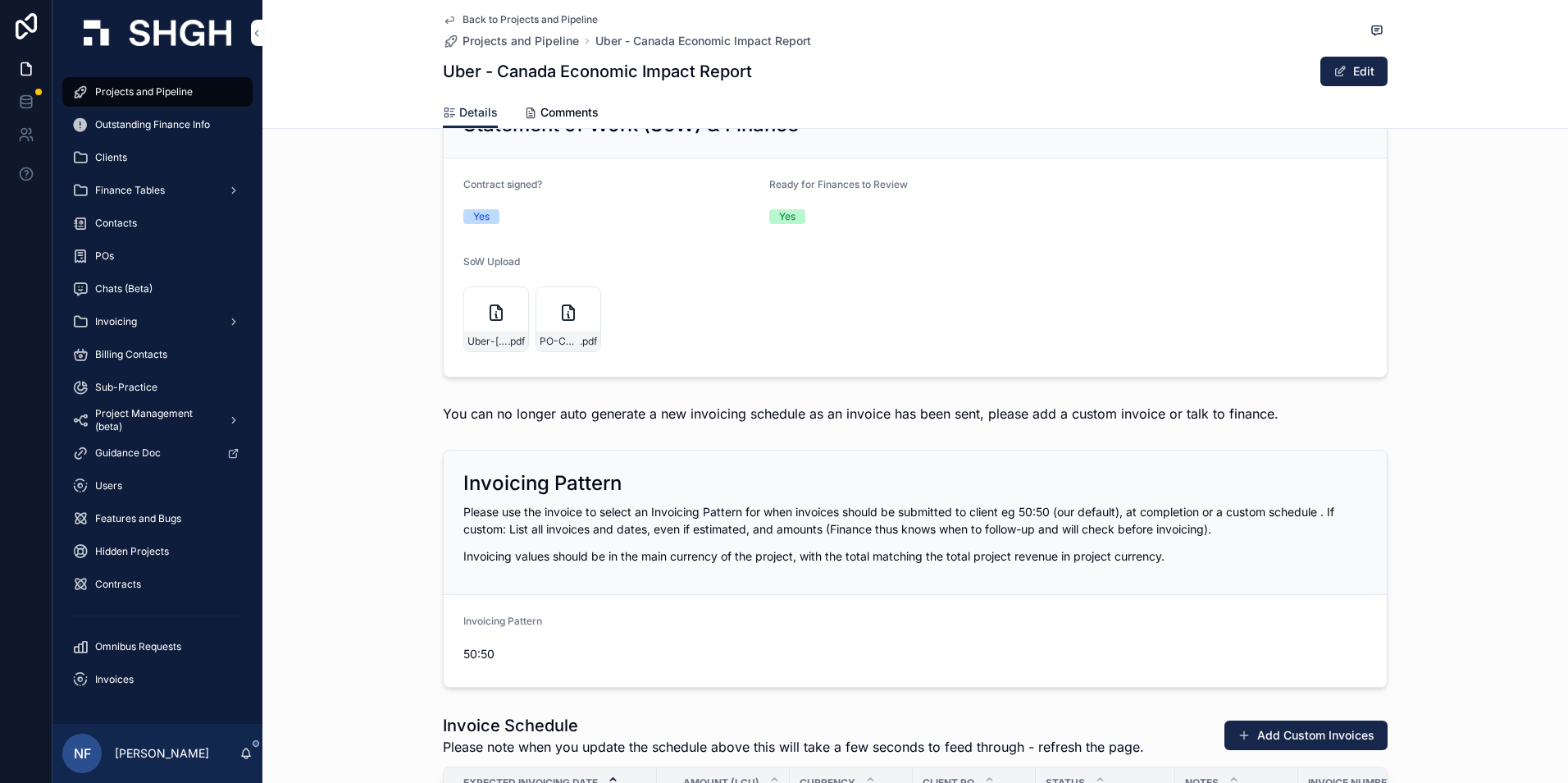
scroll to position [1312, 0]
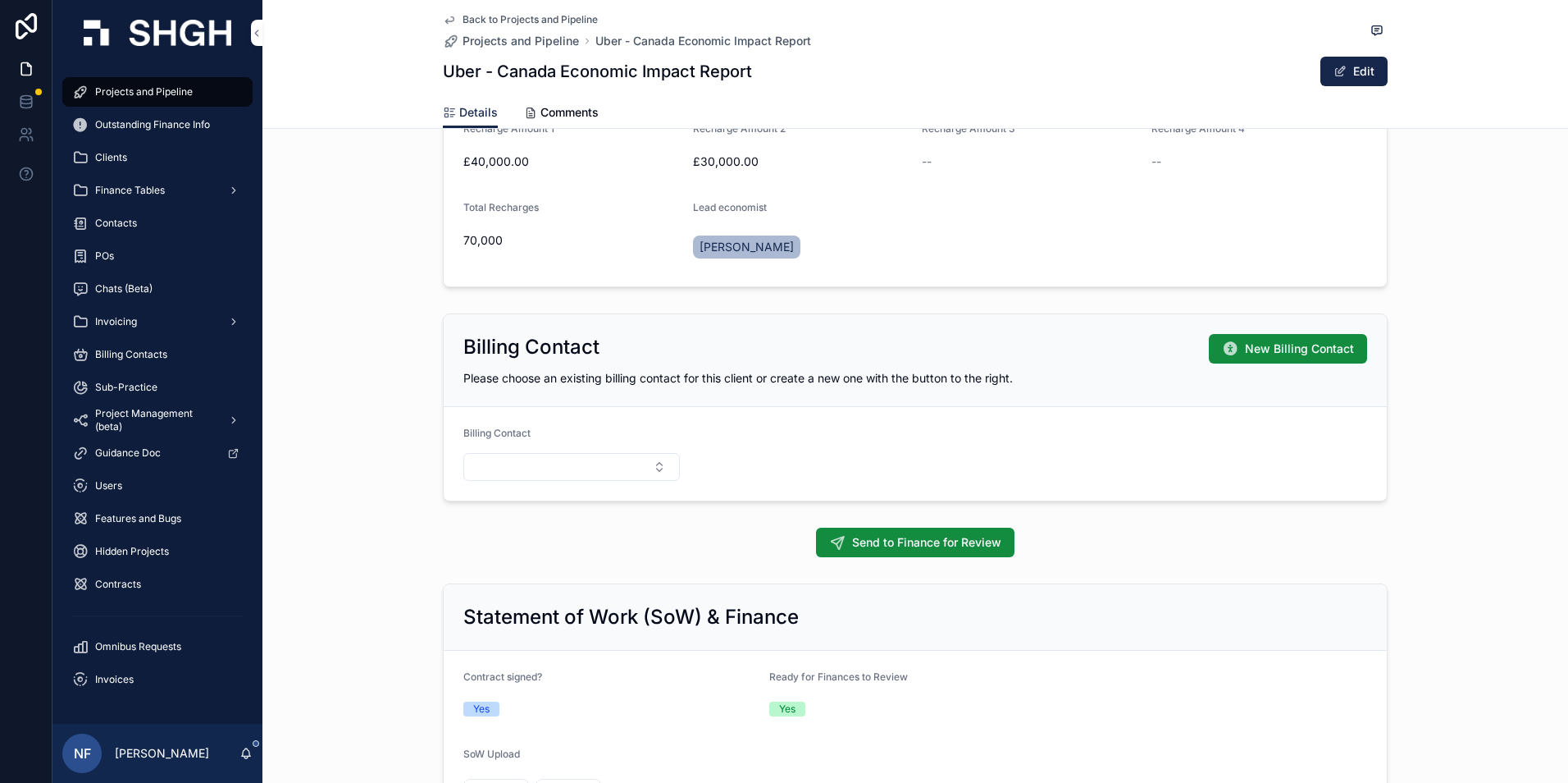
click at [144, 197] on div "Finance Tables" at bounding box center [158, 190] width 171 height 26
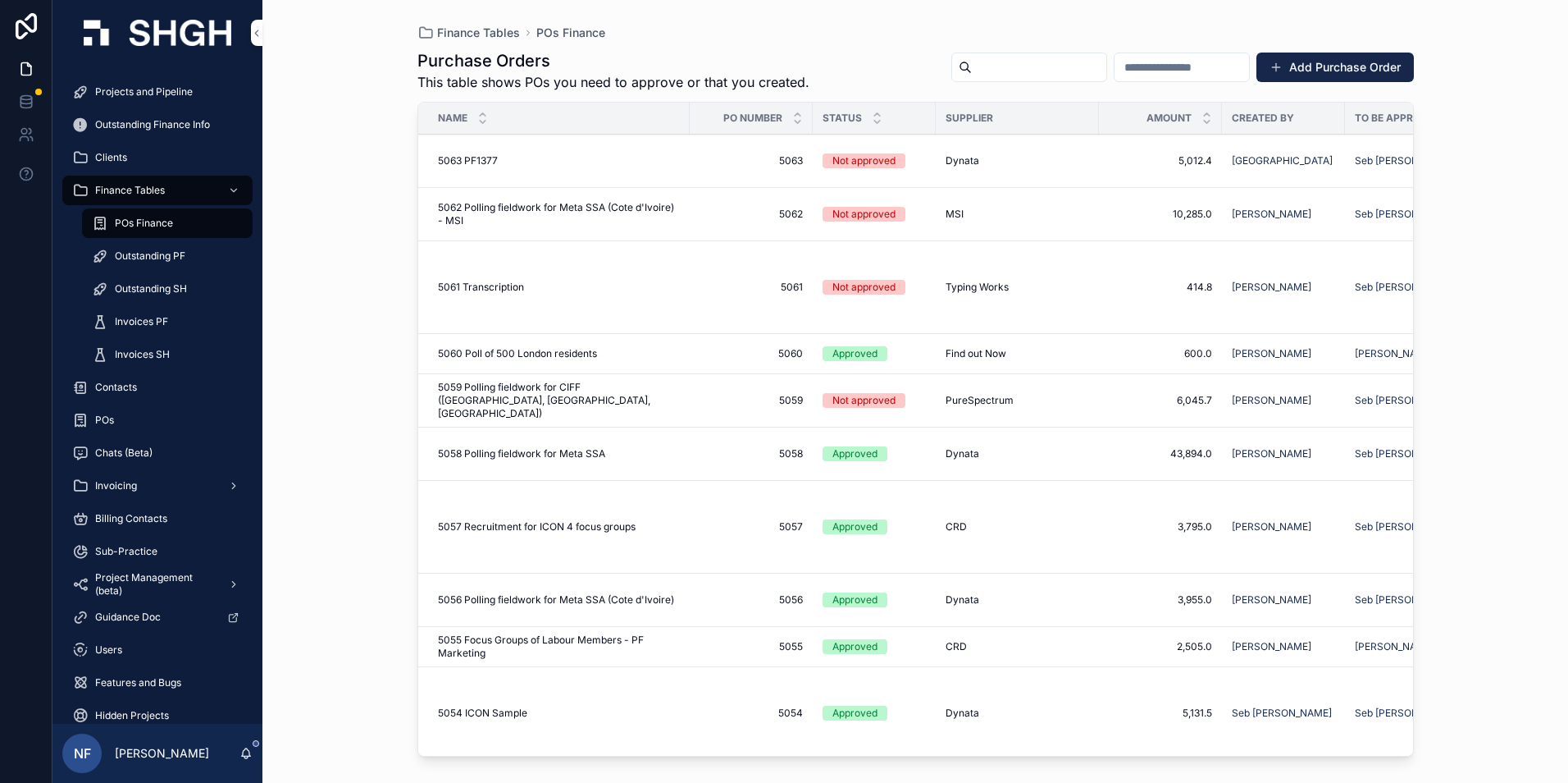
click at [145, 320] on span "Invoices PF" at bounding box center [141, 321] width 53 height 13
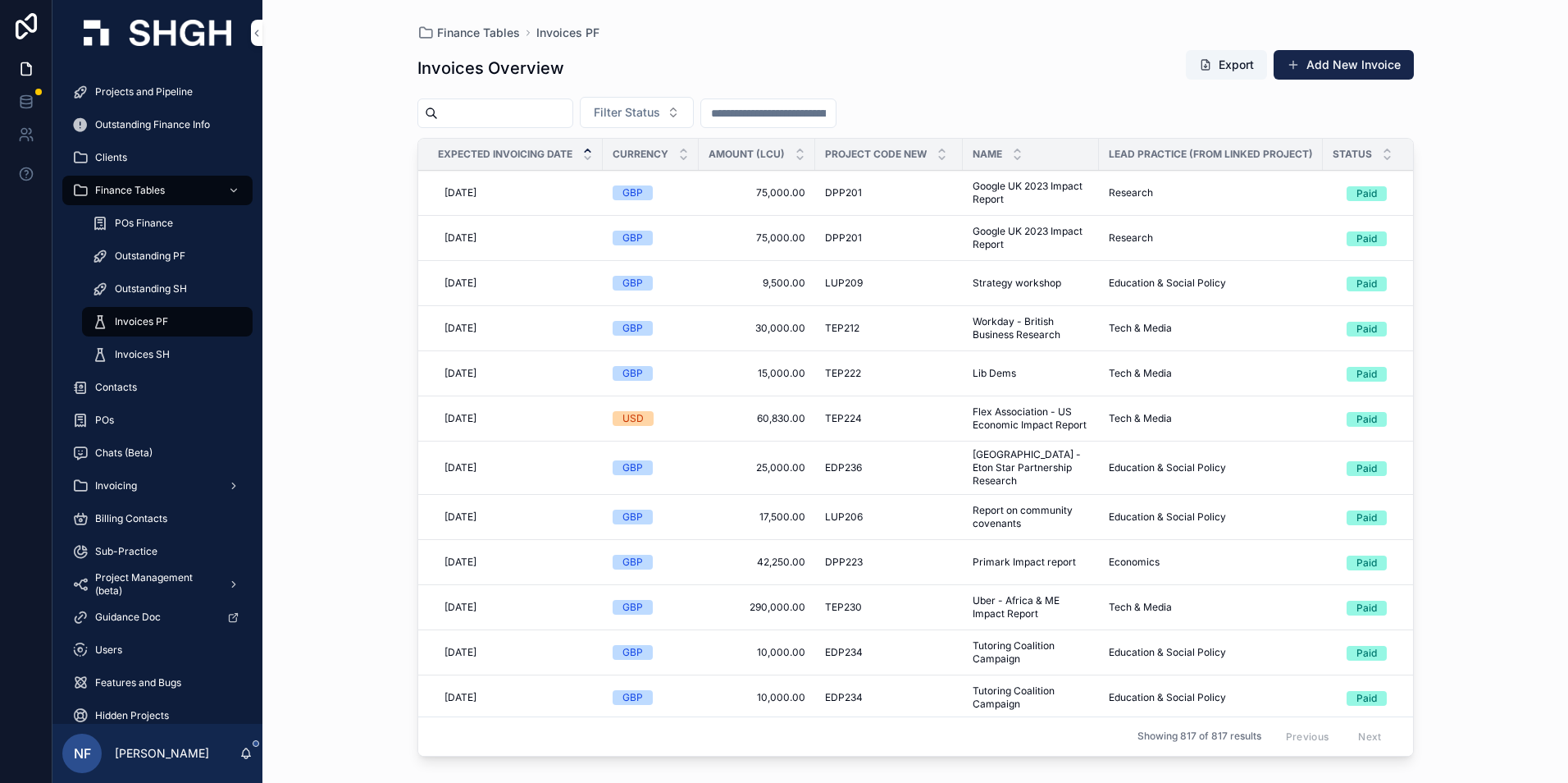
click at [660, 117] on span "Filter Status" at bounding box center [627, 112] width 66 height 17
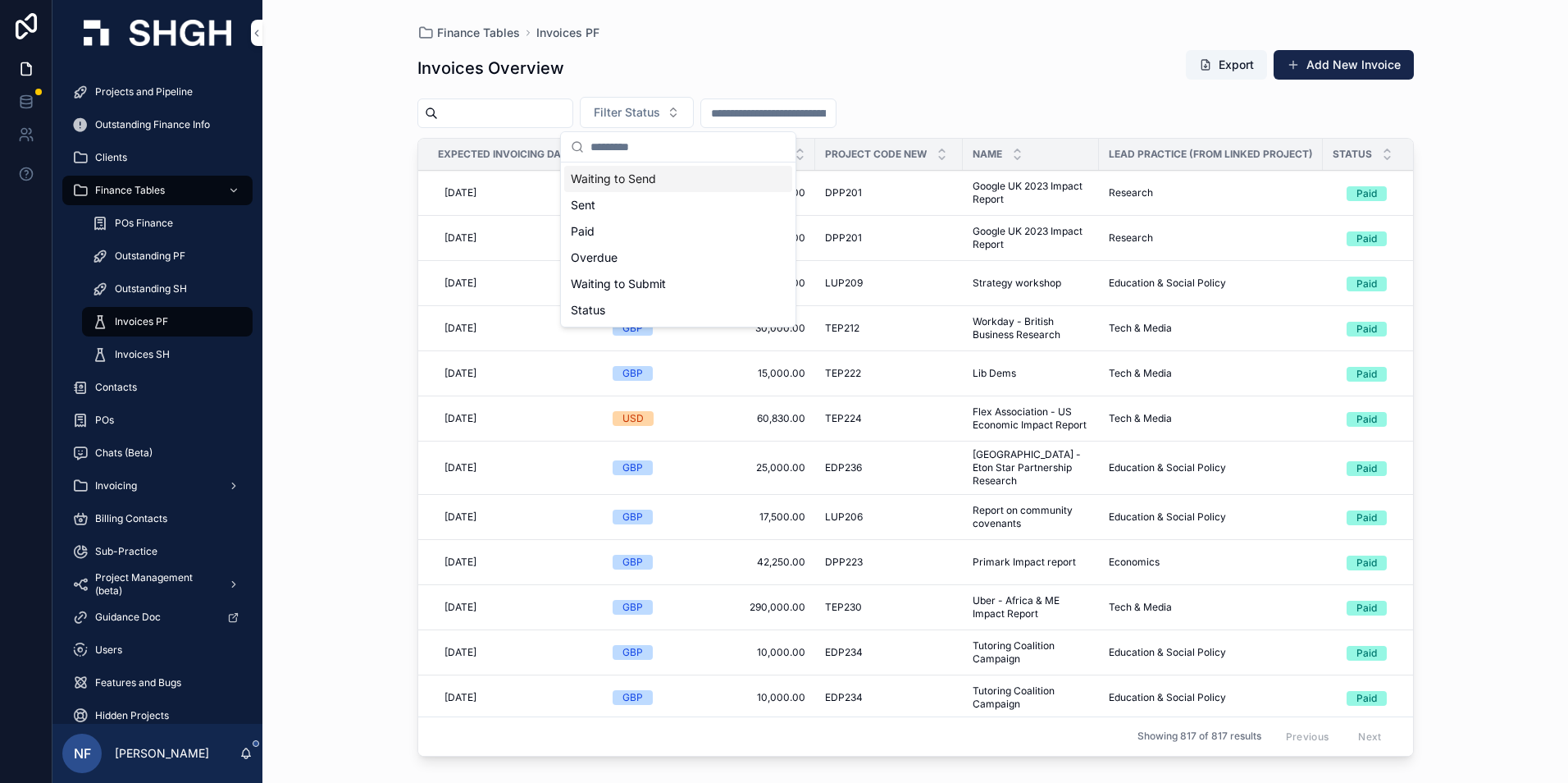
click at [641, 179] on div "Waiting to Send" at bounding box center [678, 179] width 228 height 26
